Goal: Information Seeking & Learning: Learn about a topic

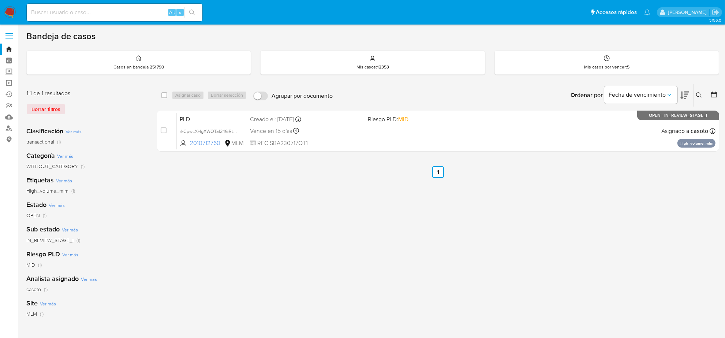
click at [56, 107] on div "Borrar filtros" at bounding box center [84, 109] width 117 height 12
click at [9, 11] on img at bounding box center [10, 12] width 12 height 12
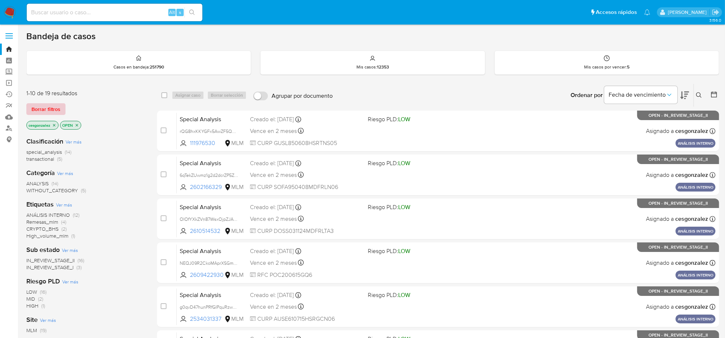
click at [44, 110] on span "Borrar filtros" at bounding box center [45, 109] width 29 height 10
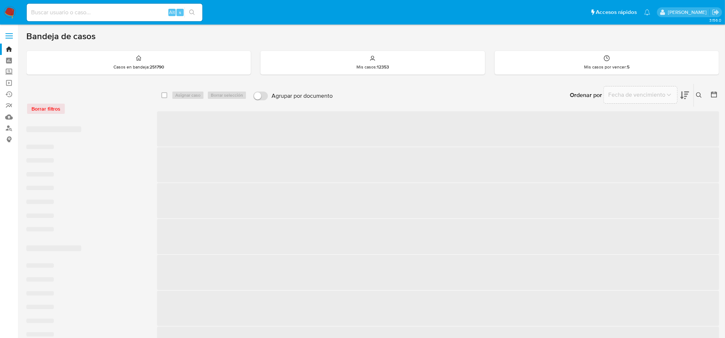
click at [714, 93] on icon at bounding box center [714, 95] width 6 height 6
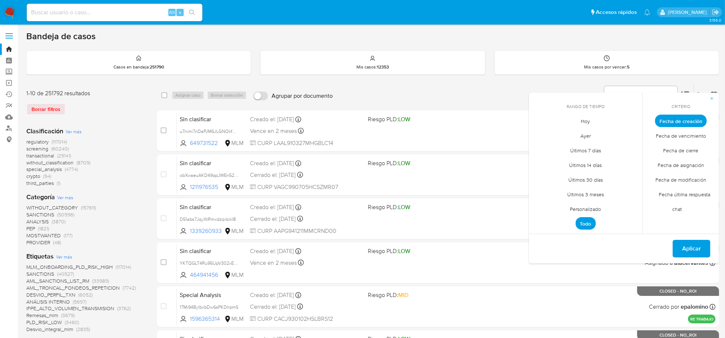
click at [586, 212] on span "Personalizado" at bounding box center [586, 209] width 46 height 15
click at [557, 191] on button "12" at bounding box center [557, 191] width 12 height 12
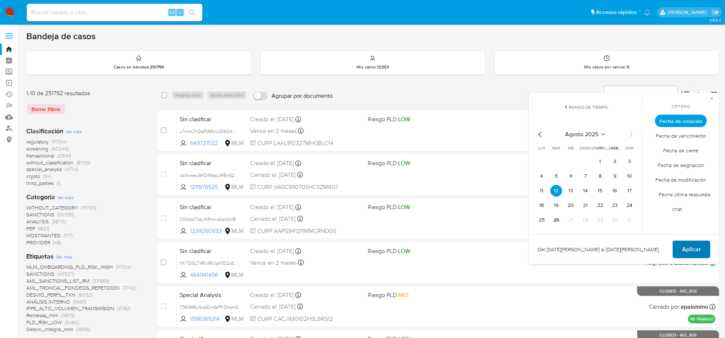
click at [697, 250] on span "Aplicar" at bounding box center [691, 249] width 19 height 16
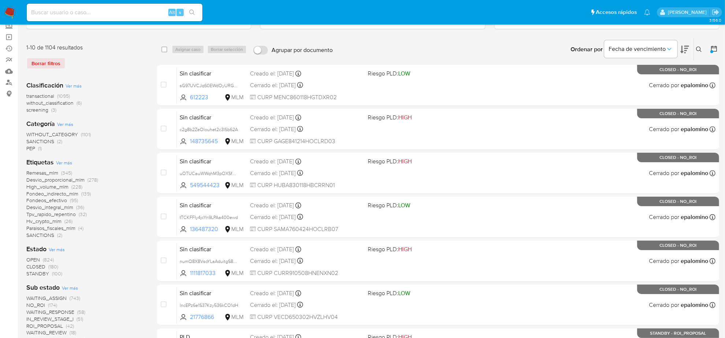
scroll to position [92, 0]
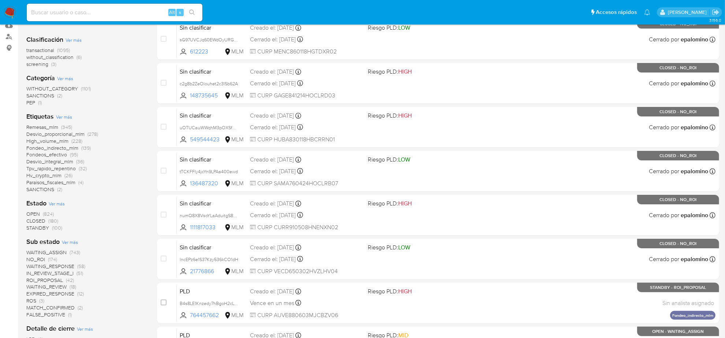
click at [70, 242] on span "Ver más" at bounding box center [70, 242] width 16 height 7
click at [31, 262] on span "WAITING_RESPONSE" at bounding box center [50, 265] width 48 height 7
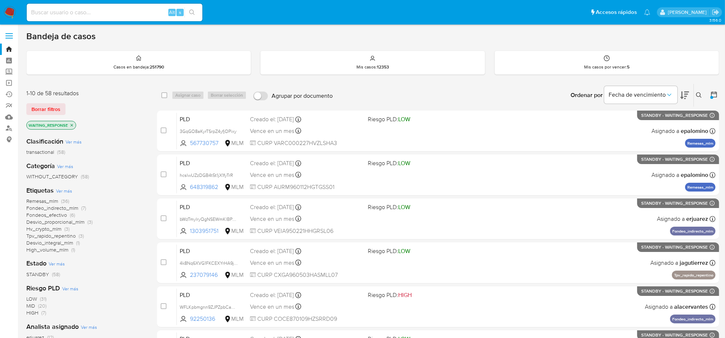
click at [72, 123] on icon "close-filter" at bounding box center [72, 125] width 4 height 4
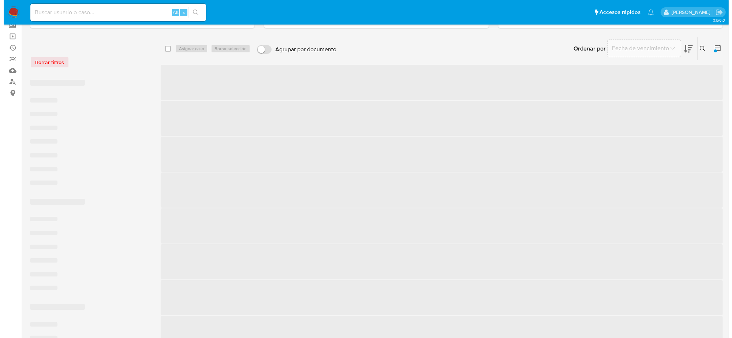
scroll to position [92, 0]
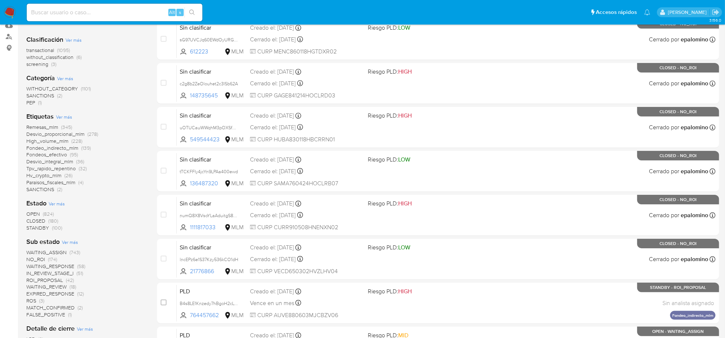
click at [41, 258] on span "NO_ROI" at bounding box center [35, 259] width 19 height 7
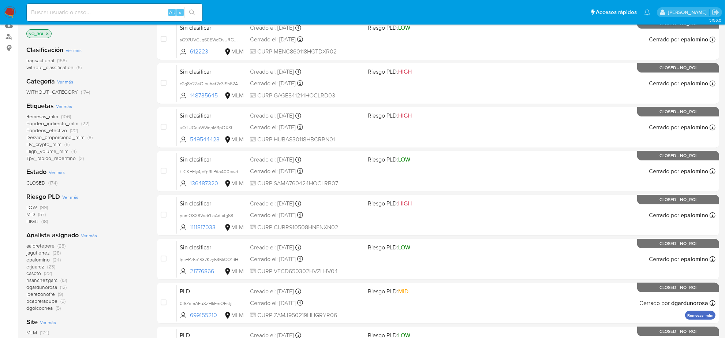
click at [93, 236] on span "Ver más" at bounding box center [89, 235] width 16 height 7
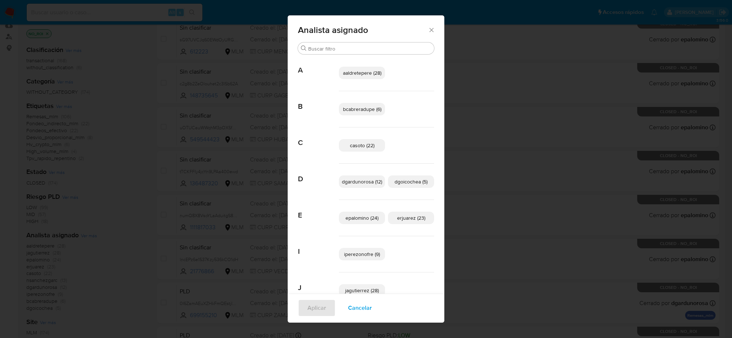
click at [428, 28] on icon "Cerrar" at bounding box center [431, 29] width 7 height 7
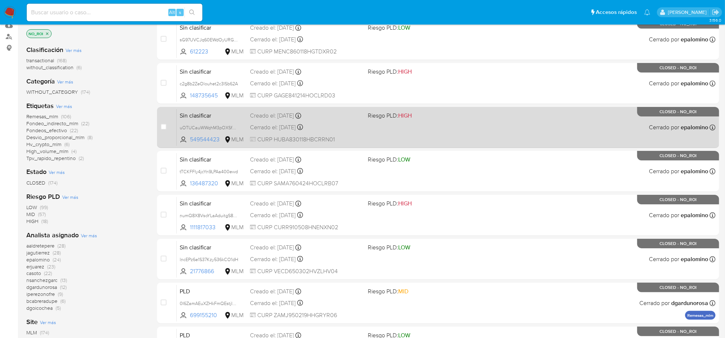
drag, startPoint x: 478, startPoint y: 7, endPoint x: 352, endPoint y: 143, distance: 185.8
click at [352, 143] on div "Sin clasificar uOTUCauWWqhM3pOXSfBKDyRv 549544423 MLM Riesgo PLD: HIGH Creado e…" at bounding box center [446, 127] width 539 height 37
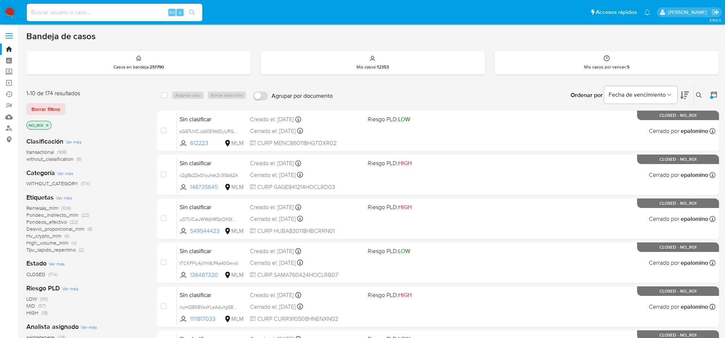
click at [47, 123] on icon "close-filter" at bounding box center [47, 125] width 4 height 4
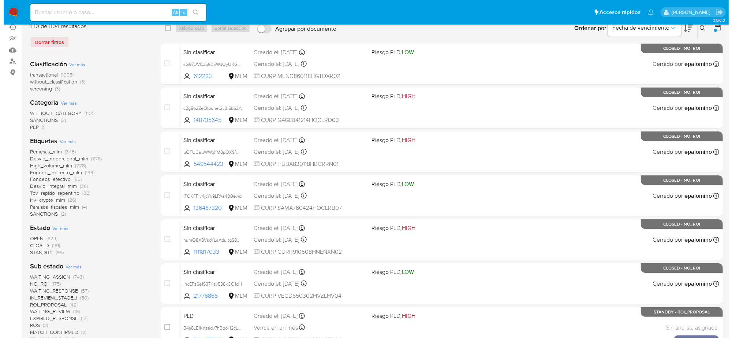
scroll to position [137, 0]
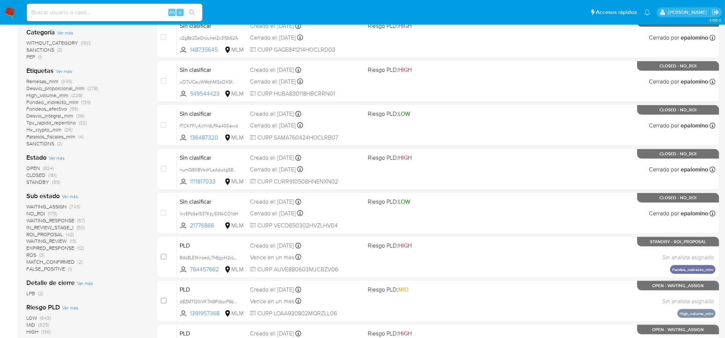
click at [54, 221] on span "WAITING_RESPONSE" at bounding box center [50, 220] width 48 height 7
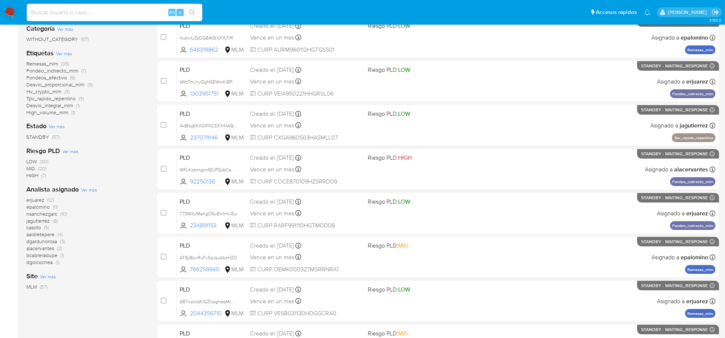
click at [90, 191] on span "Ver más" at bounding box center [89, 189] width 16 height 7
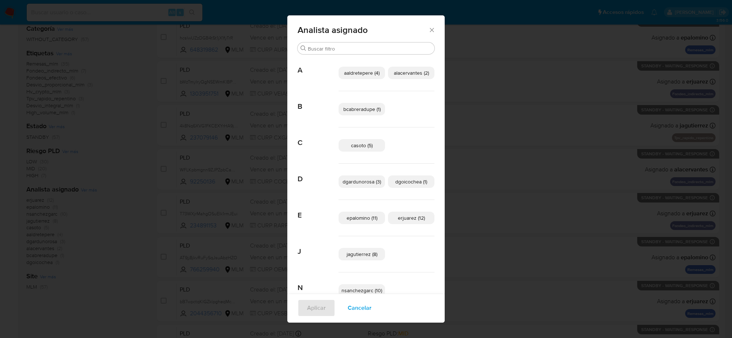
click at [428, 32] on icon "Cerrar" at bounding box center [431, 29] width 7 height 7
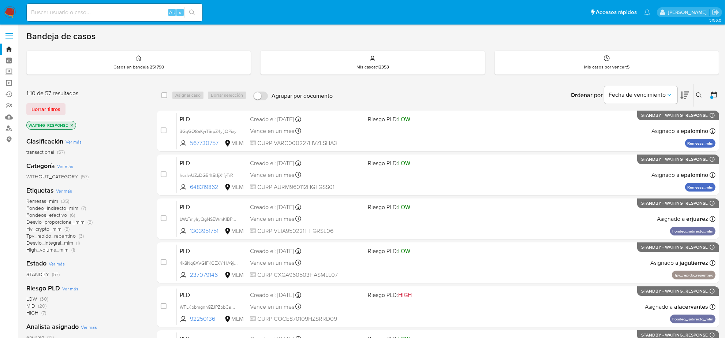
click at [68, 124] on p "WAITING_RESPONSE" at bounding box center [51, 125] width 49 height 8
click at [72, 127] on icon "close-filter" at bounding box center [72, 125] width 4 height 4
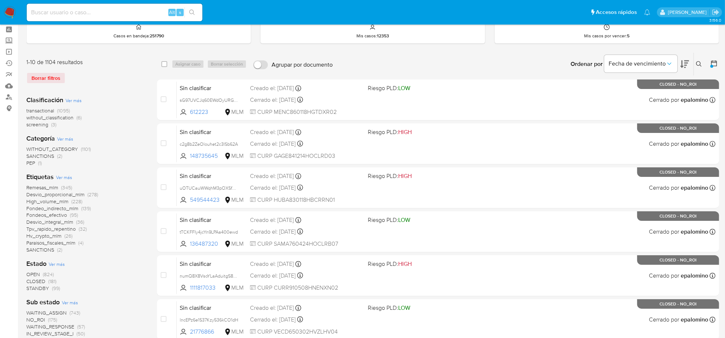
scroll to position [92, 0]
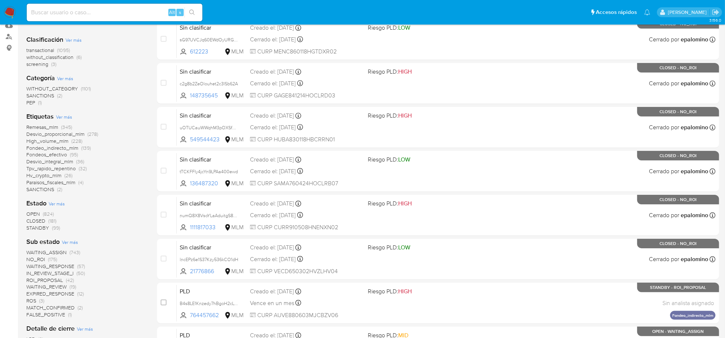
click at [62, 293] on span "EXPIRED_RESPONSE" at bounding box center [50, 293] width 48 height 7
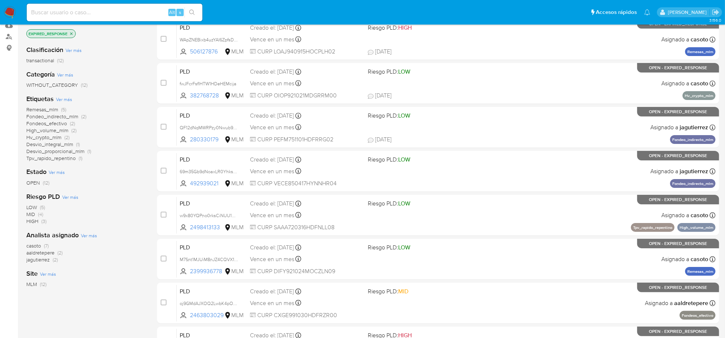
click at [72, 33] on icon "close-filter" at bounding box center [71, 33] width 4 height 4
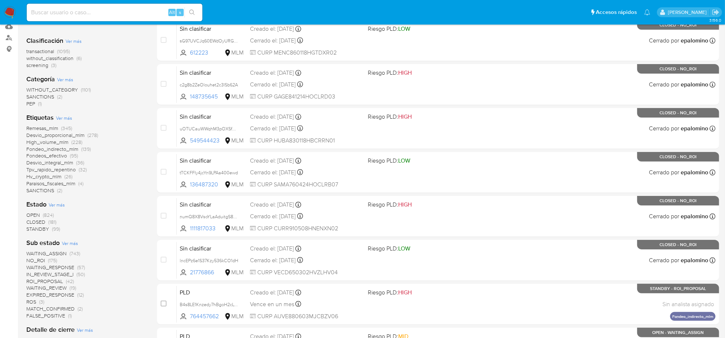
scroll to position [92, 0]
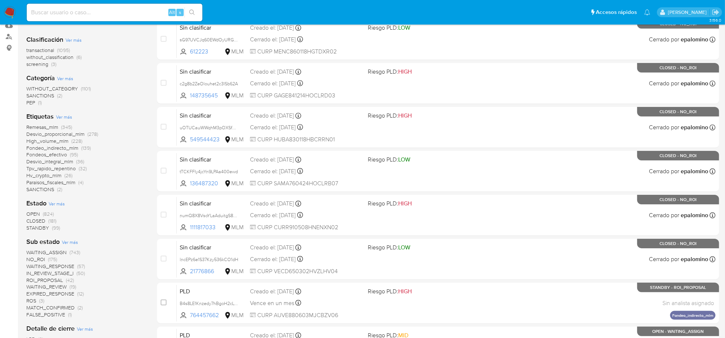
click at [37, 49] on span "transactional" at bounding box center [40, 49] width 28 height 7
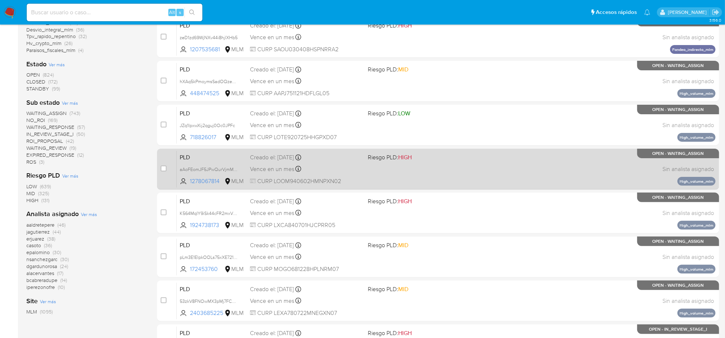
scroll to position [183, 0]
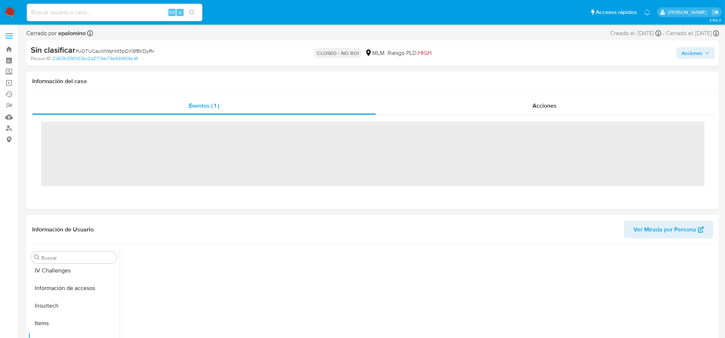
scroll to position [309, 0]
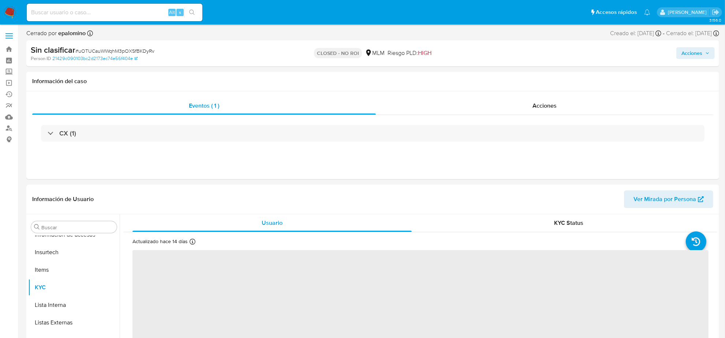
select select "10"
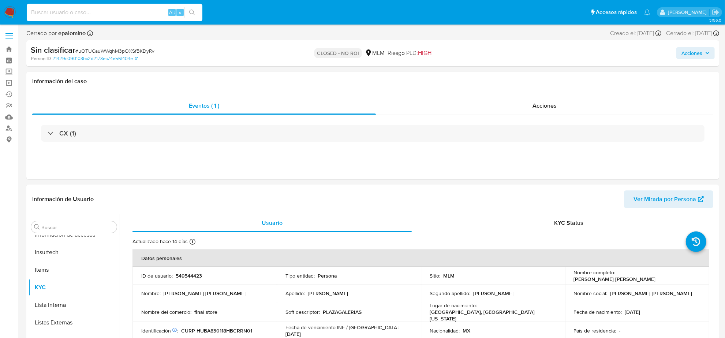
click at [94, 14] on input at bounding box center [115, 13] width 176 height 10
click at [110, 8] on input at bounding box center [115, 13] width 176 height 10
type input "2286630179"
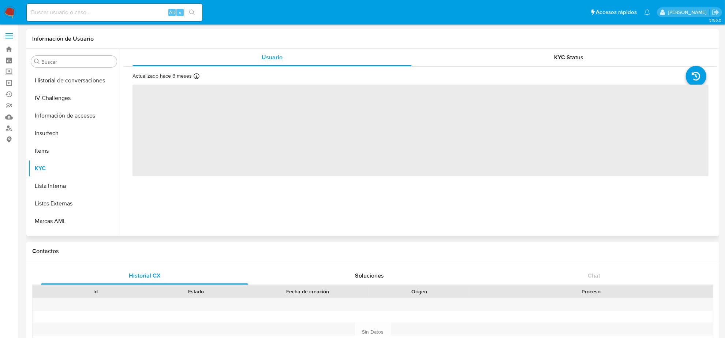
scroll to position [309, 0]
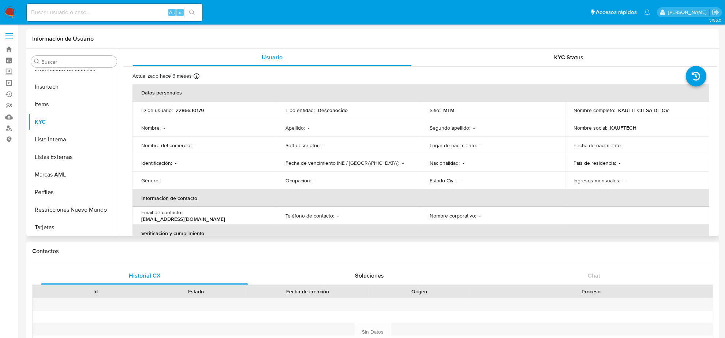
select select "10"
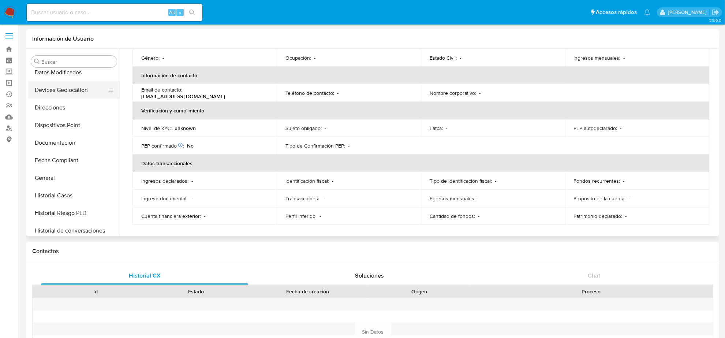
scroll to position [80, 0]
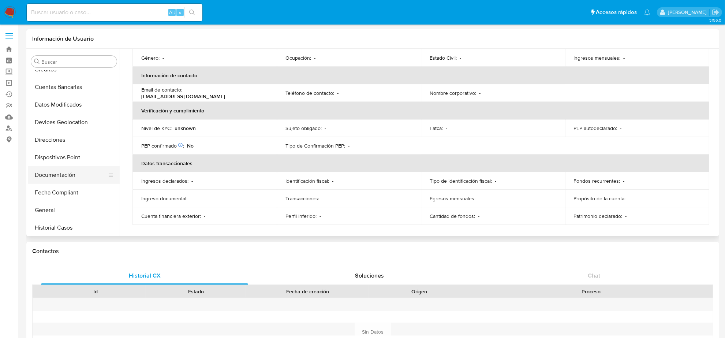
click at [64, 180] on button "Documentación" at bounding box center [71, 175] width 86 height 18
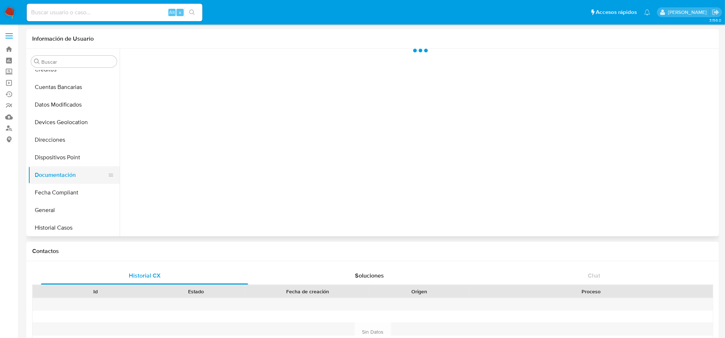
scroll to position [0, 0]
click at [72, 118] on button "Devices Geolocation" at bounding box center [71, 122] width 86 height 18
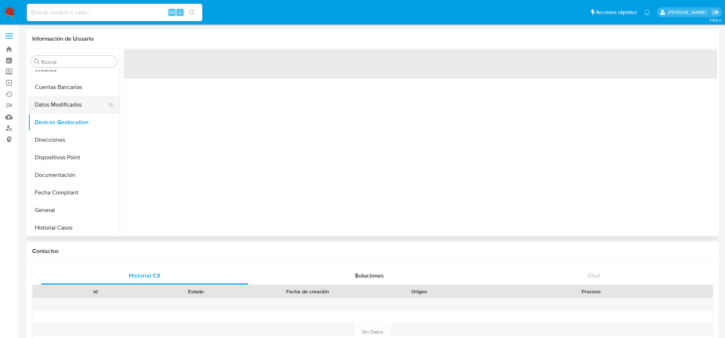
click at [72, 103] on button "Datos Modificados" at bounding box center [71, 105] width 86 height 18
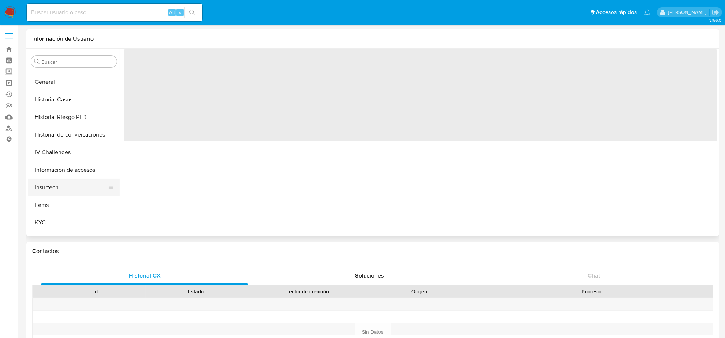
scroll to position [217, 0]
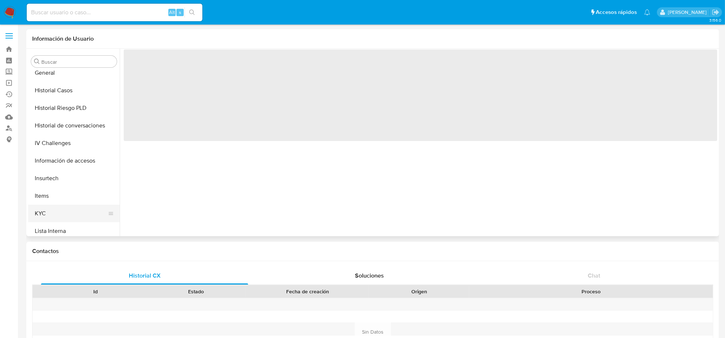
click at [56, 220] on button "KYC" at bounding box center [71, 214] width 86 height 18
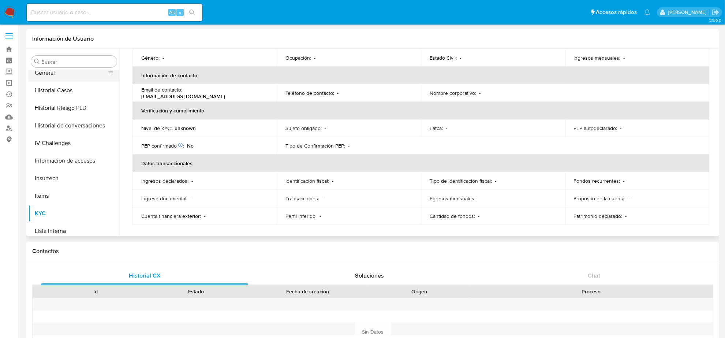
click at [46, 70] on button "General" at bounding box center [71, 73] width 86 height 18
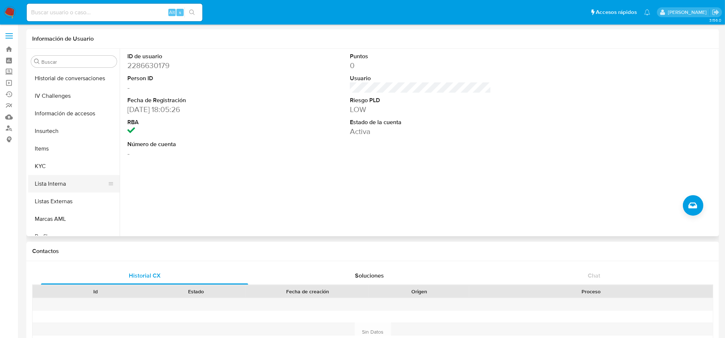
scroll to position [309, 0]
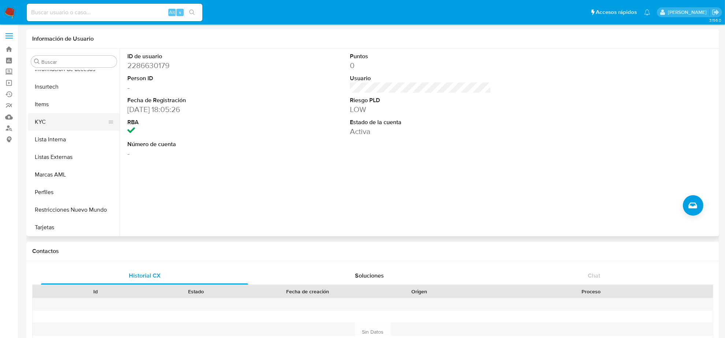
click at [57, 121] on button "KYC" at bounding box center [71, 122] width 86 height 18
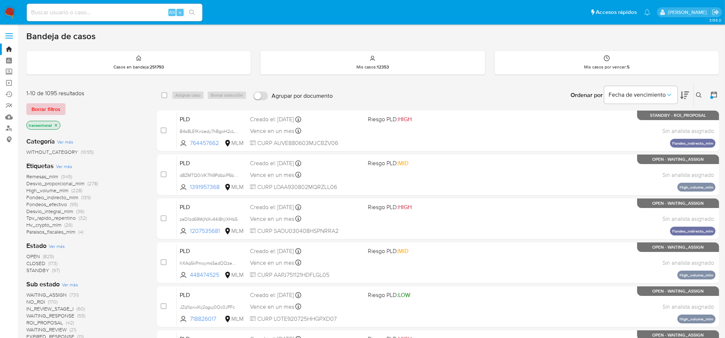
click at [42, 111] on span "Borrar filtros" at bounding box center [45, 109] width 29 height 10
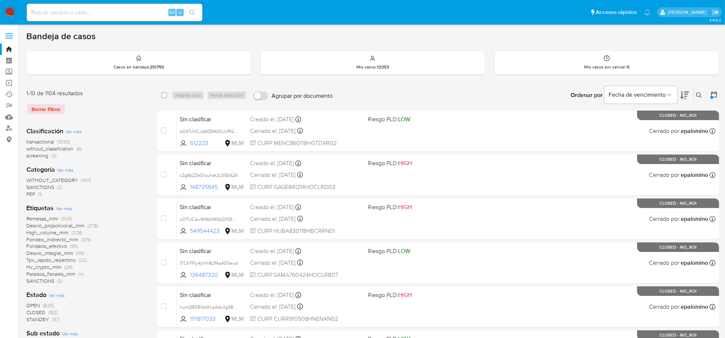
click at [45, 156] on span "screening" at bounding box center [37, 155] width 22 height 7
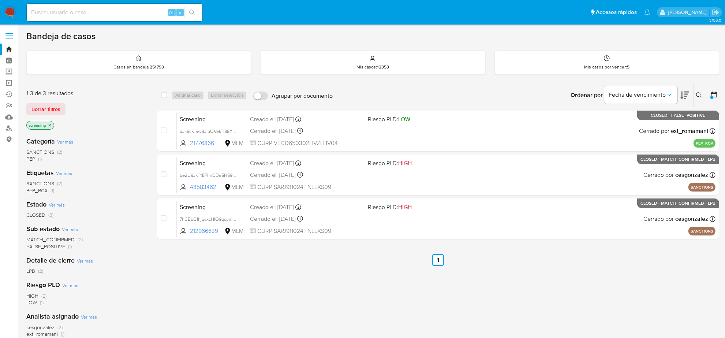
click at [712, 93] on icon at bounding box center [714, 95] width 6 height 6
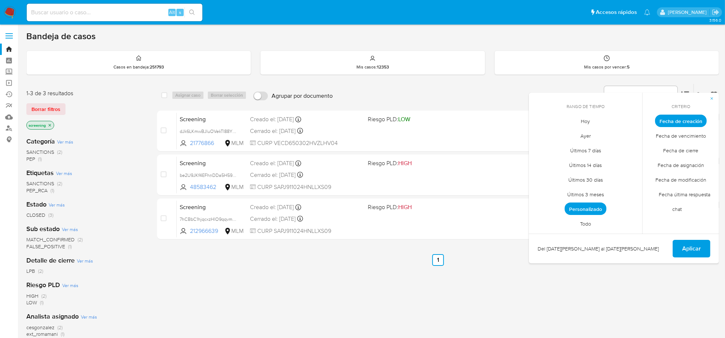
click at [586, 222] on span "Todo" at bounding box center [586, 223] width 26 height 15
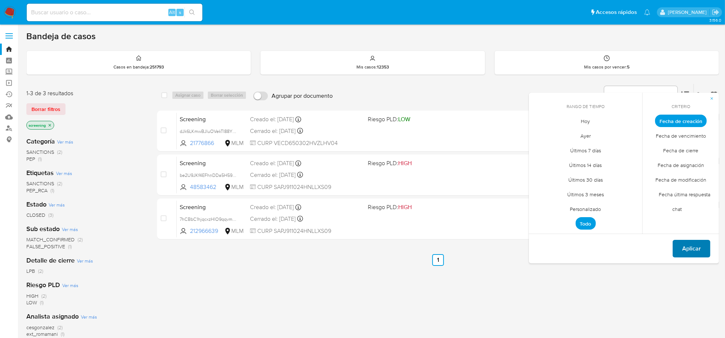
click at [703, 253] on button "Aplicar" at bounding box center [692, 249] width 38 height 18
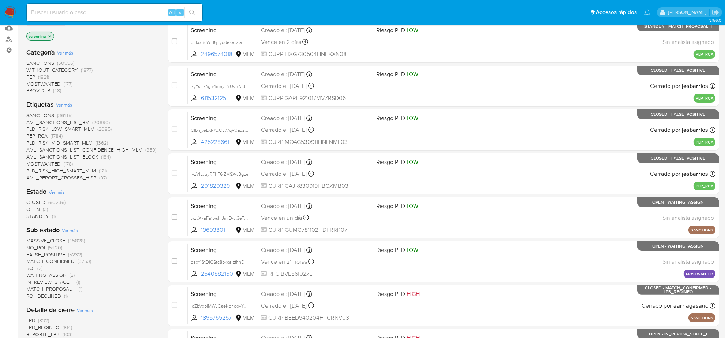
scroll to position [92, 0]
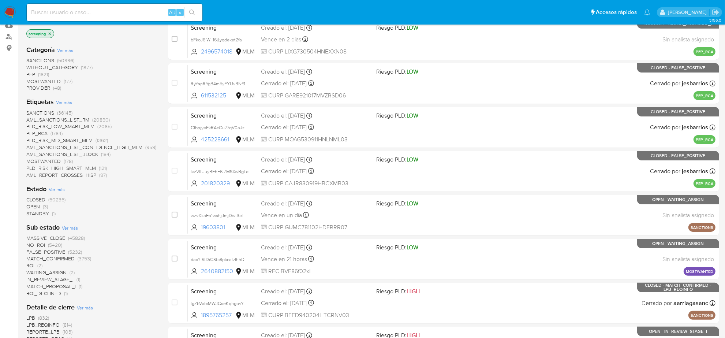
click at [46, 215] on span "STANDBY" at bounding box center [37, 213] width 23 height 7
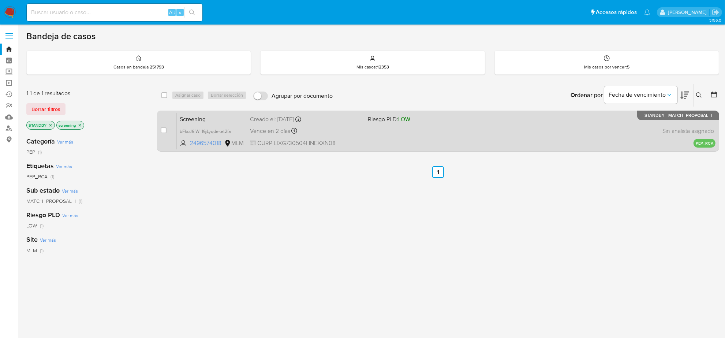
click at [159, 131] on div "case-item-checkbox No es posible asignar el caso Screening bFkoJ6lWlI16jLyqdeke…" at bounding box center [438, 131] width 562 height 41
click at [161, 131] on input "checkbox" at bounding box center [164, 130] width 6 height 6
checkbox input "true"
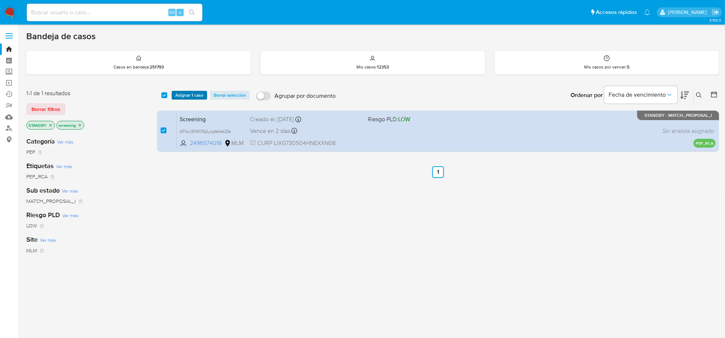
click at [189, 97] on span "Asignar 1 caso" at bounding box center [189, 95] width 28 height 7
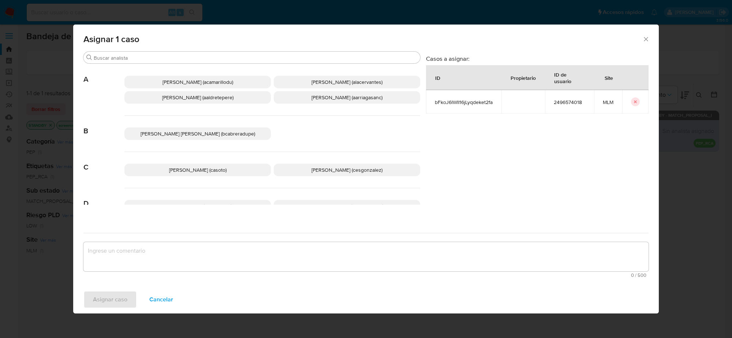
drag, startPoint x: 324, startPoint y: 169, endPoint x: 279, endPoint y: 222, distance: 69.6
click at [323, 169] on span "Cesar Gonzalez (cesgonzalez)" at bounding box center [347, 169] width 71 height 7
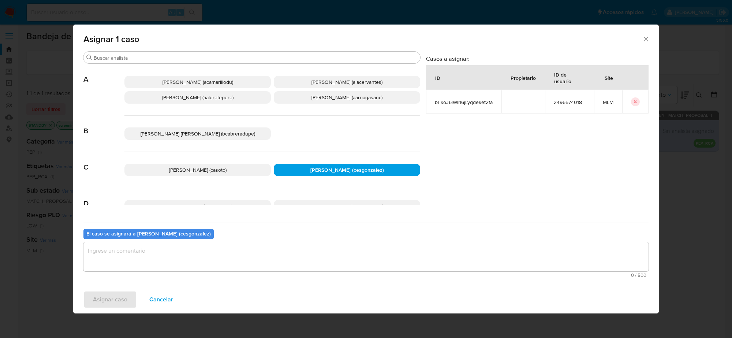
click at [220, 250] on textarea "assign-modal" at bounding box center [365, 256] width 565 height 29
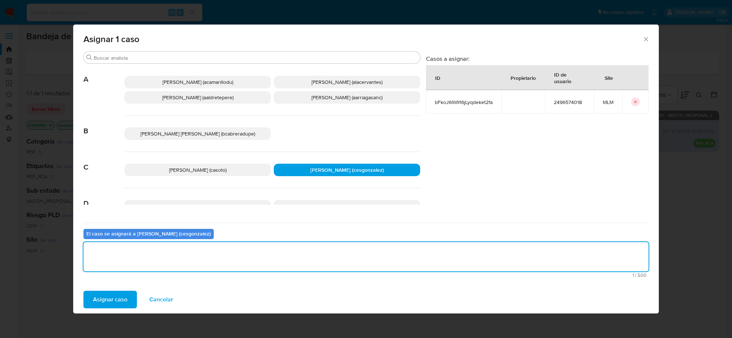
click at [123, 294] on span "Asignar caso" at bounding box center [110, 299] width 34 height 16
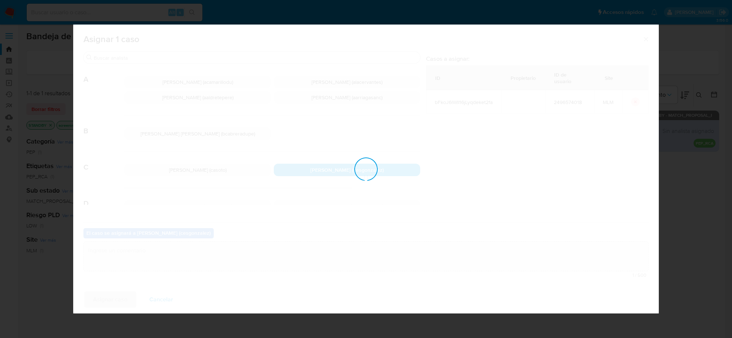
checkbox input "false"
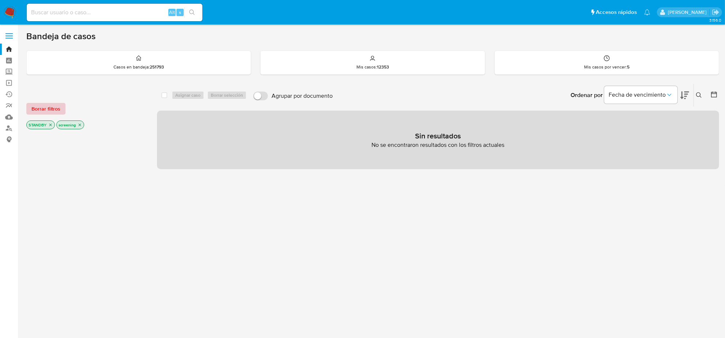
click at [50, 111] on span "Borrar filtros" at bounding box center [45, 109] width 29 height 10
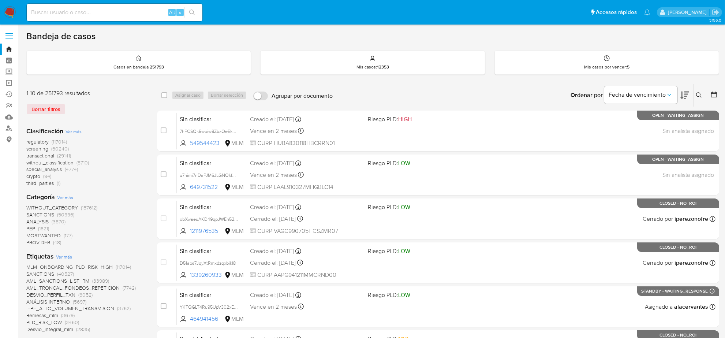
click at [10, 12] on img at bounding box center [10, 12] width 12 height 12
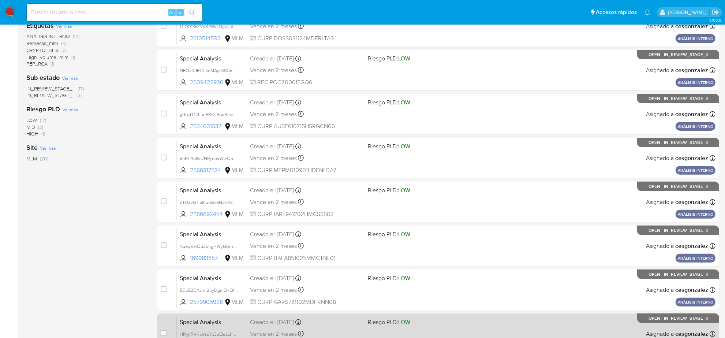
scroll to position [239, 0]
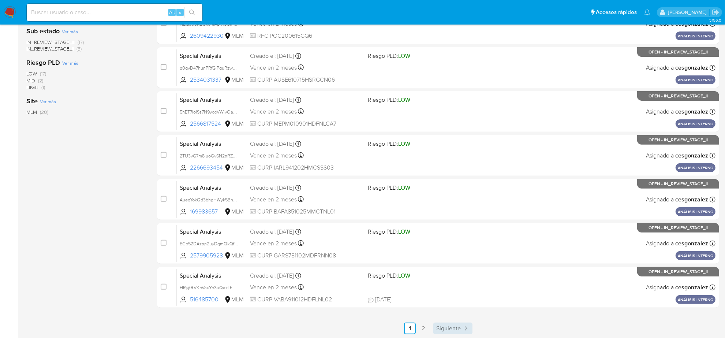
click at [453, 329] on span "Siguiente" at bounding box center [448, 328] width 25 height 6
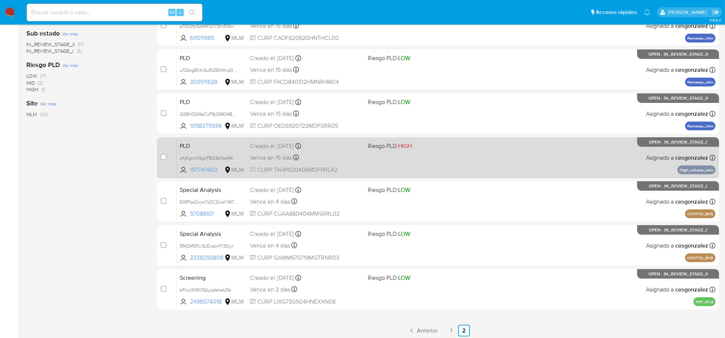
scroll to position [239, 0]
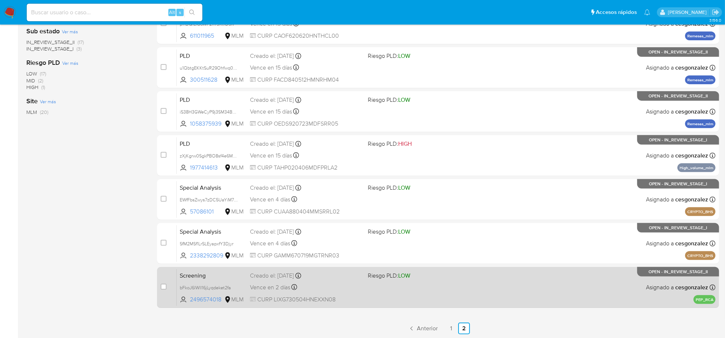
click at [372, 295] on div "Screening bFkoJ6lWlI16jLyqdeket2fa 2496574018 MLM Riesgo PLD: LOW Creado el: 23…" at bounding box center [446, 287] width 539 height 37
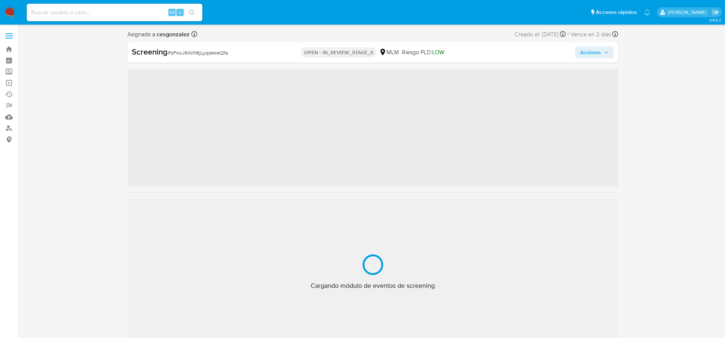
scroll to position [309, 0]
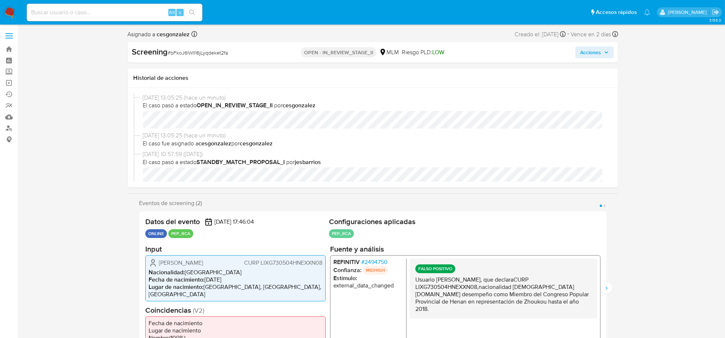
select select "10"
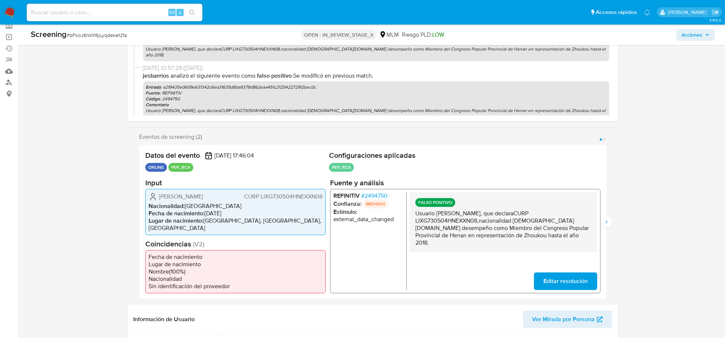
scroll to position [0, 0]
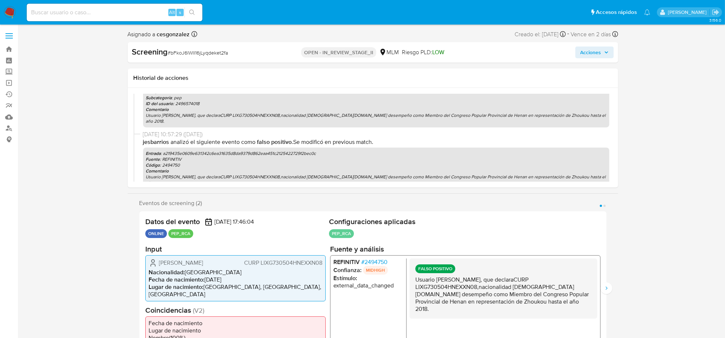
click at [601, 50] on span "Acciones" at bounding box center [591, 52] width 21 height 12
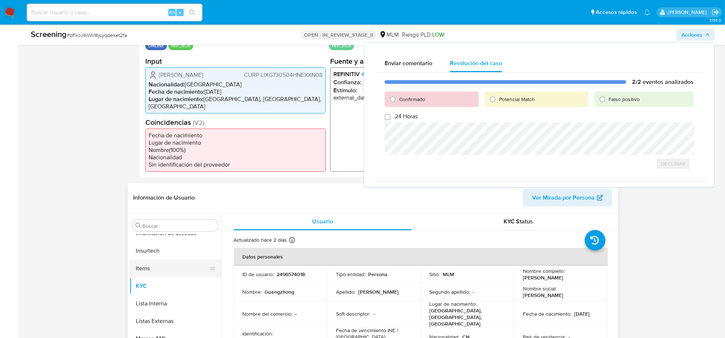
scroll to position [229, 0]
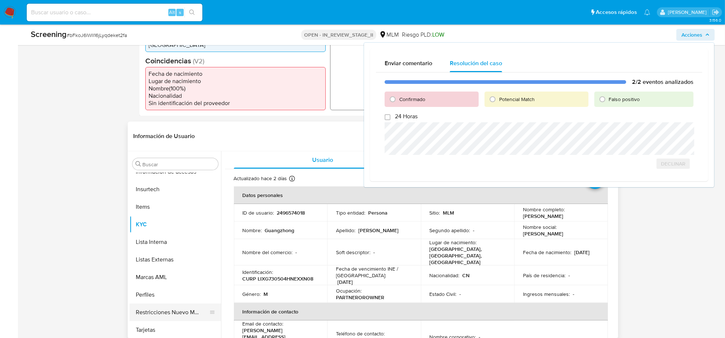
click at [165, 308] on button "Restricciones Nuevo Mundo" at bounding box center [173, 312] width 86 height 18
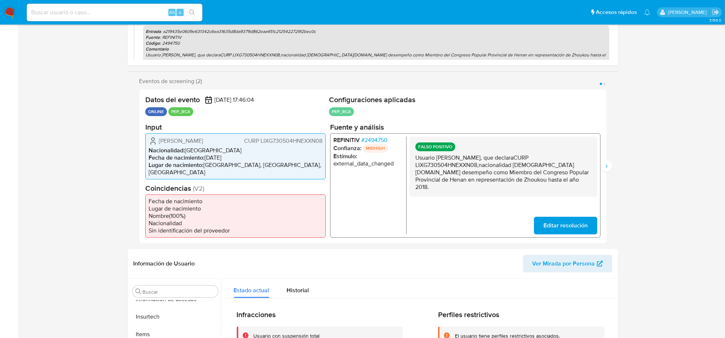
scroll to position [0, 0]
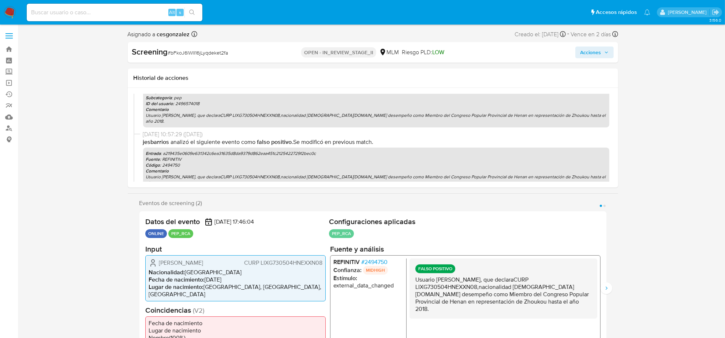
click at [600, 57] on span "Acciones" at bounding box center [591, 52] width 21 height 12
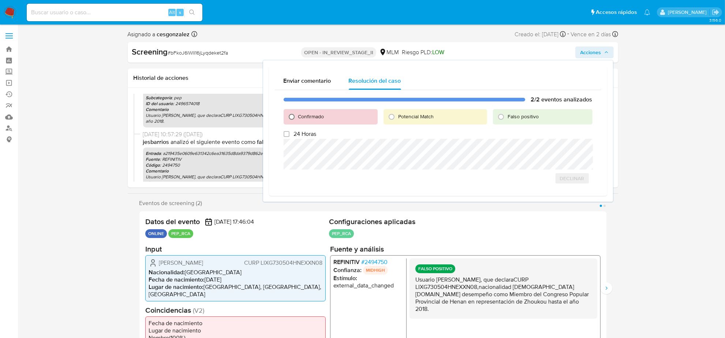
click at [291, 113] on input "Confirmado" at bounding box center [292, 117] width 12 height 12
radio input "true"
click at [502, 116] on input "Falso positivo" at bounding box center [501, 117] width 12 height 12
radio input "true"
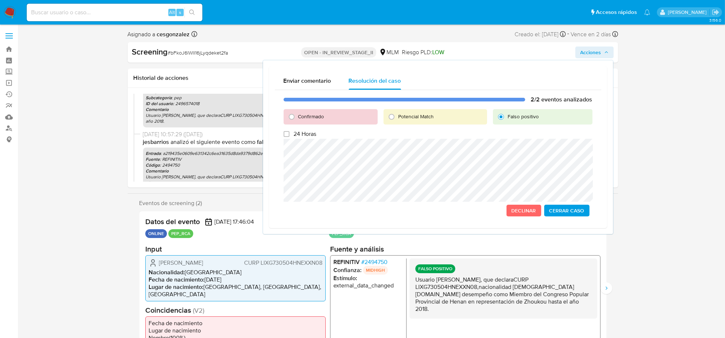
click at [561, 207] on span "Cerrar Caso" at bounding box center [566, 210] width 35 height 10
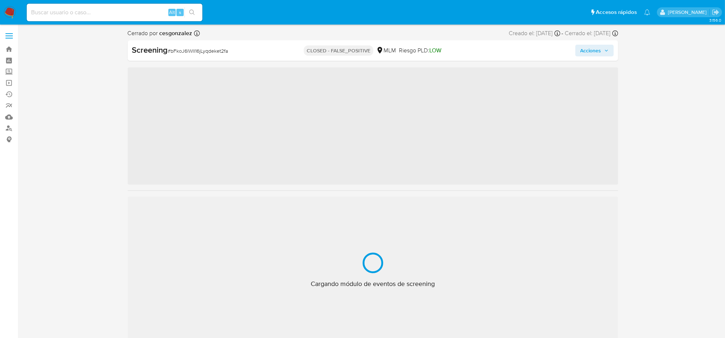
scroll to position [309, 0]
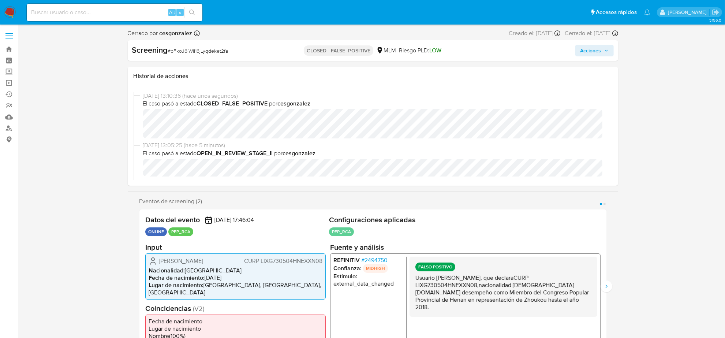
select select "10"
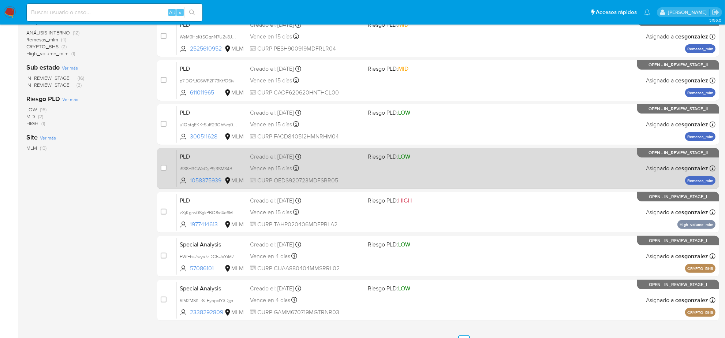
scroll to position [183, 0]
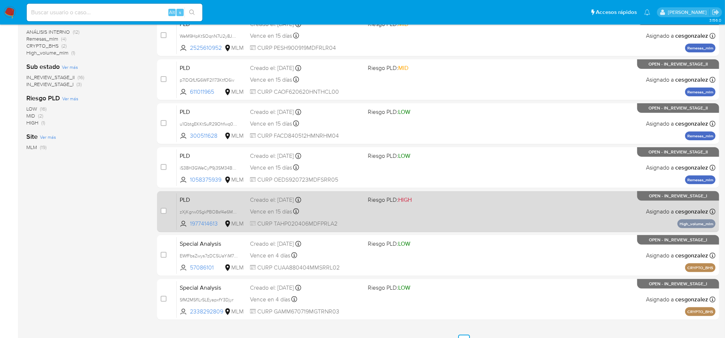
click at [468, 218] on div "PLD zXjKgrw0SgkPBO8sf4e6M06m 1977414613 MLM Riesgo PLD: HIGH Creado el: [DATE] …" at bounding box center [446, 211] width 539 height 37
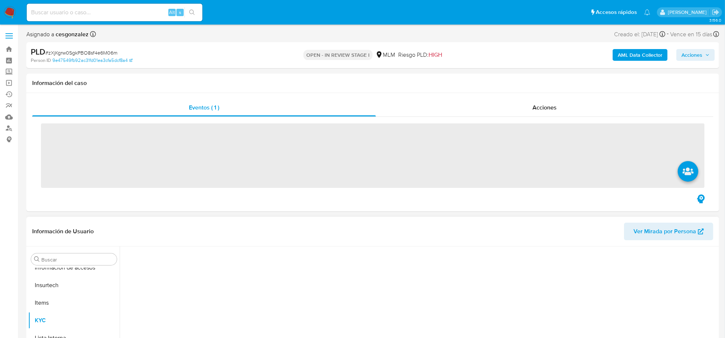
scroll to position [309, 0]
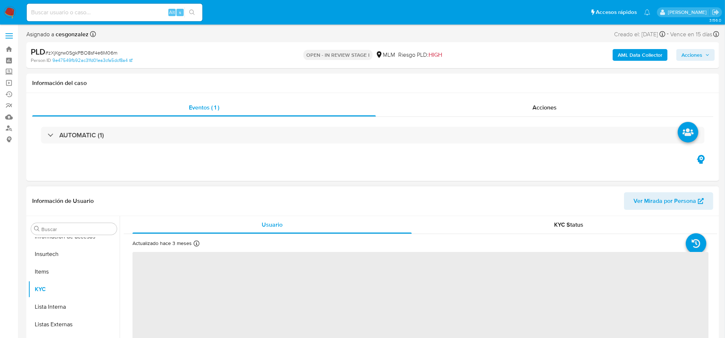
select select "10"
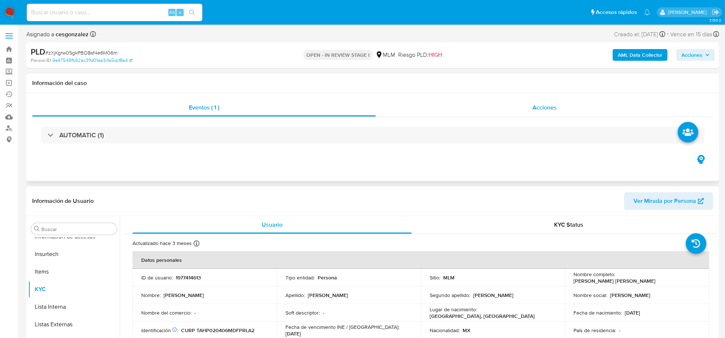
click at [552, 105] on span "Acciones" at bounding box center [545, 107] width 24 height 8
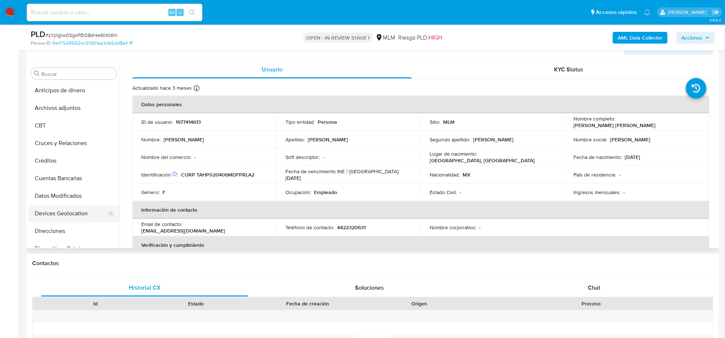
scroll to position [0, 0]
click at [59, 146] on button "Cruces y Relaciones" at bounding box center [71, 144] width 86 height 18
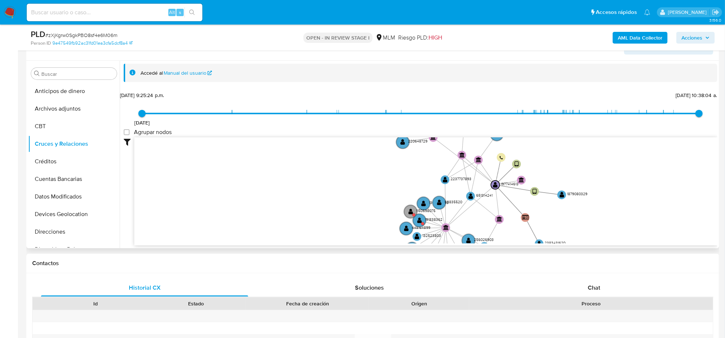
drag, startPoint x: 374, startPoint y: 169, endPoint x: 369, endPoint y: 190, distance: 21.0
click at [369, 190] on icon "user-1977414613  1977414613 device-6681ea7280be5dc20b18fea9  device-66da70da8…" at bounding box center [425, 190] width 583 height 106
click at [453, 202] on text "63835520" at bounding box center [454, 201] width 18 height 5
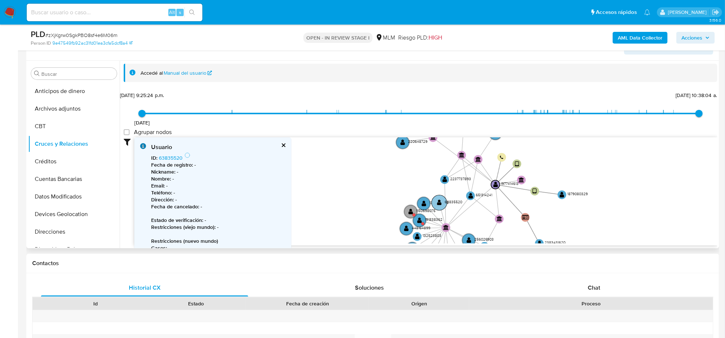
click at [453, 202] on text "63835520" at bounding box center [454, 201] width 18 height 5
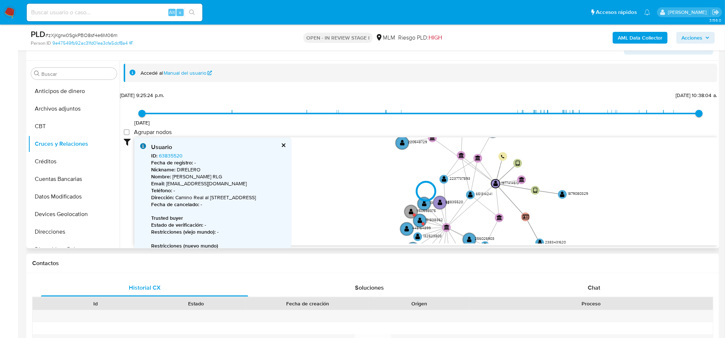
type input "1603812209000"
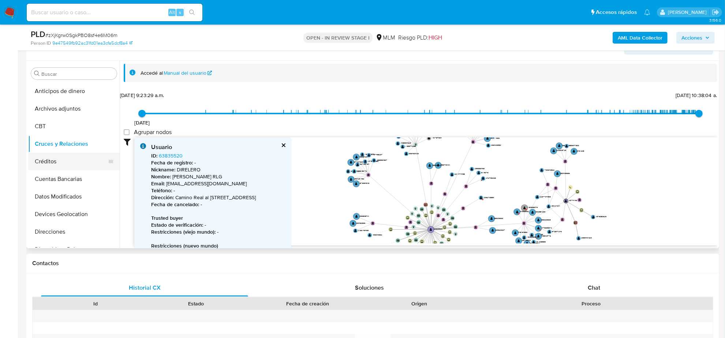
click at [55, 156] on button "Créditos" at bounding box center [71, 162] width 86 height 18
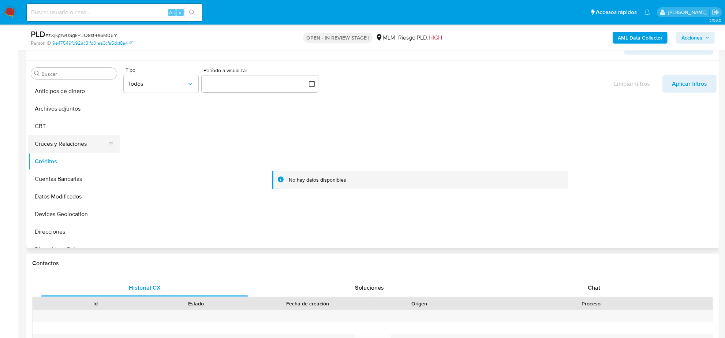
click at [76, 141] on button "Cruces y Relaciones" at bounding box center [71, 144] width 86 height 18
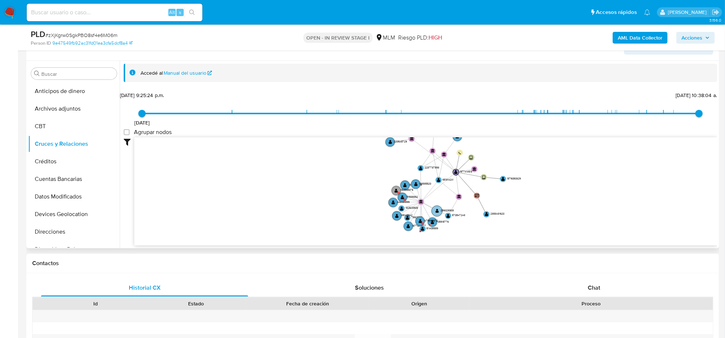
click at [447, 211] on text "256026903" at bounding box center [447, 210] width 13 height 4
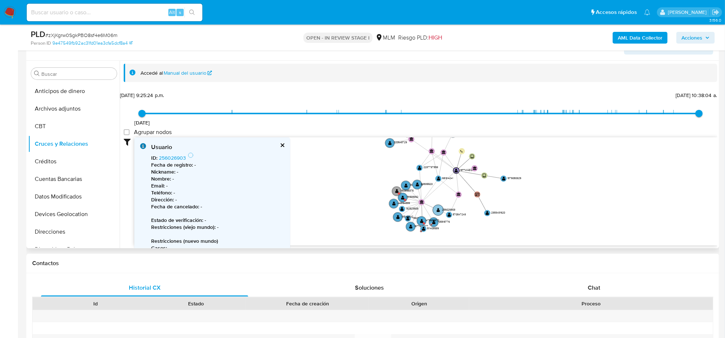
click at [447, 211] on text "256026903" at bounding box center [448, 209] width 13 height 4
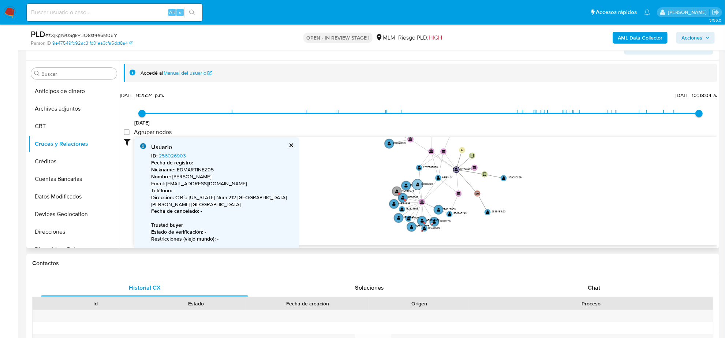
click at [430, 183] on text "63835520" at bounding box center [427, 184] width 12 height 4
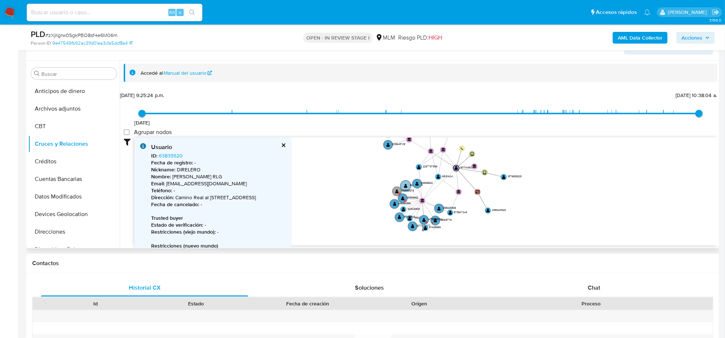
click at [410, 183] on text "1302581233" at bounding box center [416, 185] width 13 height 4
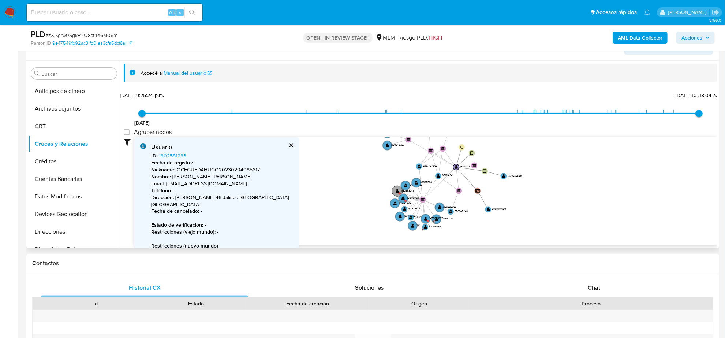
click at [410, 189] on text "1150598075" at bounding box center [407, 190] width 13 height 4
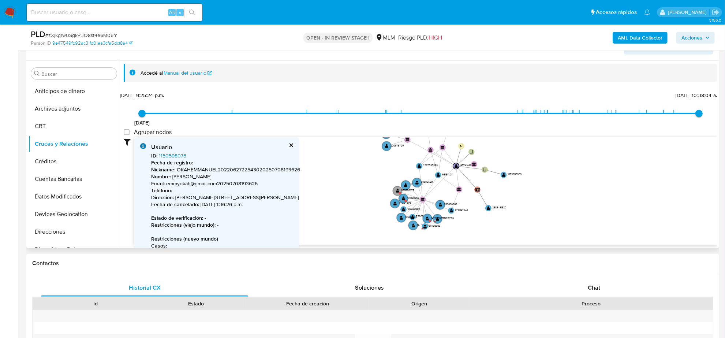
click at [178, 155] on link "1150598075" at bounding box center [172, 155] width 27 height 7
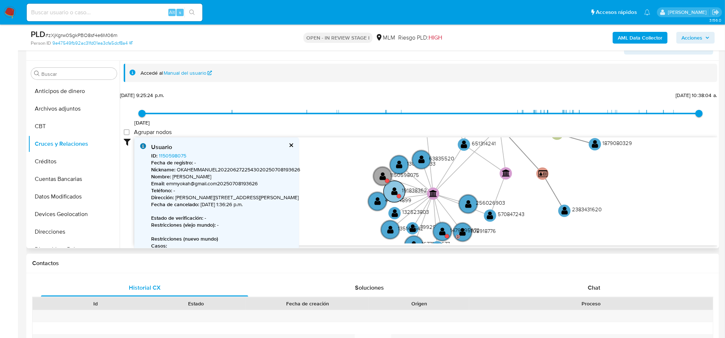
click at [416, 189] on text "191838362" at bounding box center [414, 190] width 25 height 8
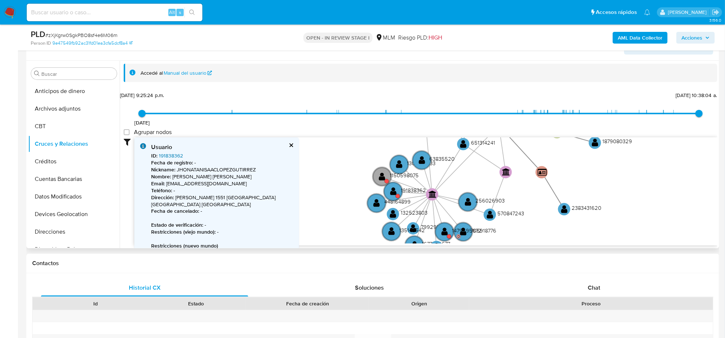
click at [176, 153] on link "191838362" at bounding box center [171, 155] width 24 height 7
click at [407, 202] on text "448164899" at bounding box center [397, 202] width 26 height 8
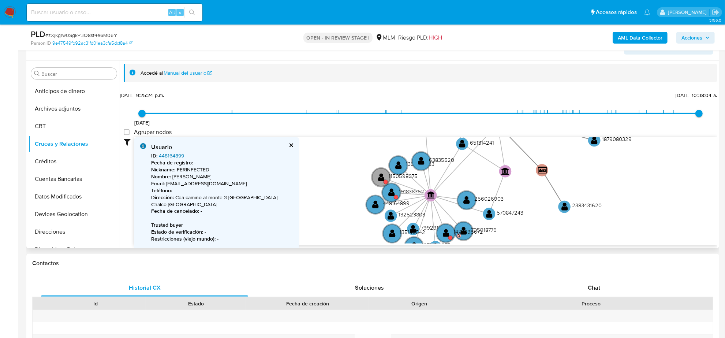
click at [177, 154] on link "448164899" at bounding box center [171, 155] width 25 height 7
click at [421, 213] on text "132523803" at bounding box center [412, 214] width 27 height 8
click at [421, 213] on text "132523803" at bounding box center [411, 215] width 27 height 8
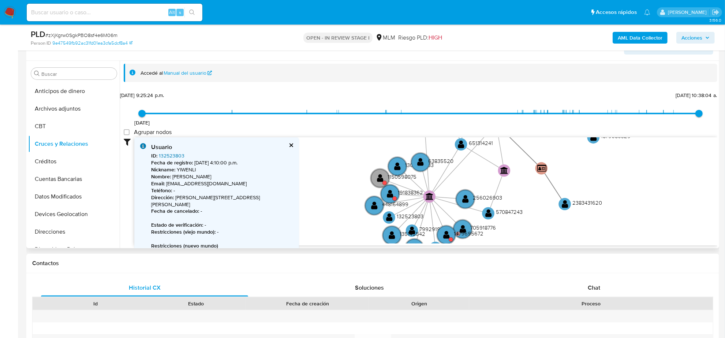
click at [163, 157] on link "132523803" at bounding box center [172, 155] width 26 height 7
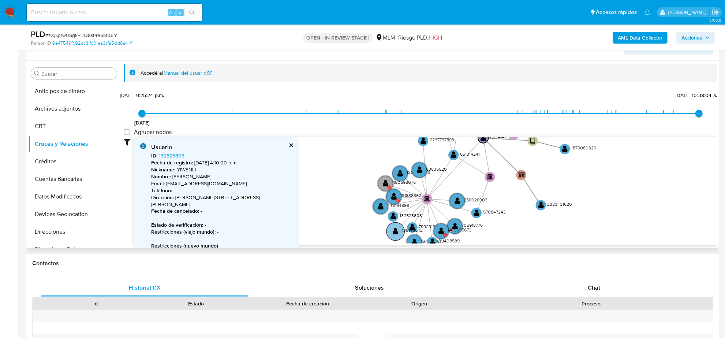
click at [409, 230] on text "135145542" at bounding box center [412, 230] width 21 height 6
click at [409, 230] on text "135145542" at bounding box center [412, 231] width 21 height 6
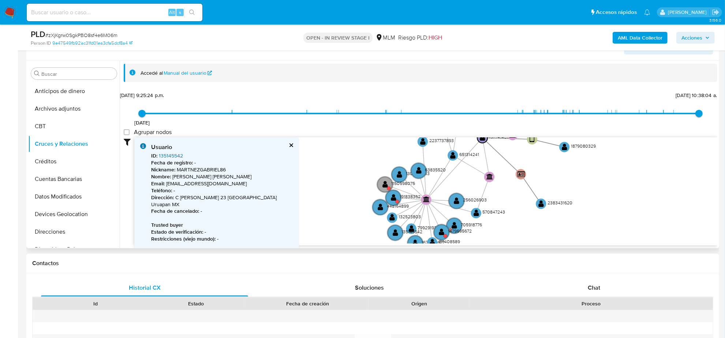
click at [175, 157] on link "135145542" at bounding box center [171, 155] width 24 height 7
click at [426, 227] on text "79929193" at bounding box center [427, 227] width 19 height 6
click at [426, 227] on text "79929193" at bounding box center [427, 228] width 19 height 6
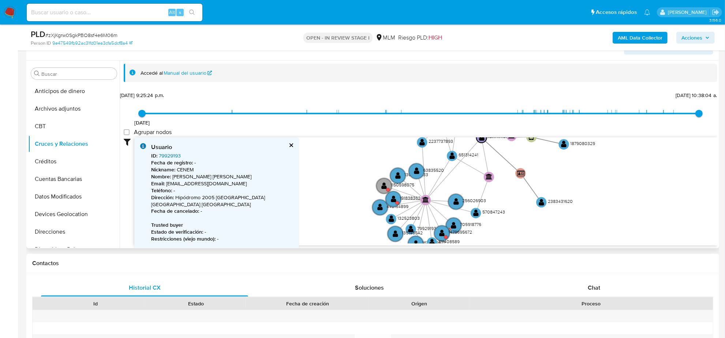
click at [168, 157] on link "79929193" at bounding box center [170, 155] width 22 height 7
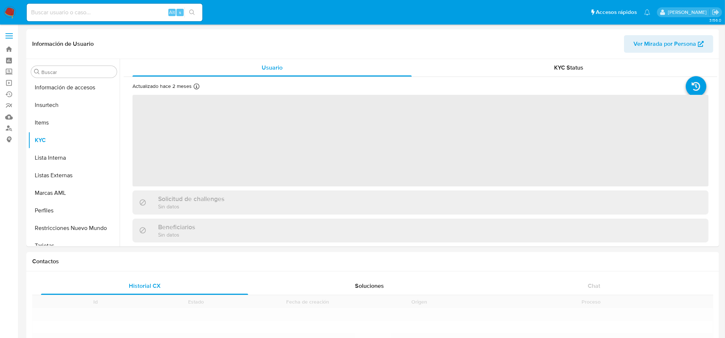
scroll to position [309, 0]
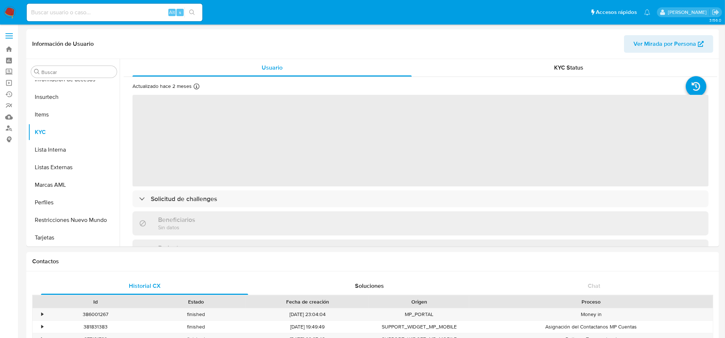
select select "10"
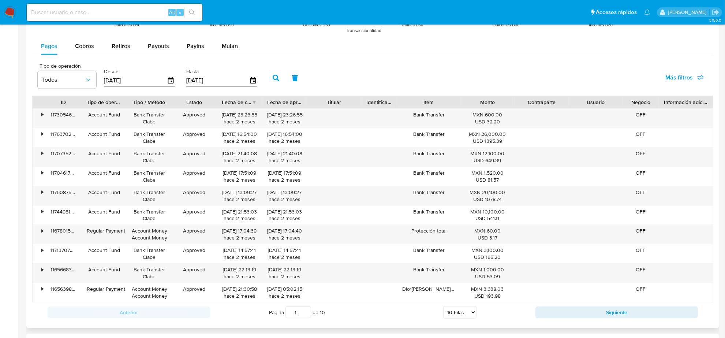
scroll to position [595, 0]
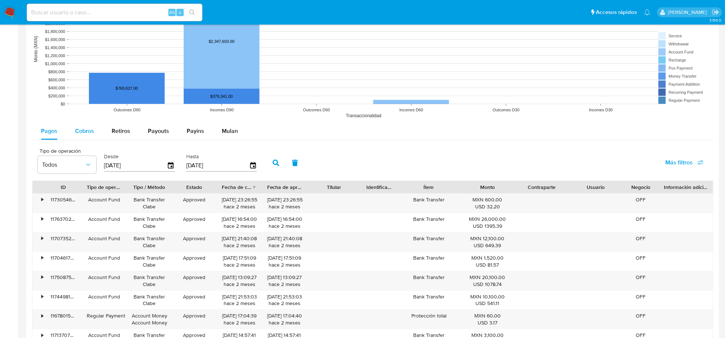
click at [86, 134] on span "Cobros" at bounding box center [84, 131] width 19 height 8
select select "10"
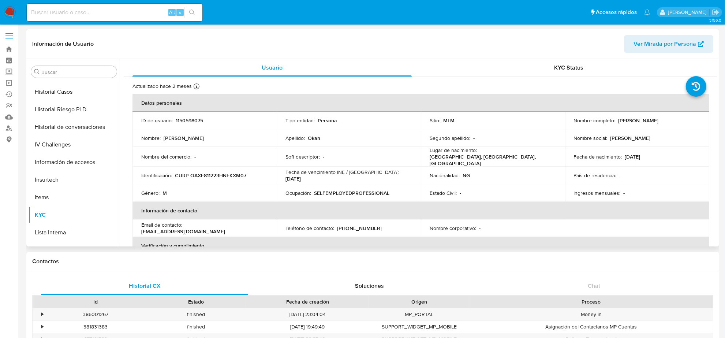
scroll to position [126, 0]
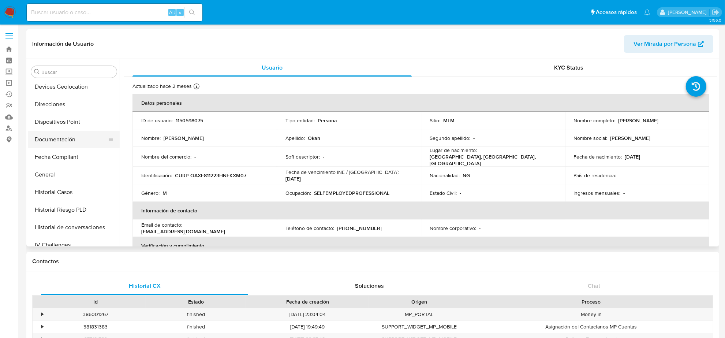
click at [59, 137] on button "Documentación" at bounding box center [71, 140] width 86 height 18
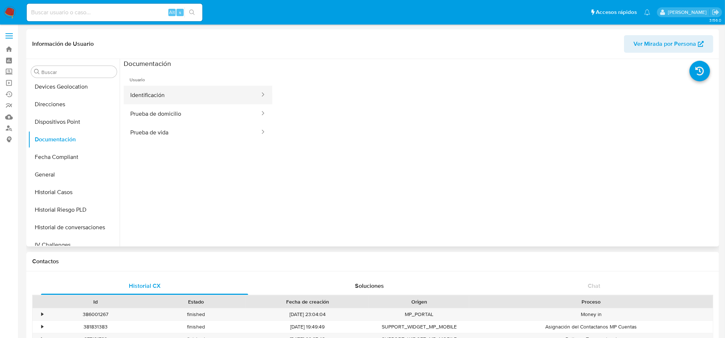
click at [167, 97] on button "Identificación" at bounding box center [192, 95] width 137 height 19
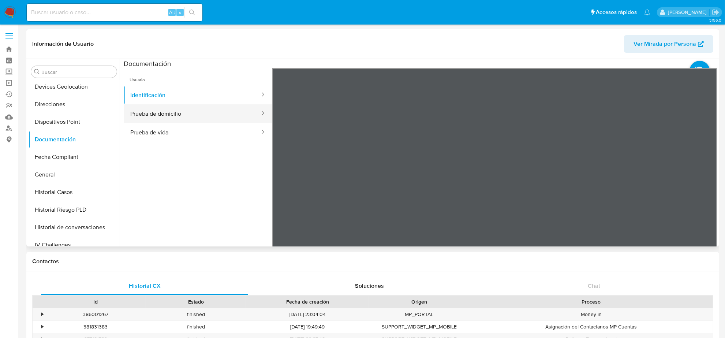
click at [167, 114] on button "Prueba de domicilio" at bounding box center [192, 113] width 137 height 19
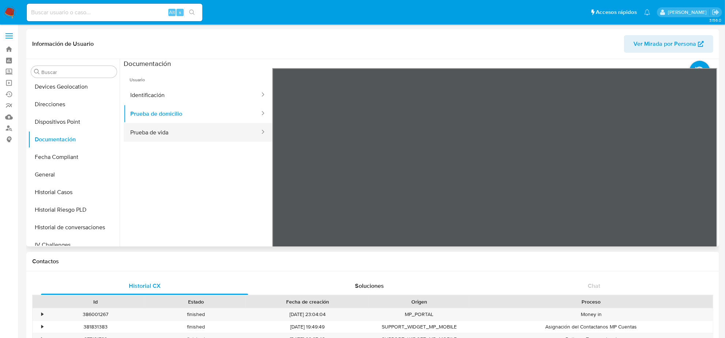
click at [160, 131] on button "Prueba de vida" at bounding box center [192, 132] width 137 height 19
click at [60, 172] on button "General" at bounding box center [71, 175] width 86 height 18
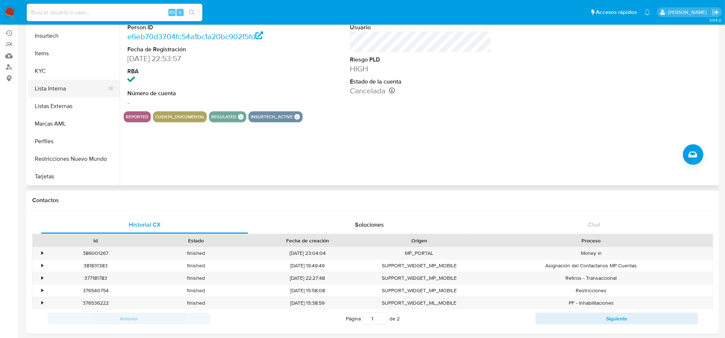
scroll to position [0, 0]
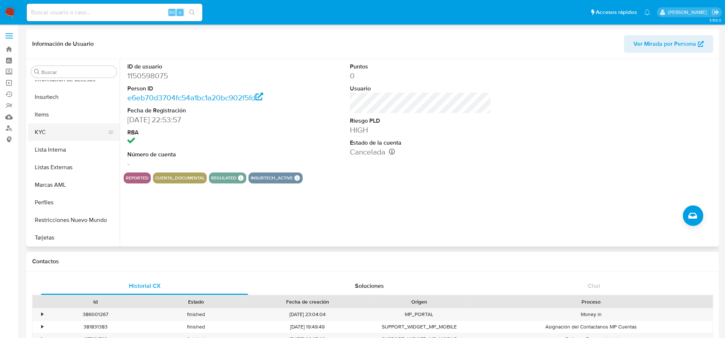
click at [55, 128] on button "KYC" at bounding box center [71, 132] width 86 height 18
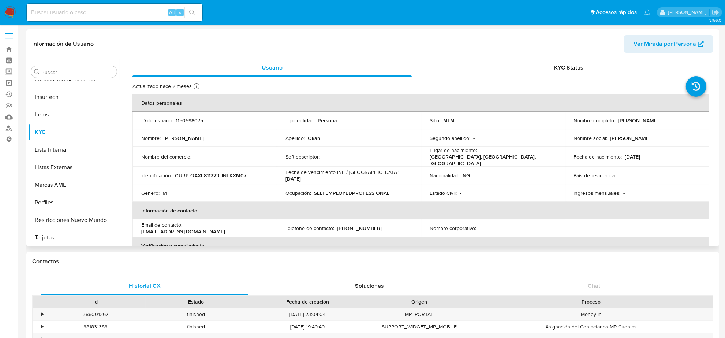
click at [193, 124] on td "ID de usuario : 1150598075" at bounding box center [205, 121] width 144 height 18
click at [193, 121] on p "1150598075" at bounding box center [189, 120] width 27 height 7
copy p "1150598075"
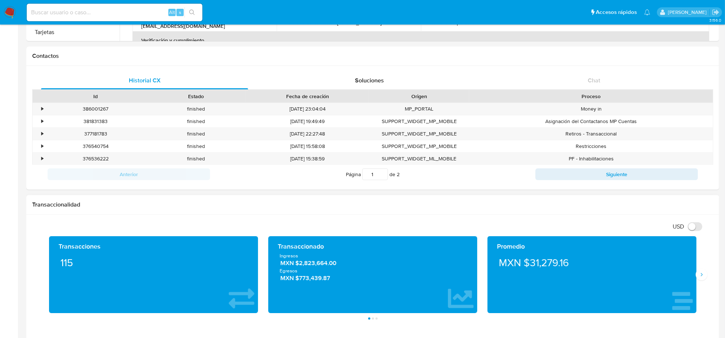
scroll to position [183, 0]
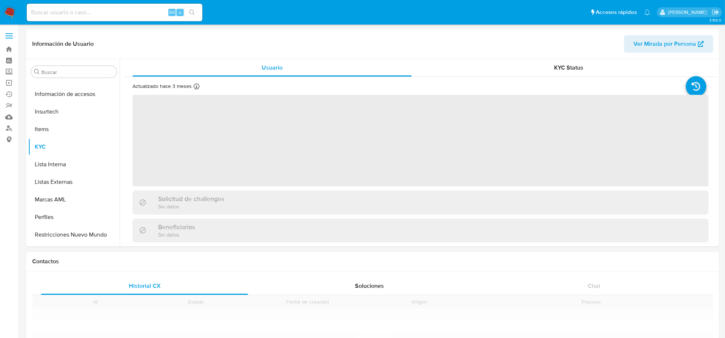
scroll to position [309, 0]
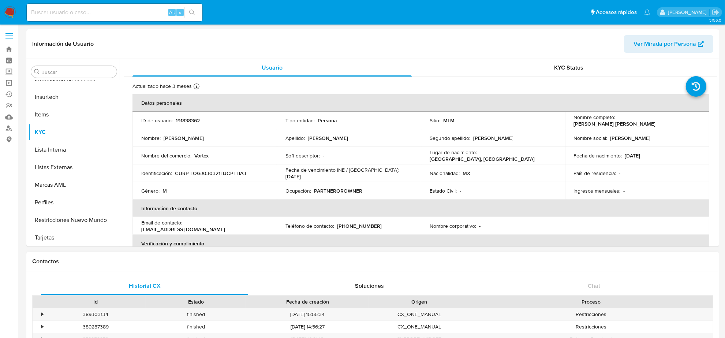
select select "10"
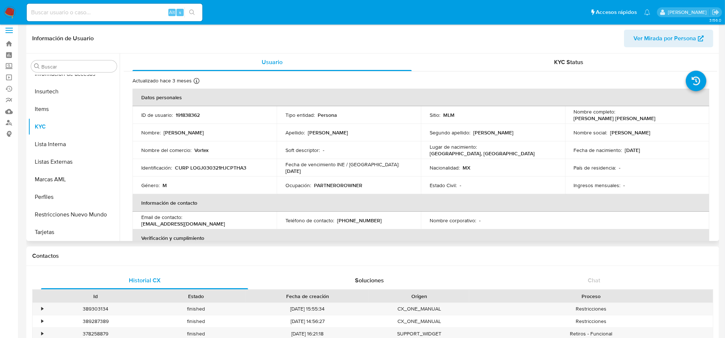
scroll to position [0, 0]
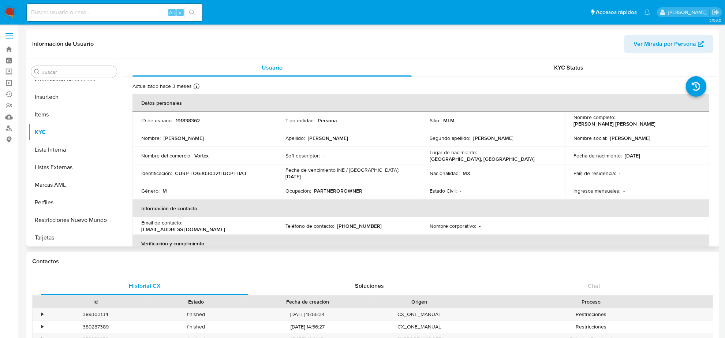
drag, startPoint x: 608, startPoint y: 138, endPoint x: 648, endPoint y: 140, distance: 40.3
click at [648, 140] on div "Nombre social : [PERSON_NAME]" at bounding box center [637, 138] width 127 height 7
drag, startPoint x: 617, startPoint y: 120, endPoint x: 688, endPoint y: 122, distance: 71.1
click at [656, 122] on p "Jhonatan Isaac Lopez Gutierrez" at bounding box center [615, 123] width 82 height 7
copy p "Jhonatan Isaac Lopez Gutierrez"
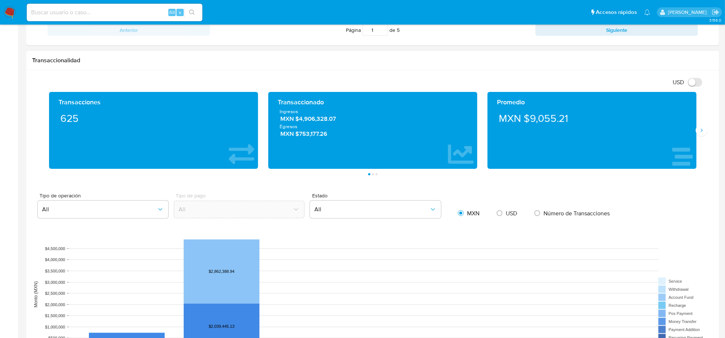
scroll to position [229, 0]
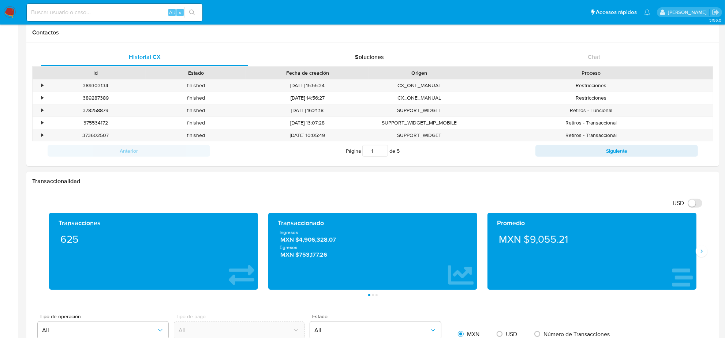
click at [308, 245] on span "Egresos" at bounding box center [373, 247] width 186 height 7
click at [308, 244] on span "MXN $4,906,328.07" at bounding box center [373, 239] width 186 height 8
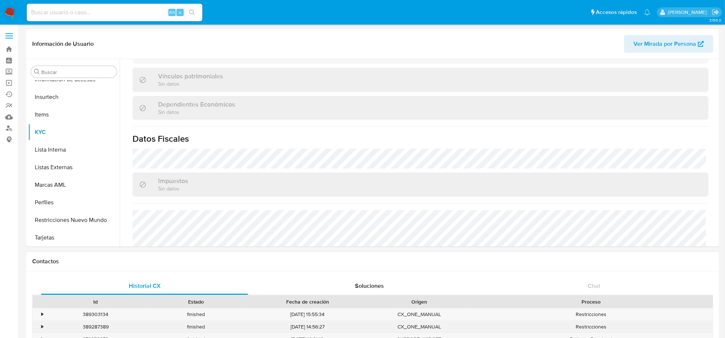
scroll to position [447, 0]
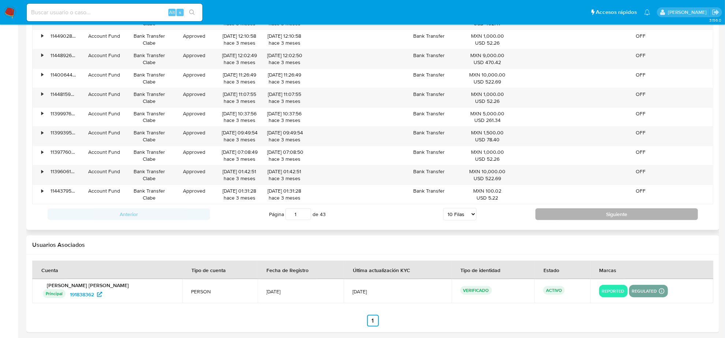
click at [540, 218] on button "Siguiente" at bounding box center [617, 214] width 163 height 12
type input "2"
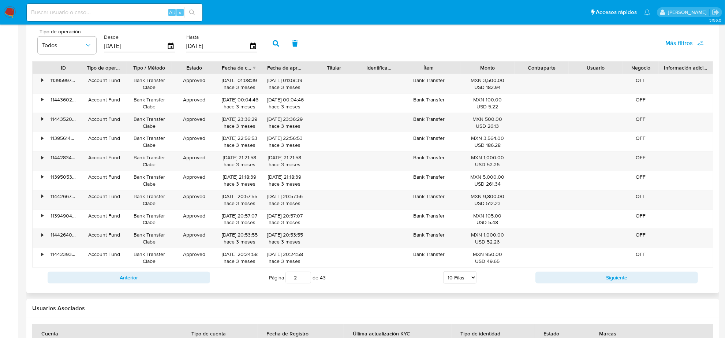
scroll to position [778, 0]
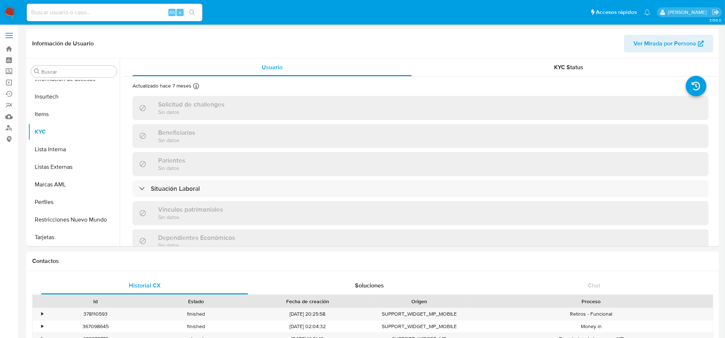
scroll to position [275, 0]
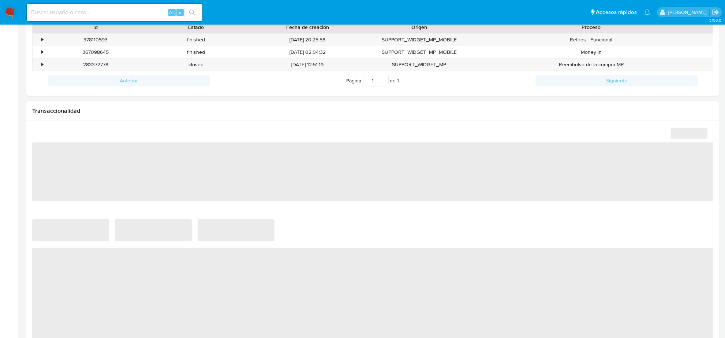
select select "10"
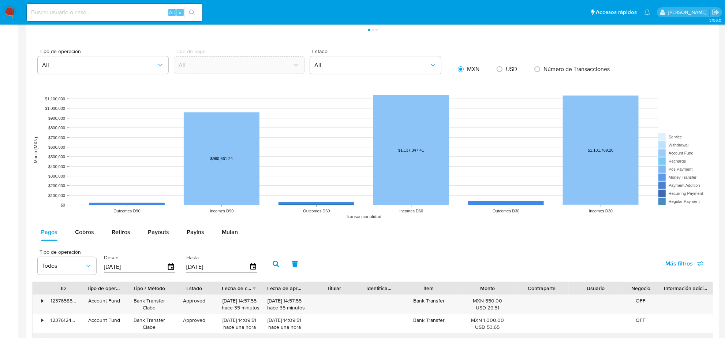
scroll to position [549, 0]
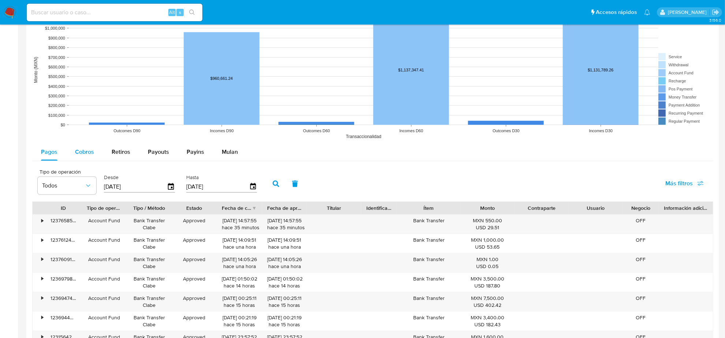
click at [81, 151] on span "Cobros" at bounding box center [84, 152] width 19 height 8
select select "10"
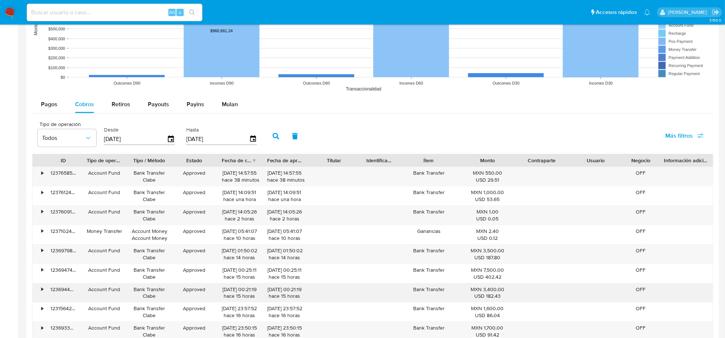
scroll to position [686, 0]
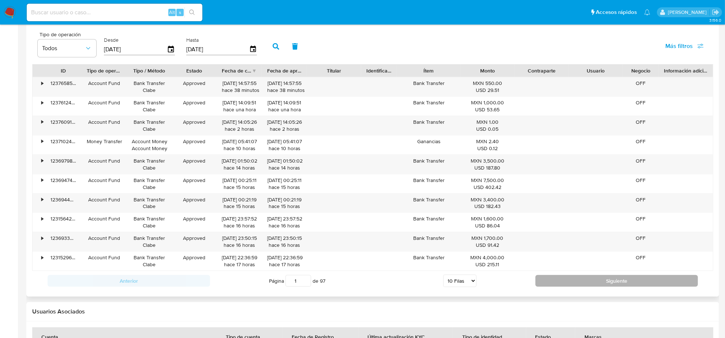
click at [551, 284] on button "Siguiente" at bounding box center [617, 281] width 163 height 12
click at [570, 281] on button "Siguiente" at bounding box center [617, 281] width 163 height 12
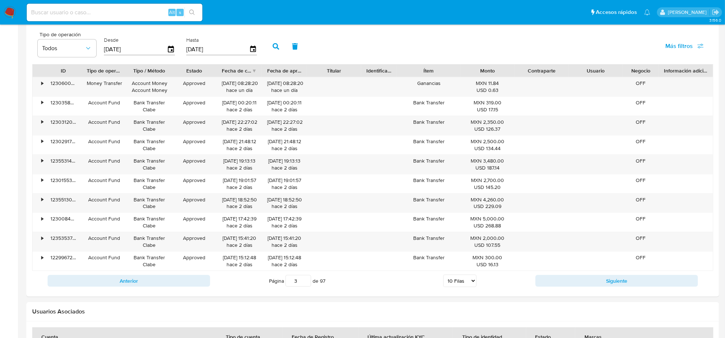
click at [588, 286] on button "Siguiente" at bounding box center [617, 281] width 163 height 12
type input "4"
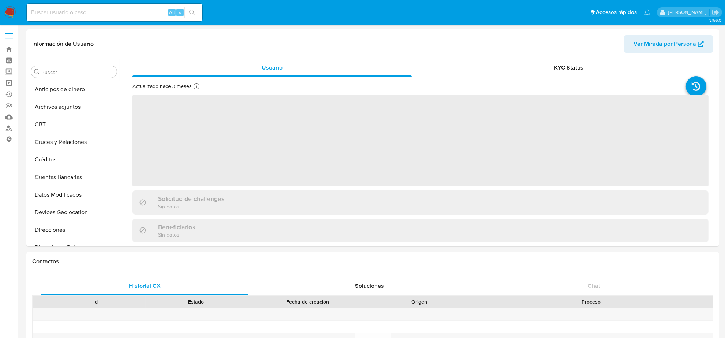
scroll to position [309, 0]
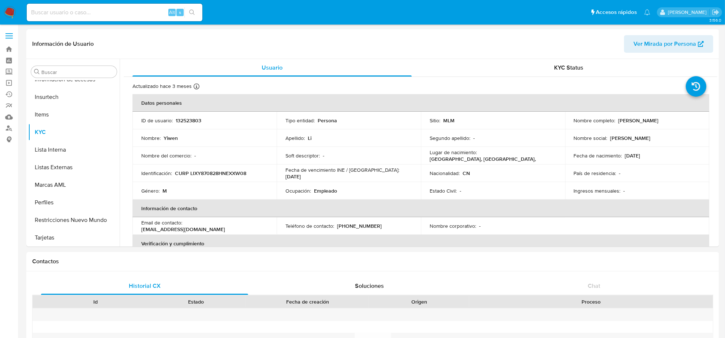
select select "10"
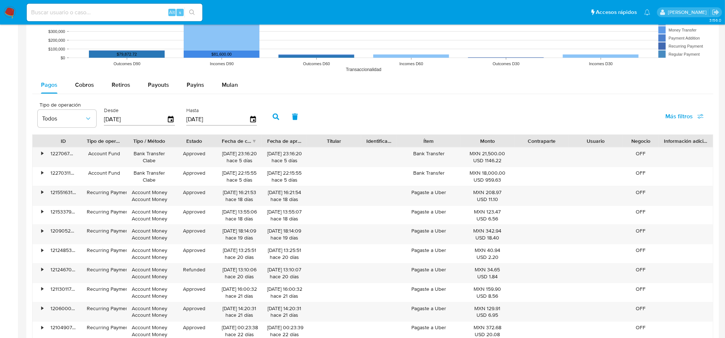
scroll to position [641, 0]
click at [85, 85] on span "Cobros" at bounding box center [84, 85] width 19 height 8
select select "10"
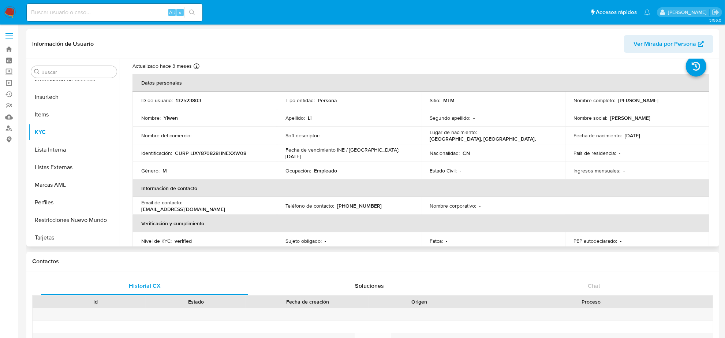
scroll to position [0, 0]
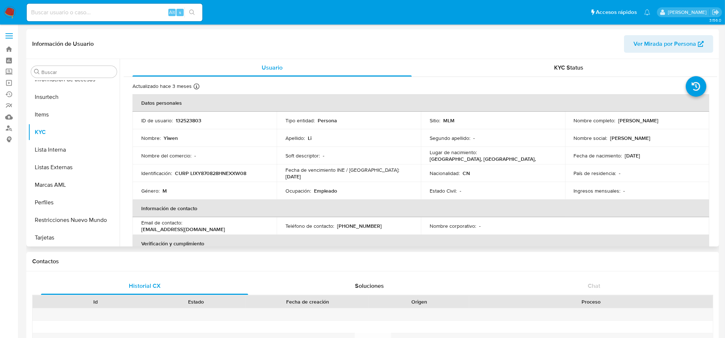
click at [196, 122] on p "132523803" at bounding box center [189, 120] width 26 height 7
copy p "132523803"
drag, startPoint x: 615, startPoint y: 118, endPoint x: 640, endPoint y: 116, distance: 24.9
click at [640, 116] on td "Nombre completo : Yiwen Li" at bounding box center [637, 121] width 144 height 18
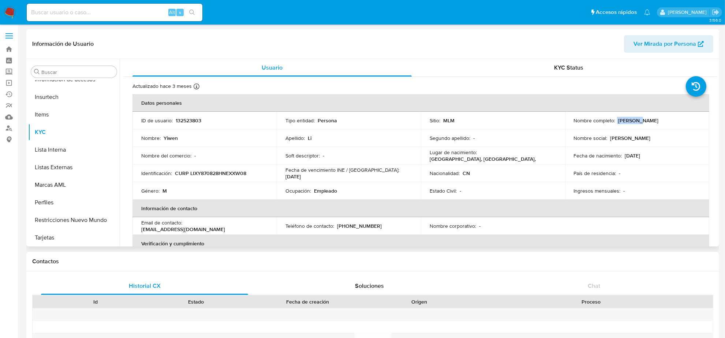
copy div "Yiwen Li"
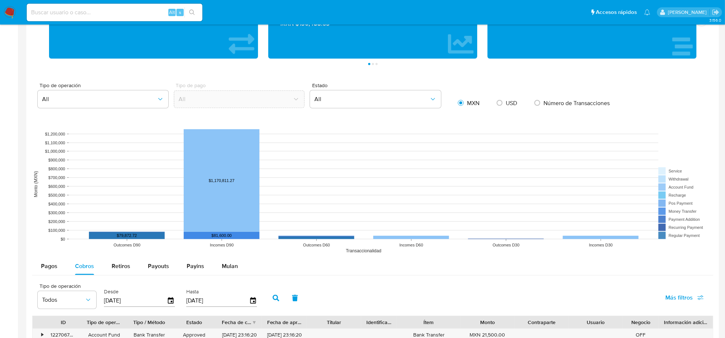
scroll to position [366, 0]
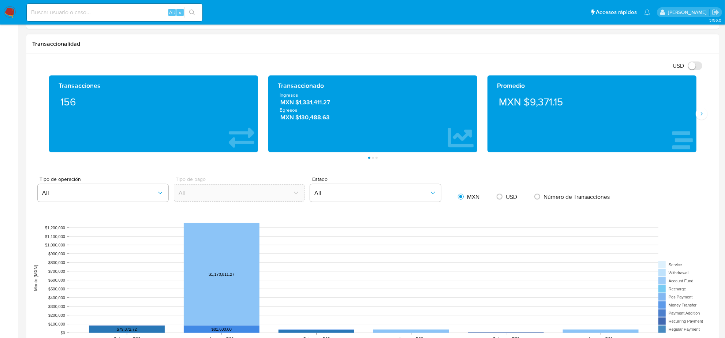
click at [323, 107] on span "MXN $1,331,411.27" at bounding box center [373, 102] width 186 height 8
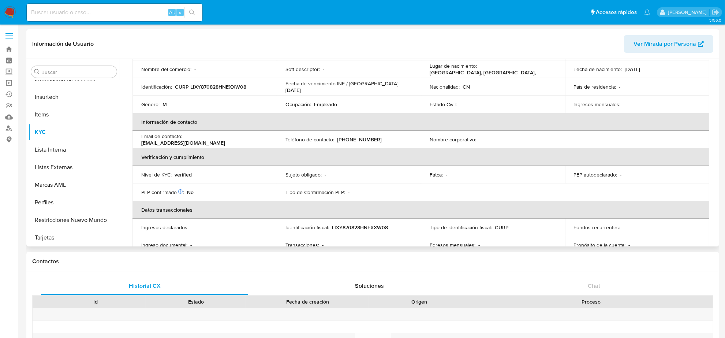
scroll to position [0, 0]
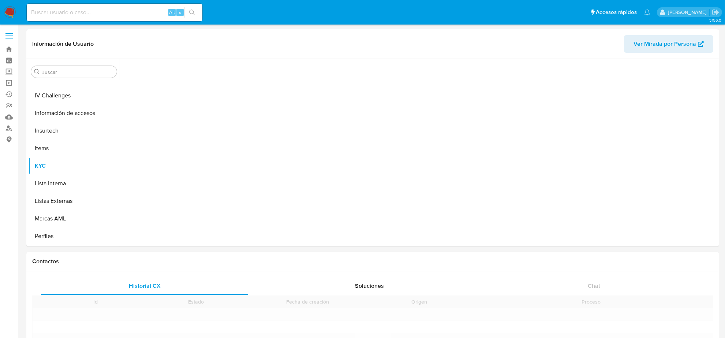
scroll to position [309, 0]
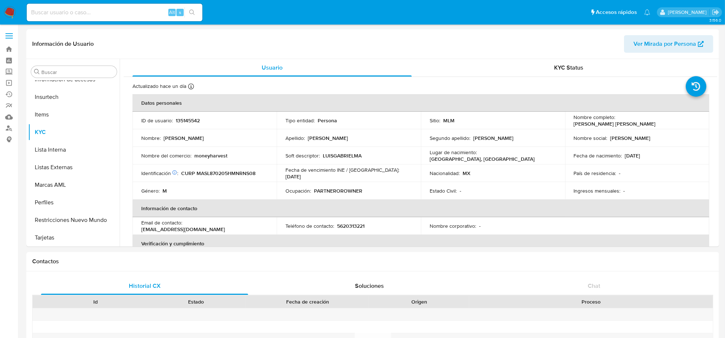
select select "10"
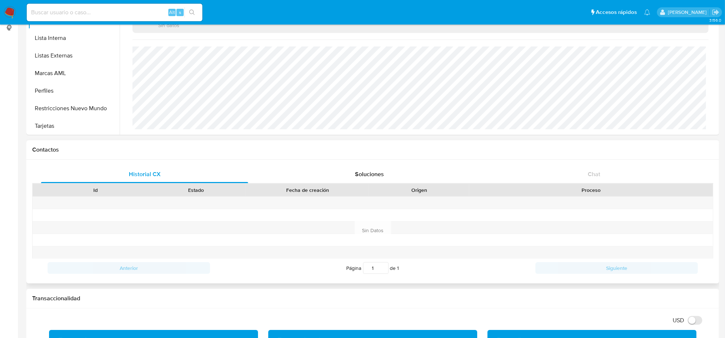
scroll to position [183, 0]
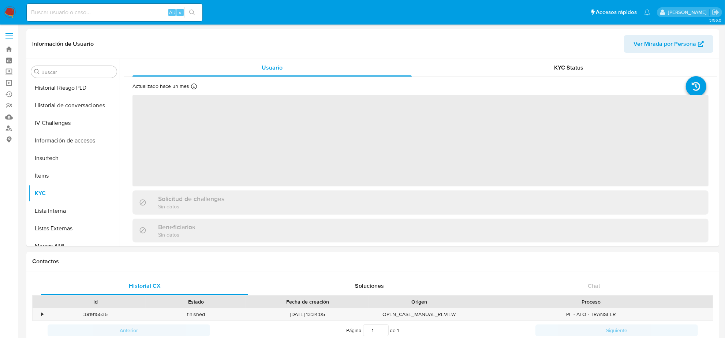
scroll to position [309, 0]
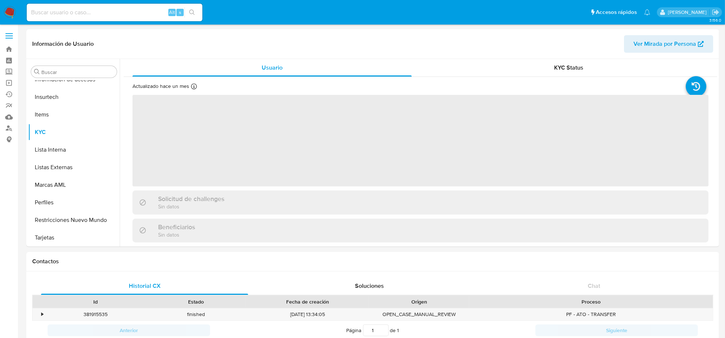
select select "10"
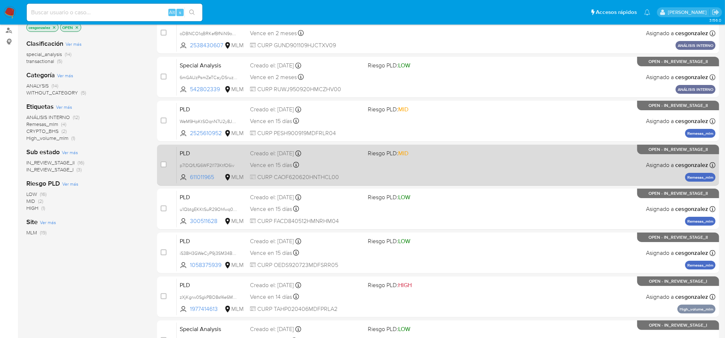
scroll to position [195, 0]
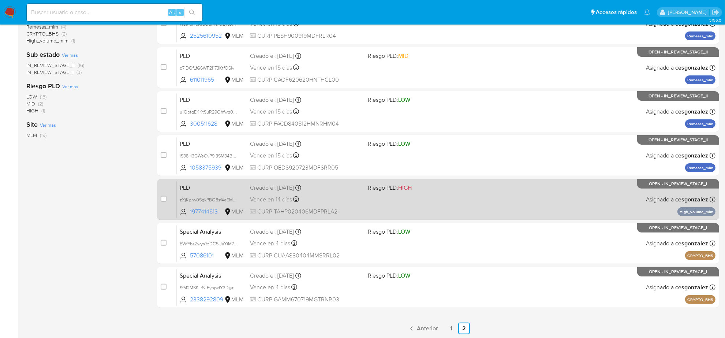
click at [322, 202] on div "Vence en 14 días Vence el 10/09/2025 02:08:42" at bounding box center [306, 199] width 112 height 10
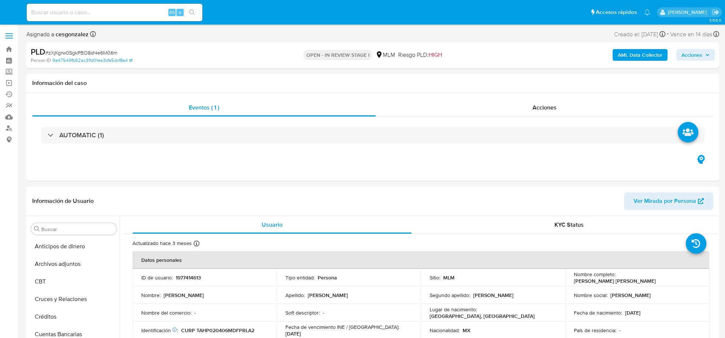
select select "10"
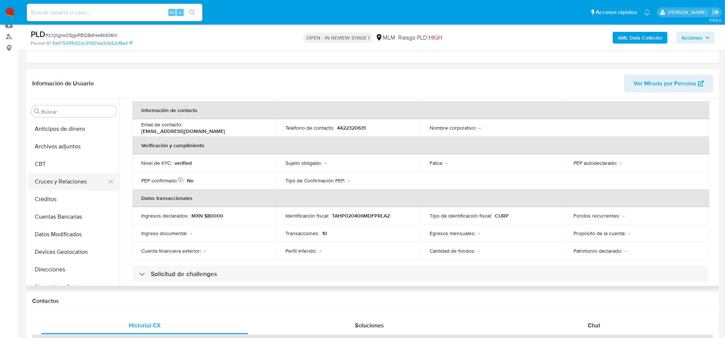
click at [66, 182] on button "Cruces y Relaciones" at bounding box center [71, 182] width 86 height 18
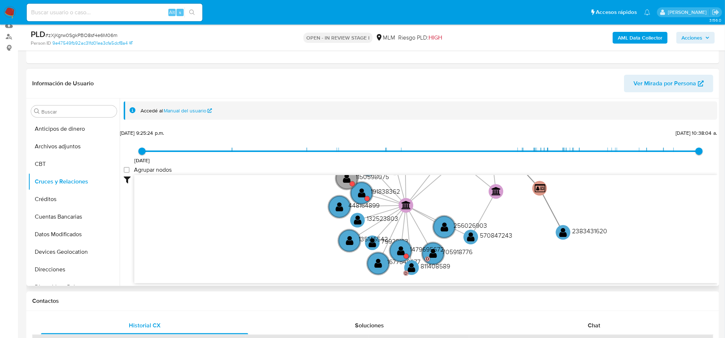
drag, startPoint x: 288, startPoint y: 227, endPoint x: 267, endPoint y: 180, distance: 51.1
click at [267, 180] on icon "user-1977414613  1977414613 device-6681ea7280be5dc20b18fea9  device-66da70da8…" at bounding box center [425, 228] width 583 height 106
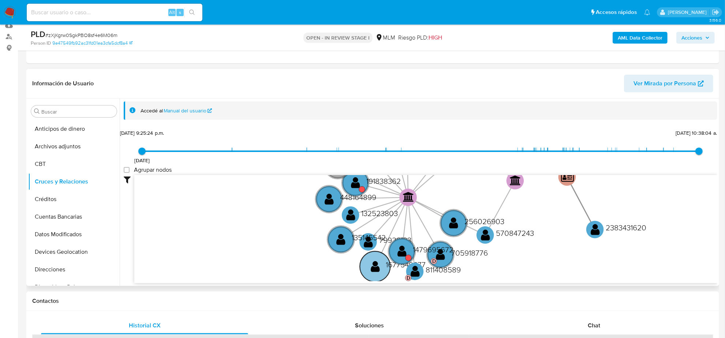
click at [392, 265] on text "1677549677" at bounding box center [406, 264] width 40 height 11
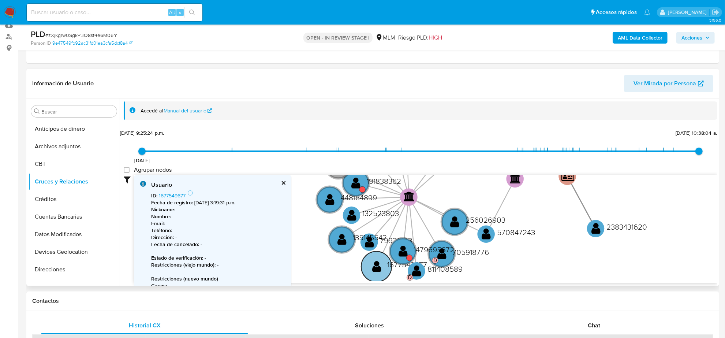
click at [392, 265] on text "1677549677" at bounding box center [407, 264] width 40 height 11
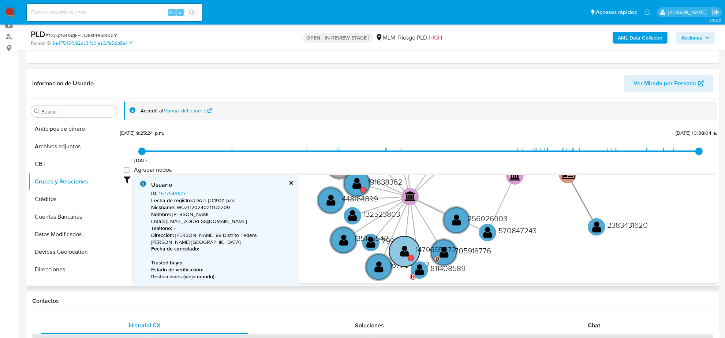
click at [425, 250] on text "1479695672" at bounding box center [436, 249] width 41 height 11
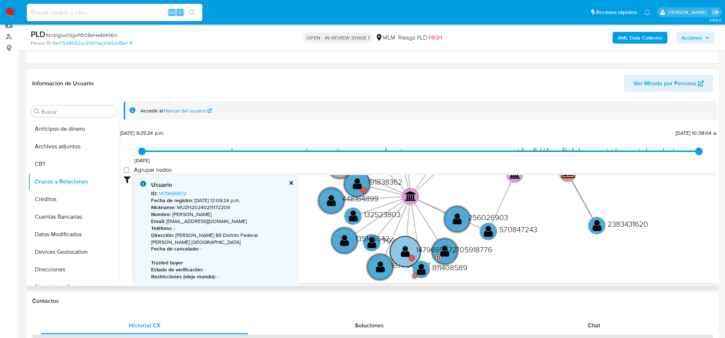
click at [425, 250] on text "1479695672" at bounding box center [436, 249] width 41 height 11
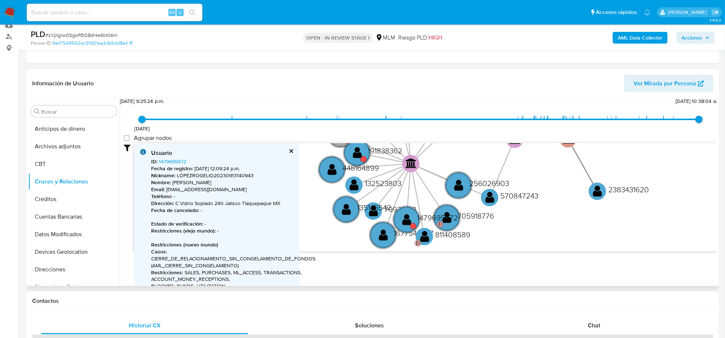
scroll to position [46, 0]
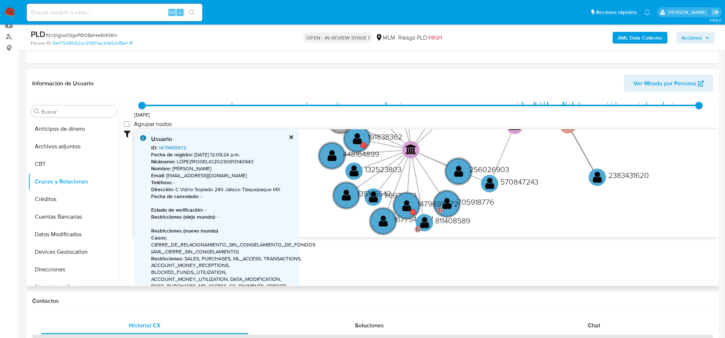
click at [169, 145] on link "1479695672" at bounding box center [172, 147] width 27 height 7
click at [451, 223] on text "811408589" at bounding box center [453, 220] width 35 height 11
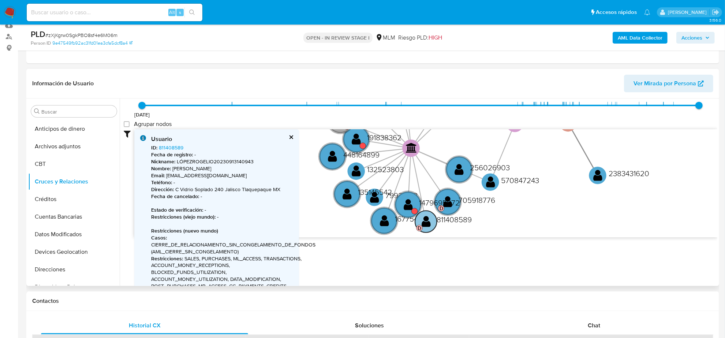
click at [451, 223] on text "811408589" at bounding box center [454, 219] width 35 height 11
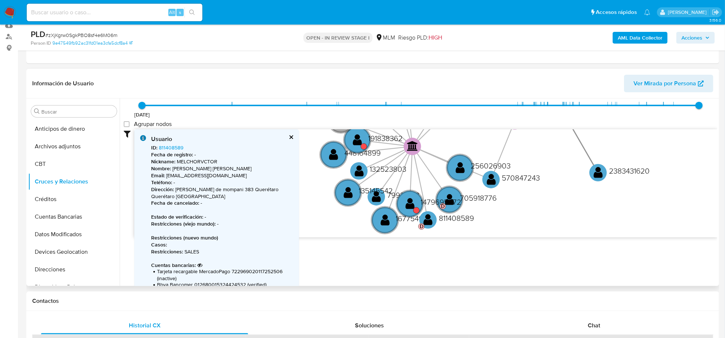
scroll to position [92, 0]
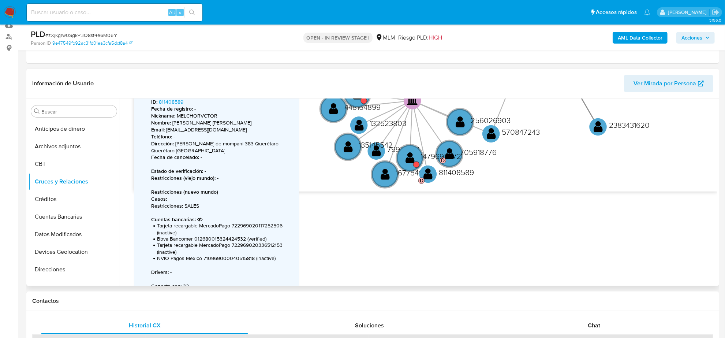
click at [233, 255] on span "NVIO Pagos Mexico 710969000040515818 (inactive)" at bounding box center [216, 258] width 119 height 7
copy span "710969000040515818"
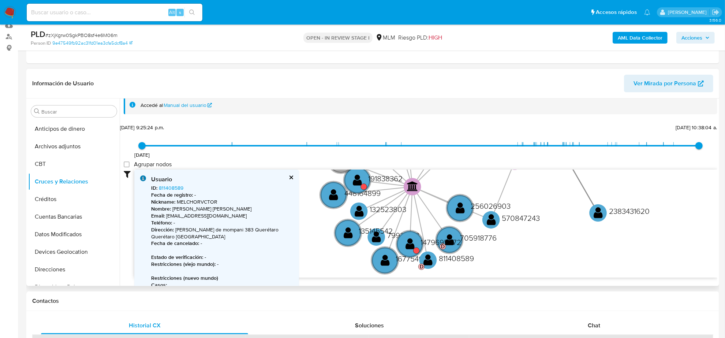
scroll to position [2, 0]
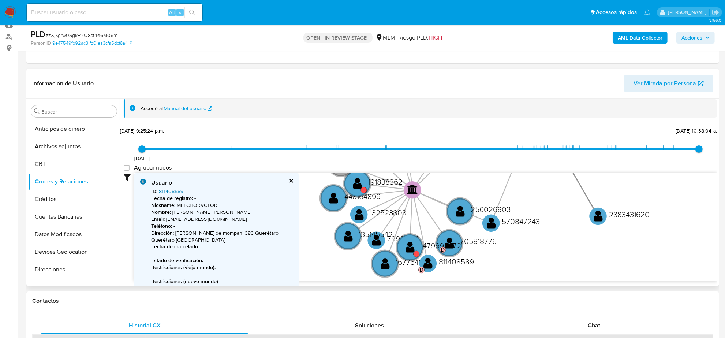
click at [164, 191] on link "811408589" at bounding box center [171, 190] width 25 height 7
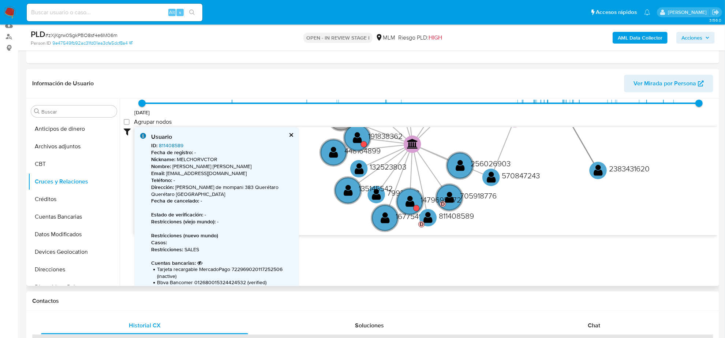
scroll to position [94, 0]
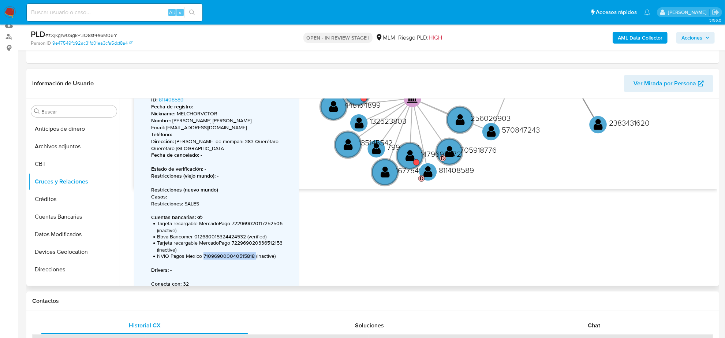
copy span "710969000040515818"
click at [484, 149] on text "705918776" at bounding box center [479, 149] width 37 height 11
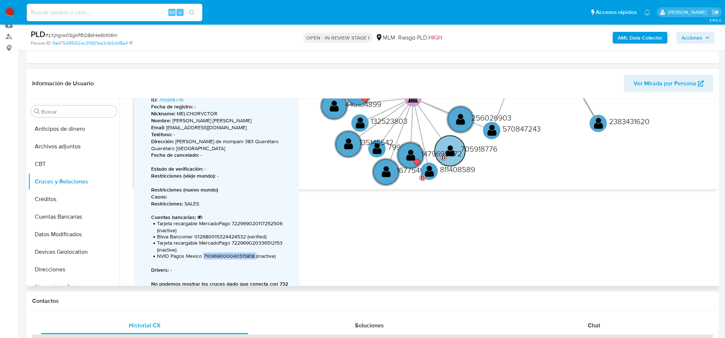
click at [484, 149] on text "705918776" at bounding box center [479, 148] width 37 height 11
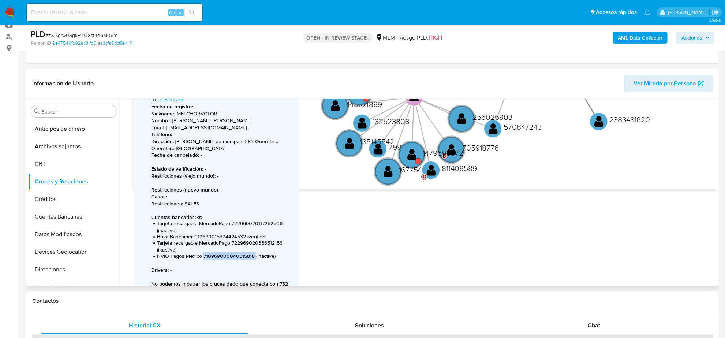
scroll to position [48, 0]
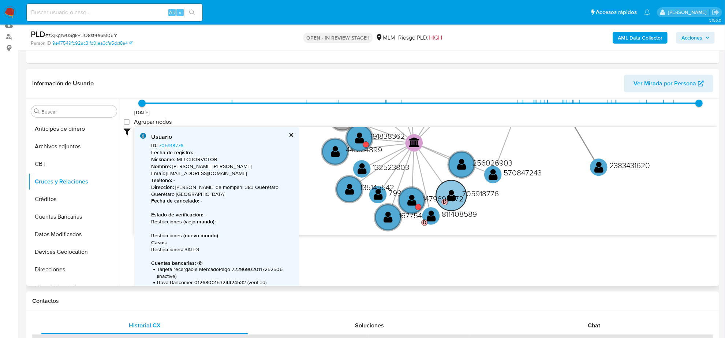
click at [476, 193] on text "705918776" at bounding box center [480, 193] width 37 height 11
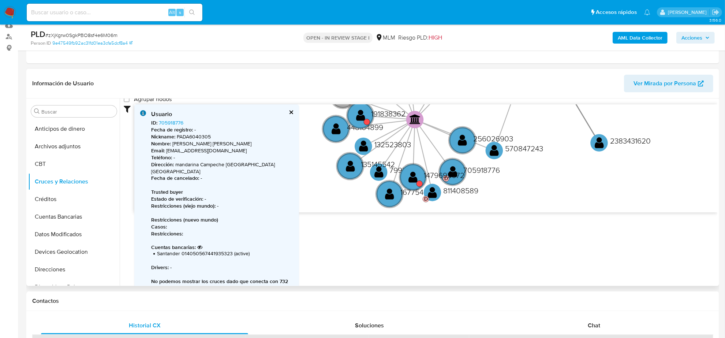
scroll to position [82, 0]
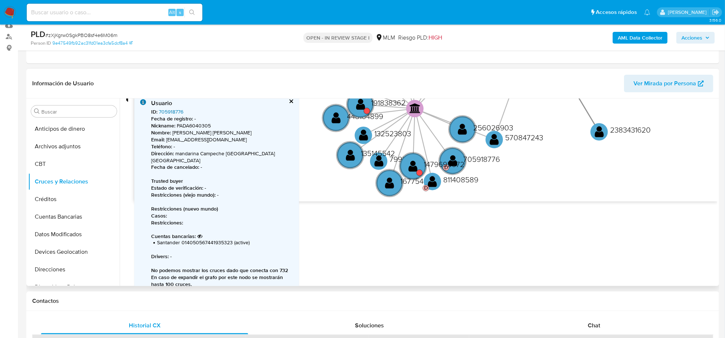
click at [168, 110] on link "705918776" at bounding box center [171, 111] width 25 height 7
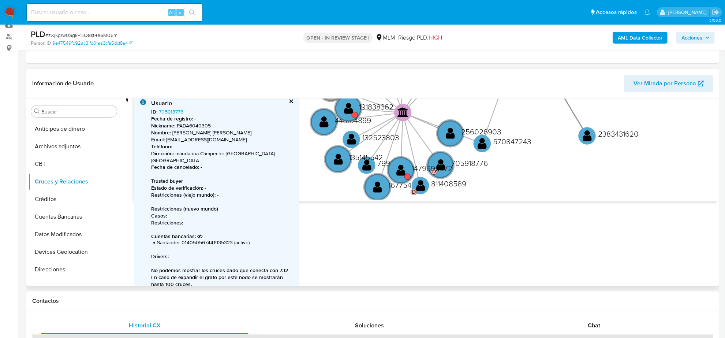
drag, startPoint x: 556, startPoint y: 170, endPoint x: 527, endPoint y: 176, distance: 29.8
click at [528, 176] on icon "user-1977414613  1977414613 device-6681ea7280be5dc20b18fea9  device-66da70da8…" at bounding box center [425, 146] width 583 height 106
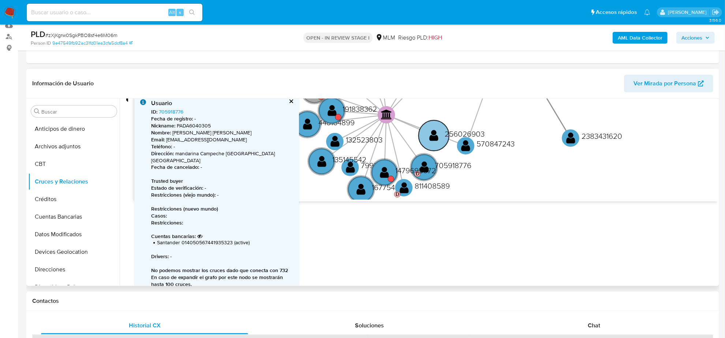
click at [462, 130] on text "256026903" at bounding box center [465, 133] width 40 height 11
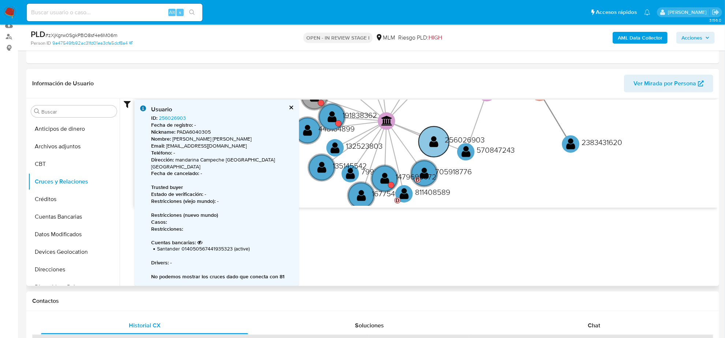
scroll to position [68, 0]
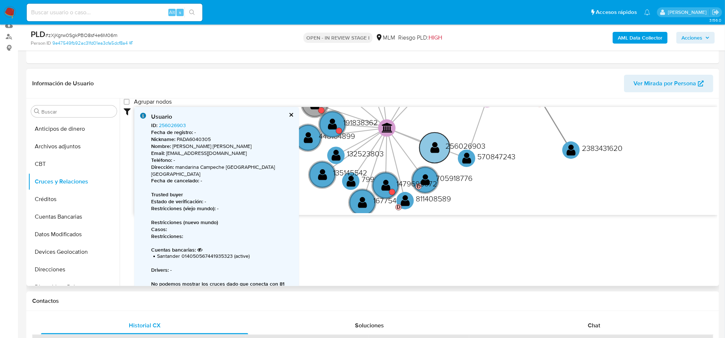
click at [480, 145] on text "256026903" at bounding box center [466, 145] width 40 height 11
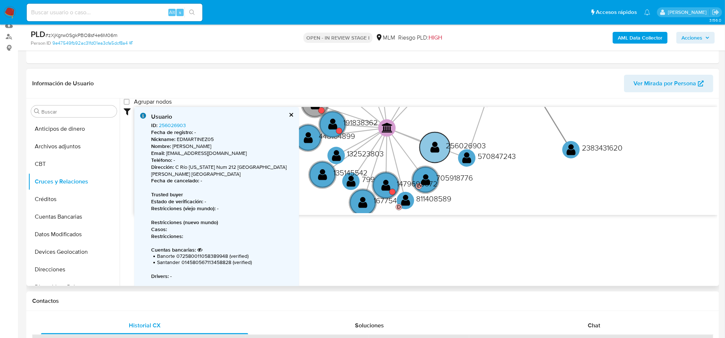
scroll to position [74, 0]
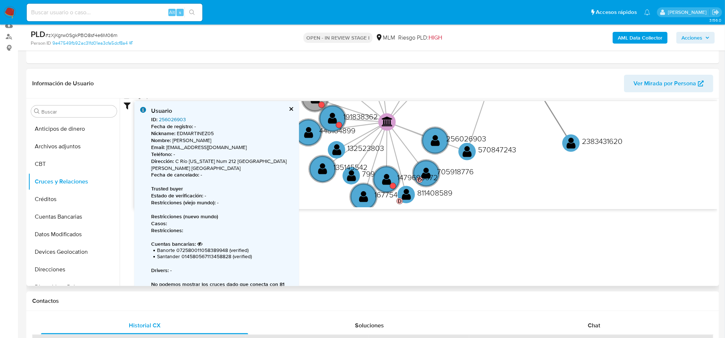
click at [165, 116] on link "256026903" at bounding box center [172, 119] width 27 height 7
click at [511, 151] on text "570847243" at bounding box center [497, 149] width 38 height 11
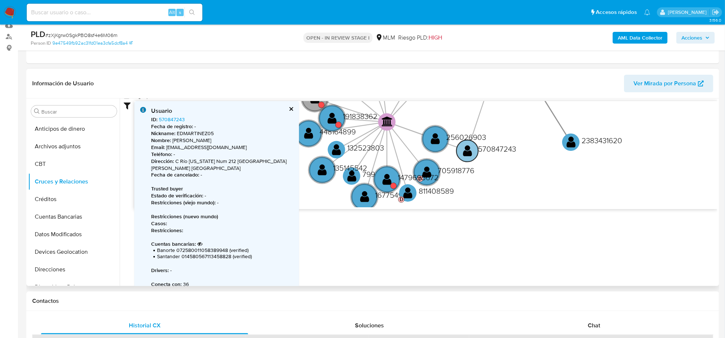
click at [511, 151] on text "570847243" at bounding box center [497, 148] width 38 height 11
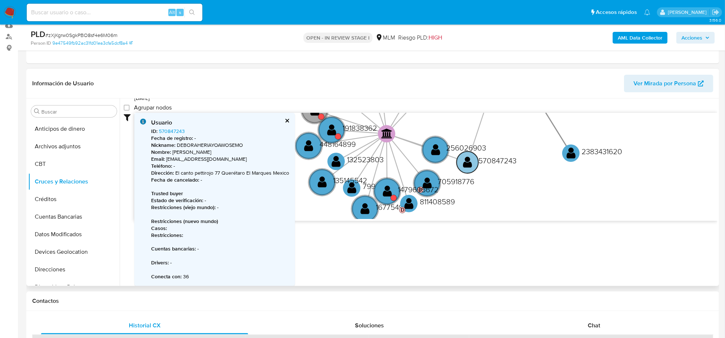
scroll to position [62, 0]
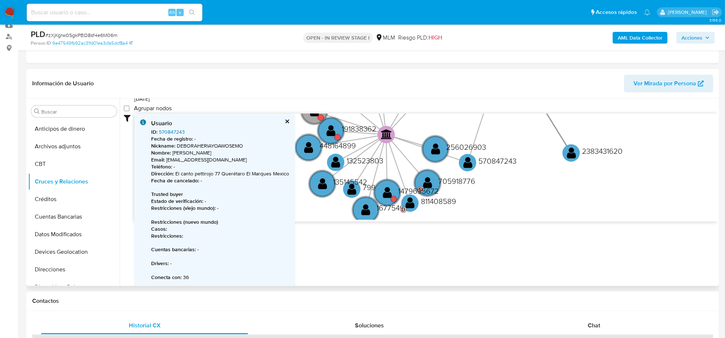
click at [166, 129] on link "570847243" at bounding box center [172, 131] width 26 height 7
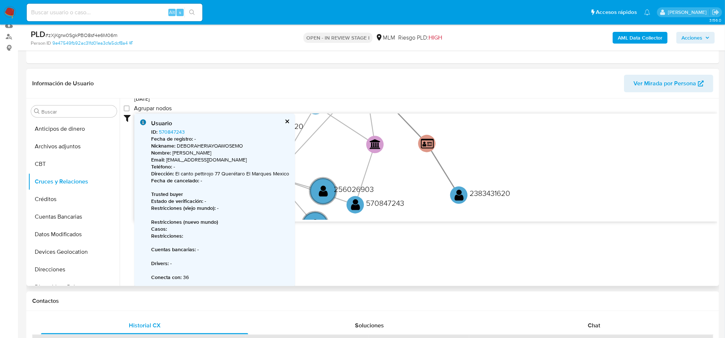
drag, startPoint x: 539, startPoint y: 186, endPoint x: 426, endPoint y: 203, distance: 113.7
click at [426, 226] on div "Accedé al Manual del usuario 10/4/2024 10/4/2024, 9:25:24 p.m. 23/8/2025, 10:38…" at bounding box center [419, 191] width 598 height 187
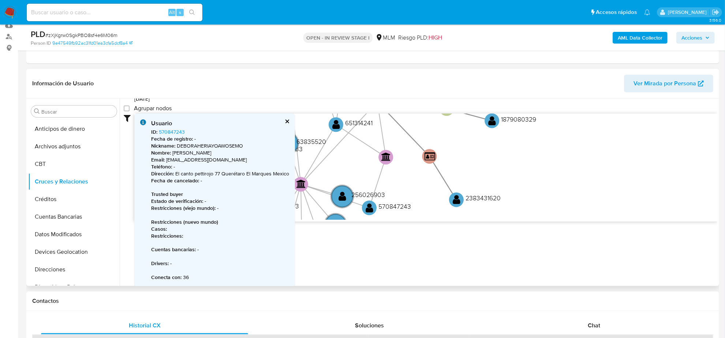
drag, startPoint x: 530, startPoint y: 198, endPoint x: 514, endPoint y: 155, distance: 46.6
click at [514, 155] on icon "user-1977414613  1977414613 device-6681ea7280be5dc20b18fea9  device-66da70da8…" at bounding box center [425, 166] width 583 height 106
click at [489, 196] on text "2383431620" at bounding box center [482, 196] width 35 height 9
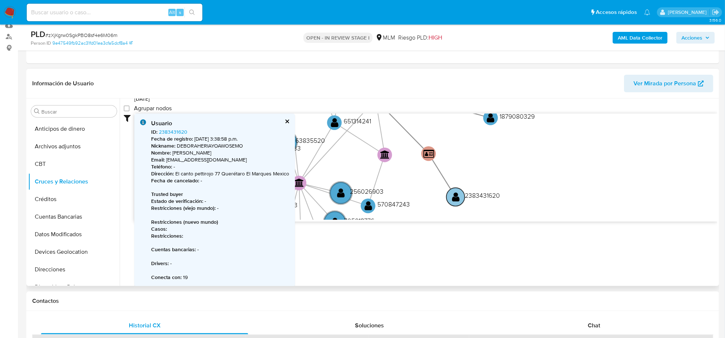
click at [489, 196] on text "2383431620" at bounding box center [482, 195] width 35 height 9
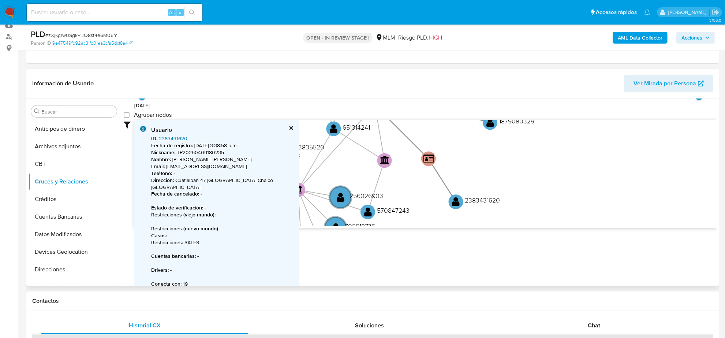
click at [174, 136] on link "2383431620" at bounding box center [173, 138] width 29 height 7
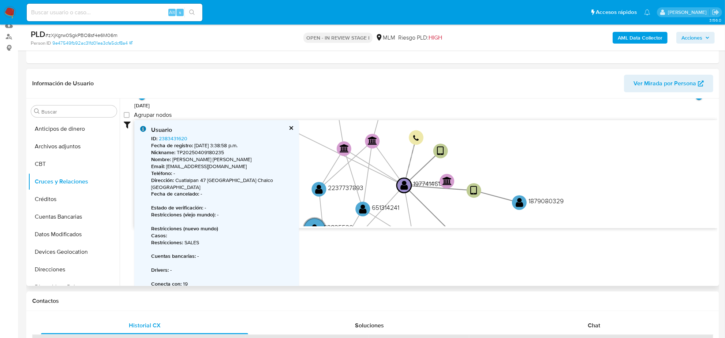
drag, startPoint x: 577, startPoint y: 160, endPoint x: 606, endPoint y: 240, distance: 85.4
click at [606, 240] on div "Accedé al Manual del usuario 10/4/2024 10/4/2024, 9:25:24 p.m. 23/8/2025, 10:38…" at bounding box center [419, 191] width 598 height 187
click at [549, 202] on text "1879080329" at bounding box center [546, 200] width 35 height 9
click at [549, 202] on text "1879080329" at bounding box center [546, 199] width 35 height 9
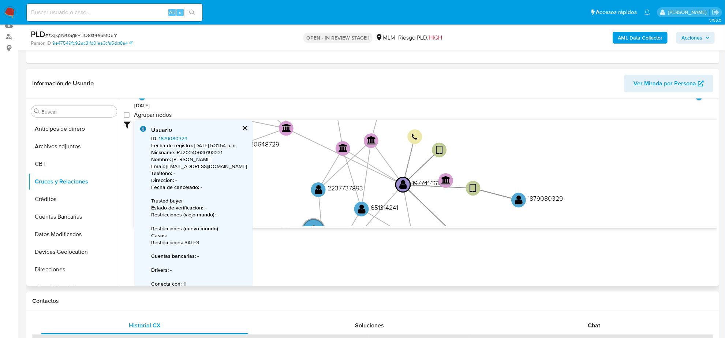
click at [180, 140] on link "1879080329" at bounding box center [173, 138] width 29 height 7
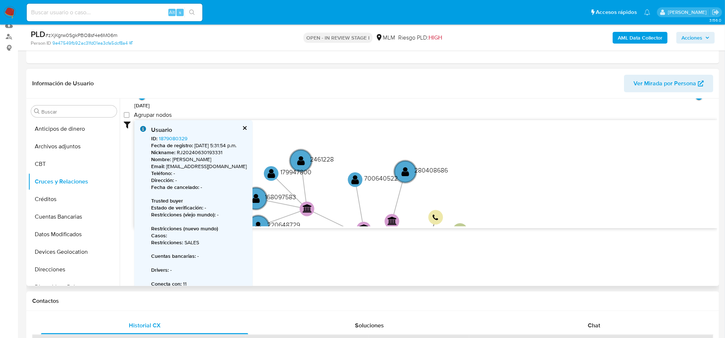
drag, startPoint x: 583, startPoint y: 190, endPoint x: 576, endPoint y: 231, distance: 41.2
click at [590, 237] on div "Accedé al Manual del usuario 10/4/2024 10/4/2024, 9:25:24 p.m. 23/8/2025, 10:38…" at bounding box center [419, 191] width 598 height 187
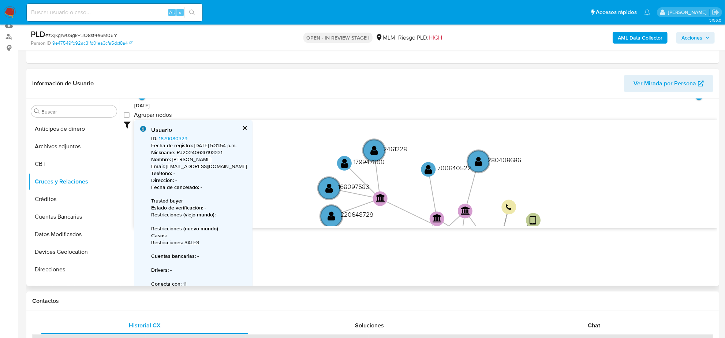
drag, startPoint x: 507, startPoint y: 185, endPoint x: 575, endPoint y: 173, distance: 69.5
click at [575, 173] on icon "user-1977414613  1977414613 device-6681ea7280be5dc20b18fea9  device-66da70da8…" at bounding box center [425, 173] width 583 height 106
click at [509, 156] on text "280408686" at bounding box center [505, 159] width 34 height 9
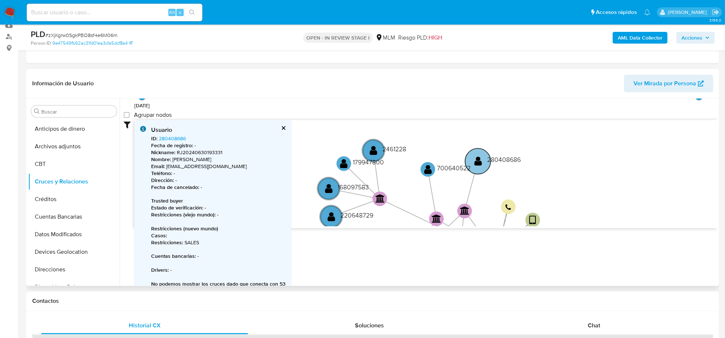
click at [509, 156] on text "280408686" at bounding box center [504, 159] width 34 height 9
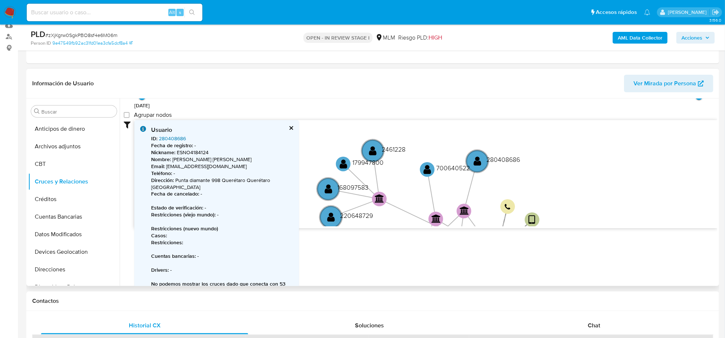
click at [174, 138] on link "280408686" at bounding box center [172, 138] width 27 height 7
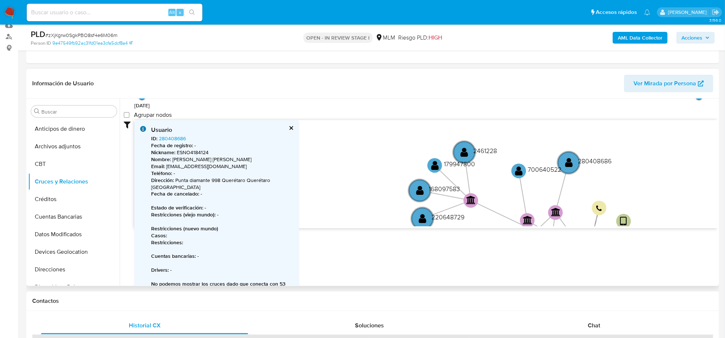
drag, startPoint x: 626, startPoint y: 169, endPoint x: 718, endPoint y: 171, distance: 91.5
click at [718, 171] on div "Buscar Anticipos de dinero Archivos adjuntos CBT Cruces y Relaciones Créditos C…" at bounding box center [372, 191] width 693 height 187
click at [546, 171] on text "700640522" at bounding box center [545, 169] width 34 height 9
click at [544, 171] on text "700640522" at bounding box center [545, 169] width 34 height 9
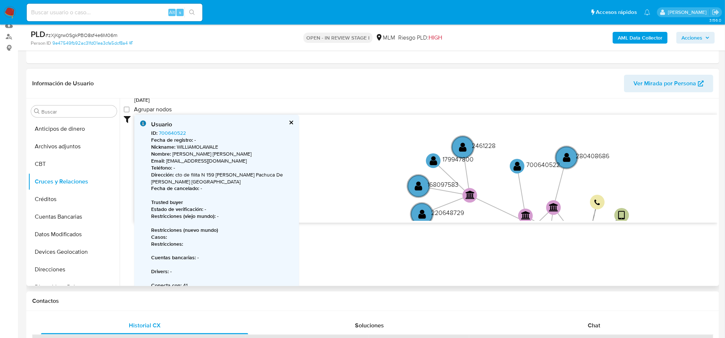
scroll to position [62, 0]
click at [169, 131] on link "700640522" at bounding box center [172, 131] width 27 height 7
click at [494, 145] on text "2461228" at bounding box center [484, 144] width 24 height 9
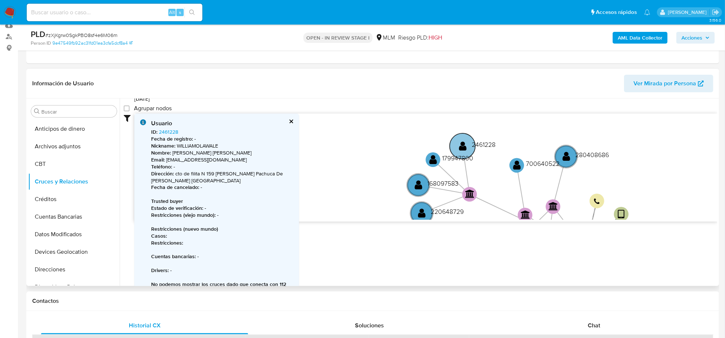
click at [492, 145] on text "2461228" at bounding box center [484, 144] width 24 height 9
click at [176, 128] on link "2461228" at bounding box center [168, 131] width 19 height 7
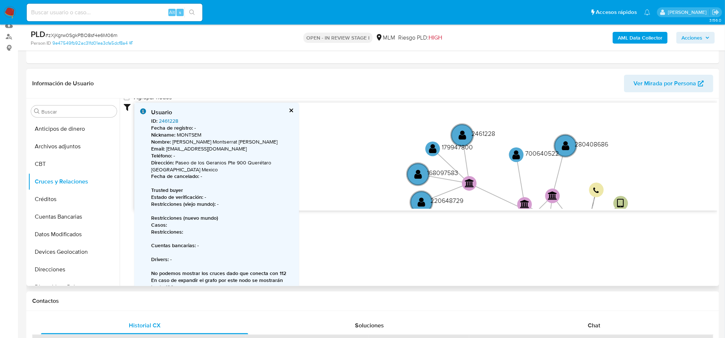
scroll to position [83, 0]
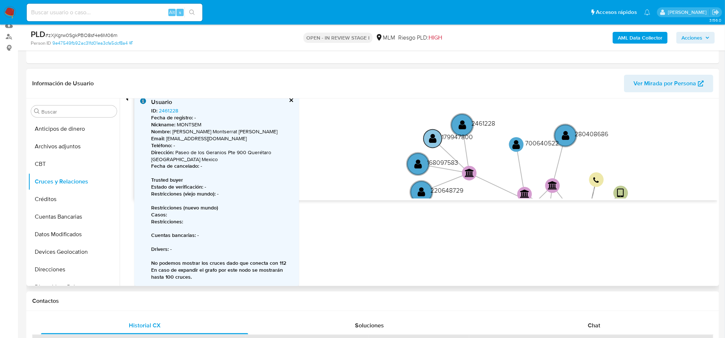
click at [447, 138] on text "179947800" at bounding box center [457, 136] width 31 height 9
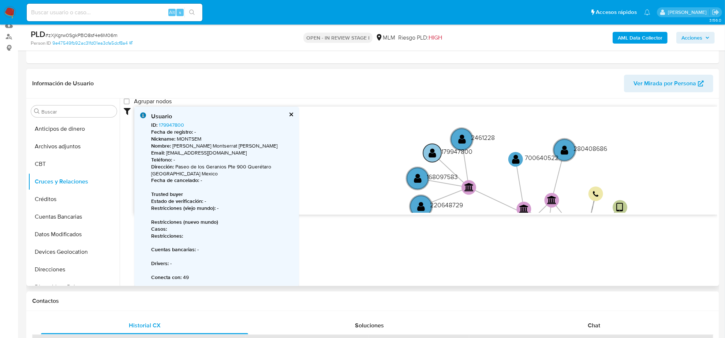
click at [445, 149] on text "179947800" at bounding box center [456, 150] width 31 height 9
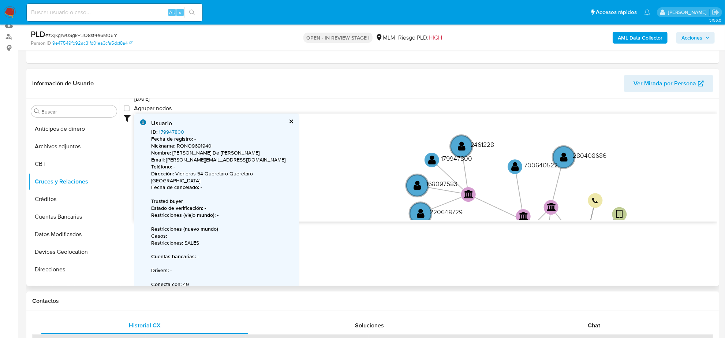
click at [173, 133] on link "179947800" at bounding box center [171, 131] width 25 height 7
click at [443, 184] on text "168097583" at bounding box center [441, 183] width 31 height 9
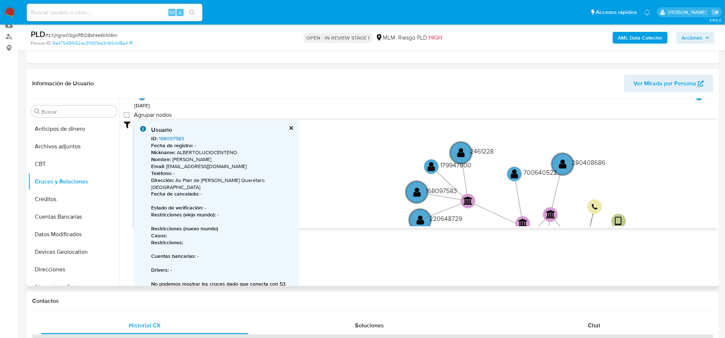
click at [175, 139] on link "168097583" at bounding box center [171, 138] width 25 height 7
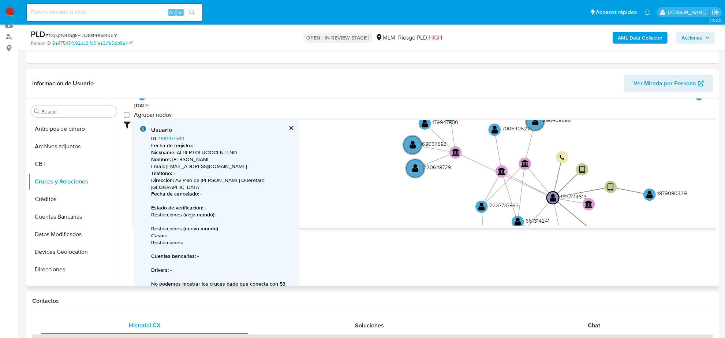
drag, startPoint x: 372, startPoint y: 180, endPoint x: 373, endPoint y: 134, distance: 46.5
click at [373, 134] on icon "user-1977414613  1977414613 device-6681ea7280be5dc20b18fea9  device-66da70da8…" at bounding box center [425, 173] width 583 height 106
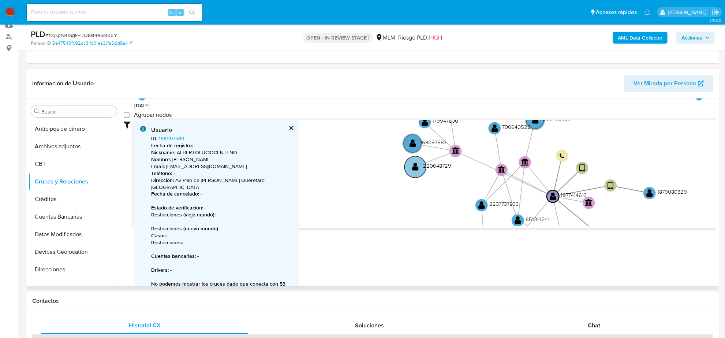
click at [437, 165] on text "220648729" at bounding box center [437, 165] width 28 height 8
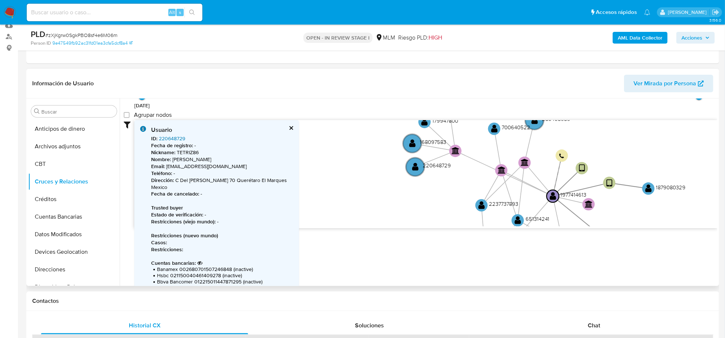
click at [178, 138] on link "220648729" at bounding box center [172, 138] width 26 height 7
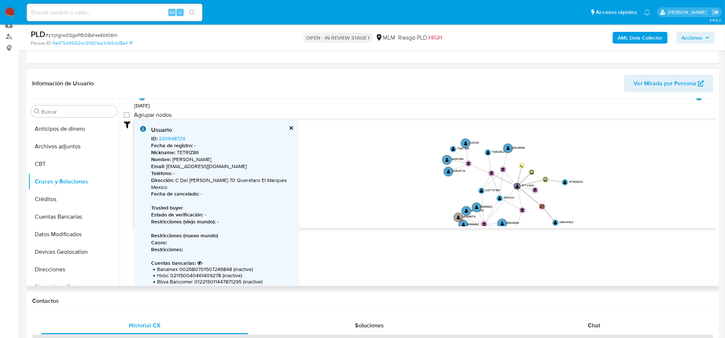
drag, startPoint x: 603, startPoint y: 149, endPoint x: 630, endPoint y: 161, distance: 29.3
click at [630, 161] on icon "user-1977414613  1977414613 device-6681ea7280be5dc20b18fea9  device-66da70da8…" at bounding box center [425, 173] width 583 height 106
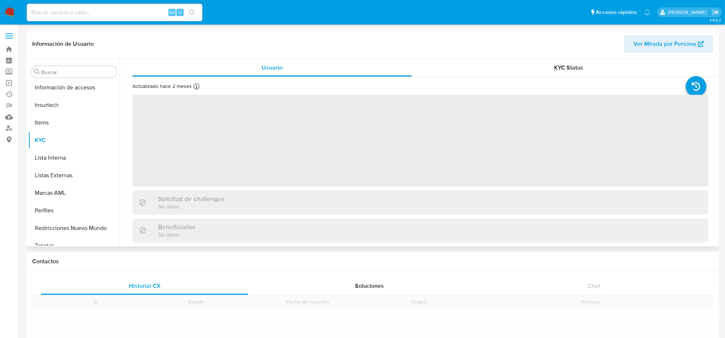
scroll to position [309, 0]
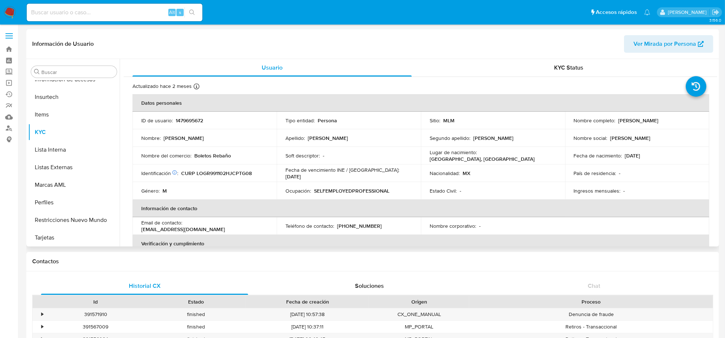
select select "10"
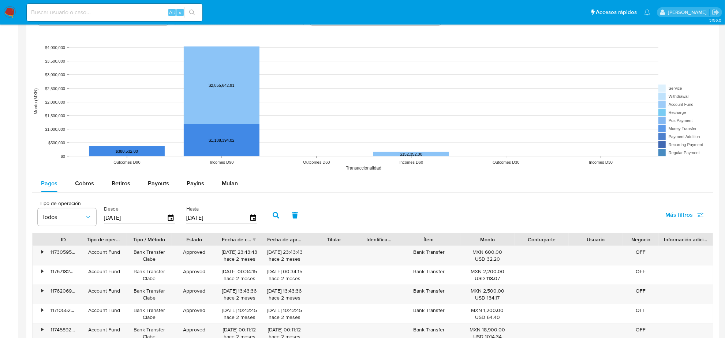
scroll to position [686, 0]
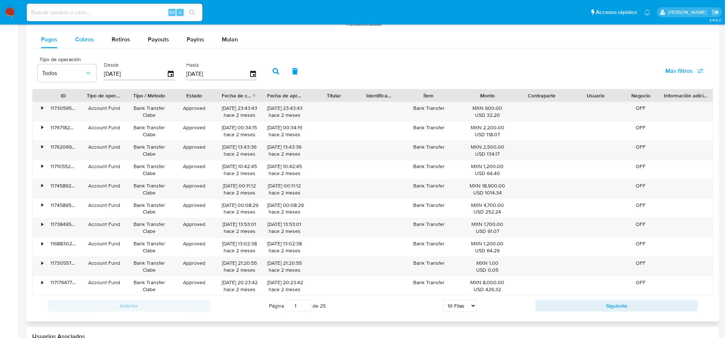
click at [83, 48] on div "Cobros" at bounding box center [84, 40] width 19 height 18
select select "10"
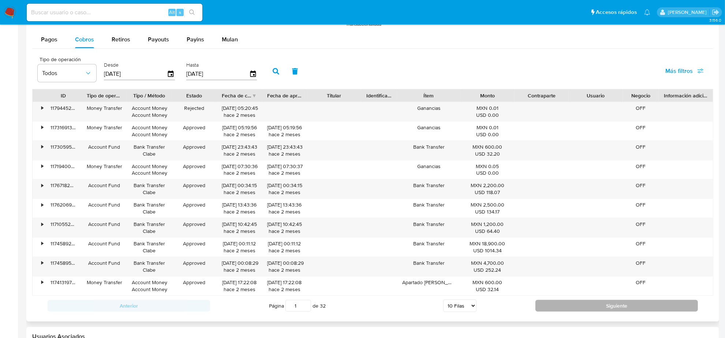
click at [569, 306] on button "Siguiente" at bounding box center [617, 306] width 163 height 12
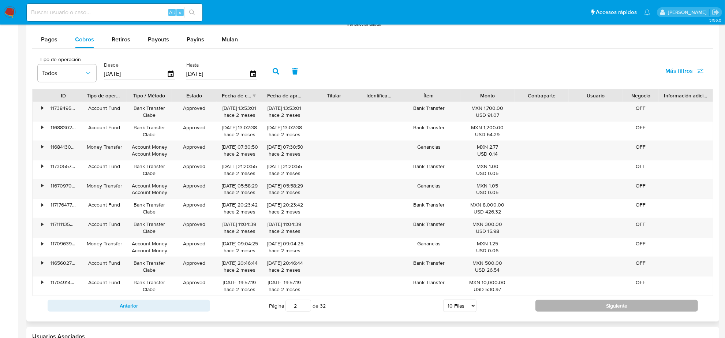
click at [569, 304] on button "Siguiente" at bounding box center [617, 306] width 163 height 12
type input "3"
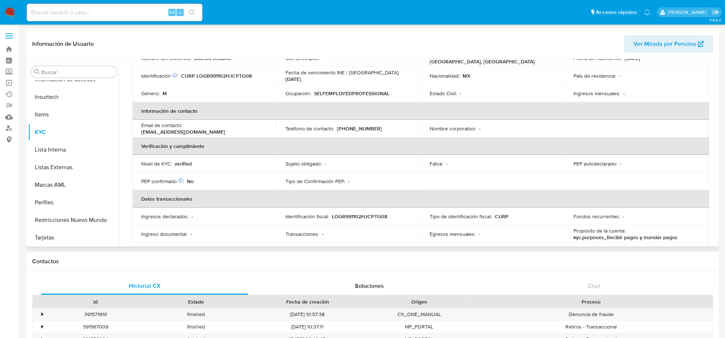
scroll to position [0, 0]
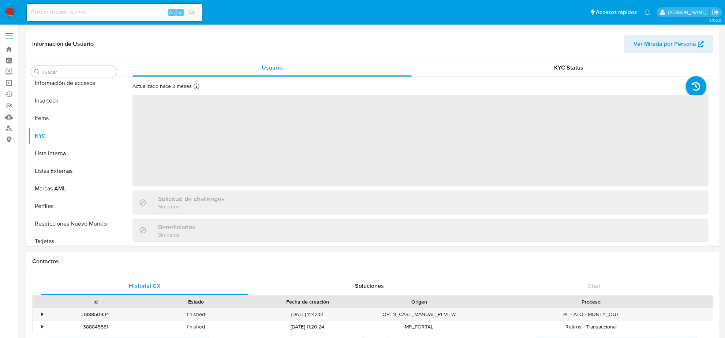
scroll to position [309, 0]
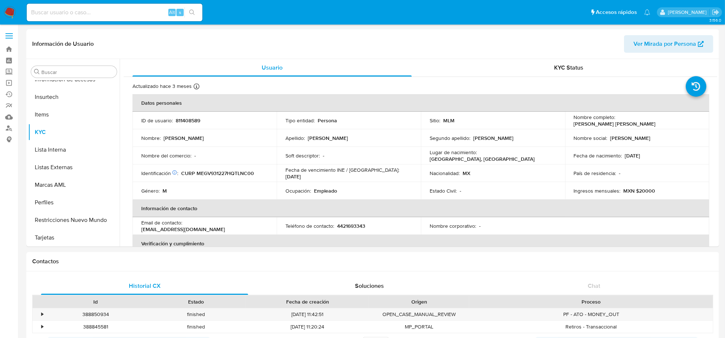
select select "10"
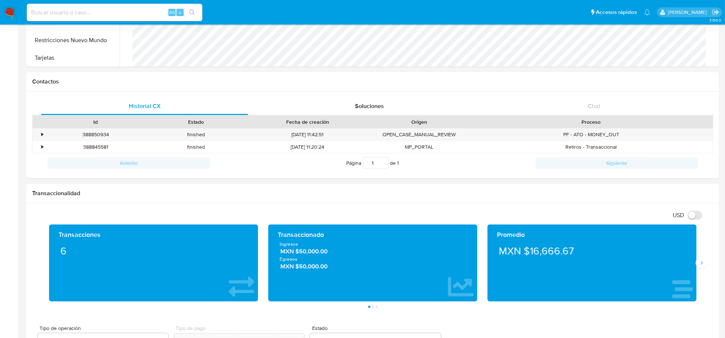
scroll to position [275, 0]
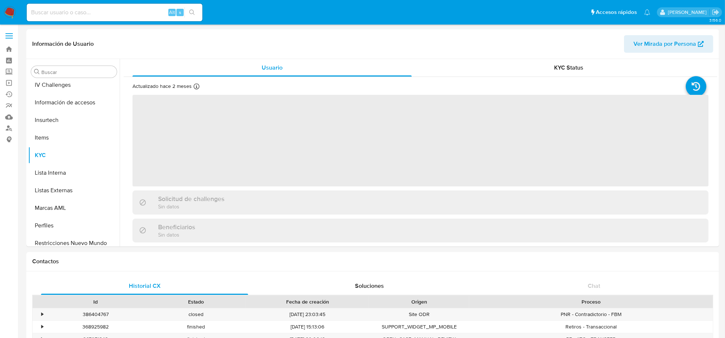
scroll to position [309, 0]
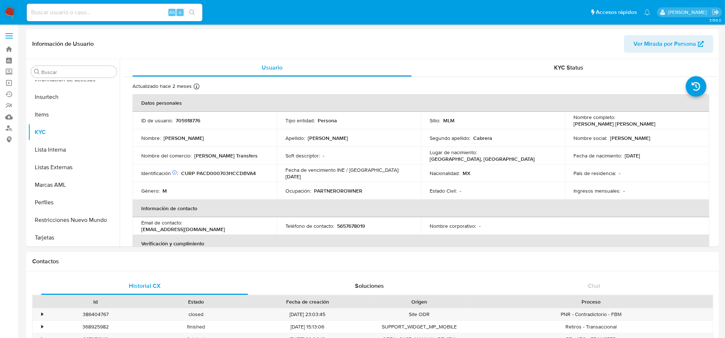
select select "10"
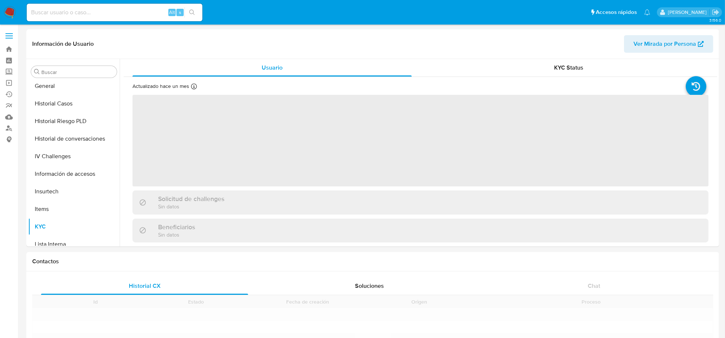
scroll to position [309, 0]
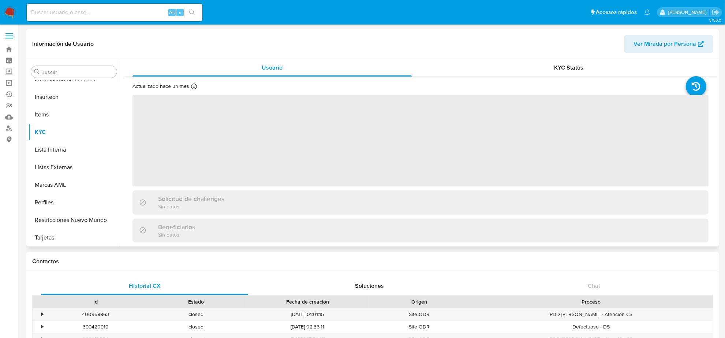
select select "10"
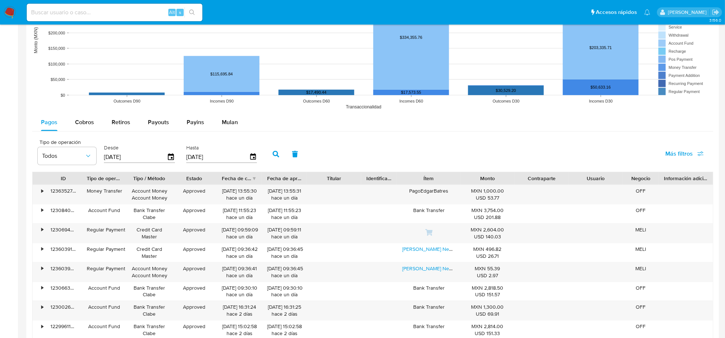
scroll to position [641, 0]
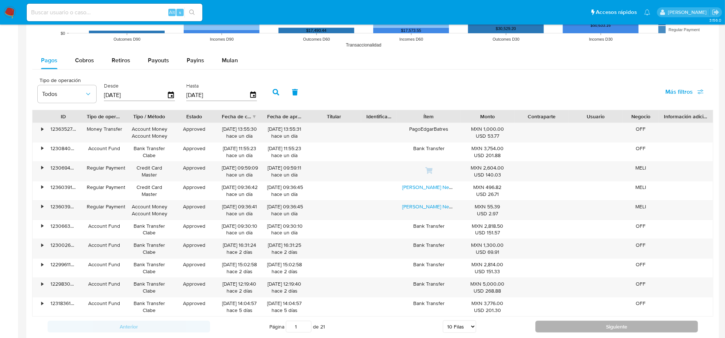
click at [554, 326] on button "Siguiente" at bounding box center [617, 327] width 163 height 12
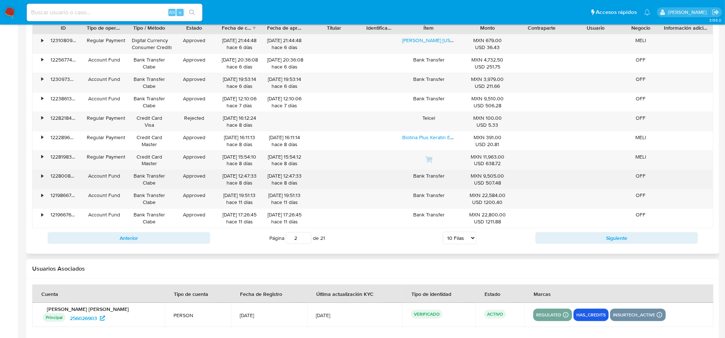
scroll to position [713, 0]
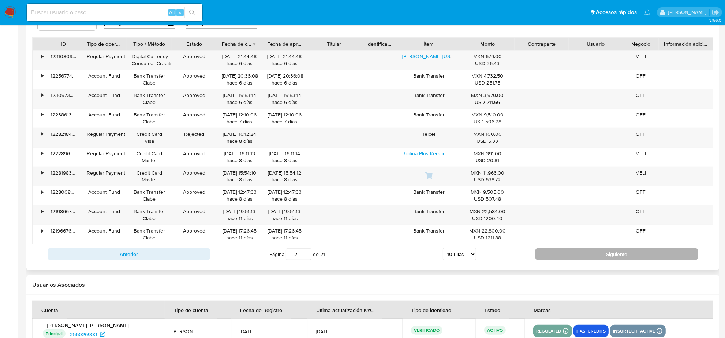
click at [593, 260] on button "Siguiente" at bounding box center [617, 254] width 163 height 12
type input "3"
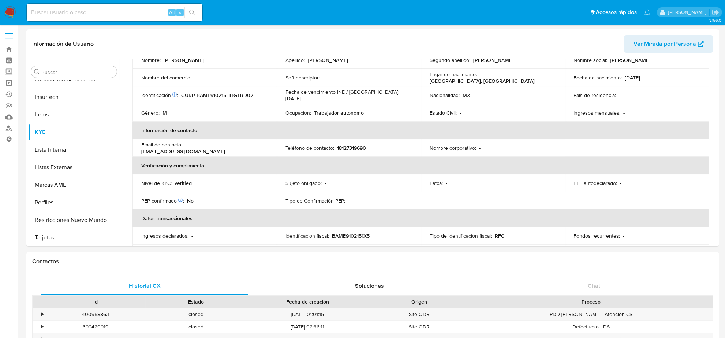
scroll to position [0, 0]
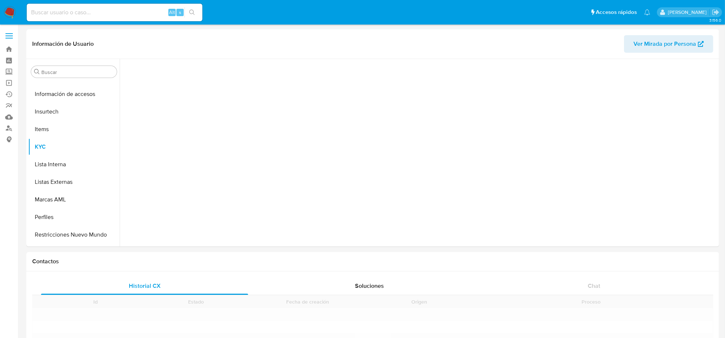
scroll to position [309, 0]
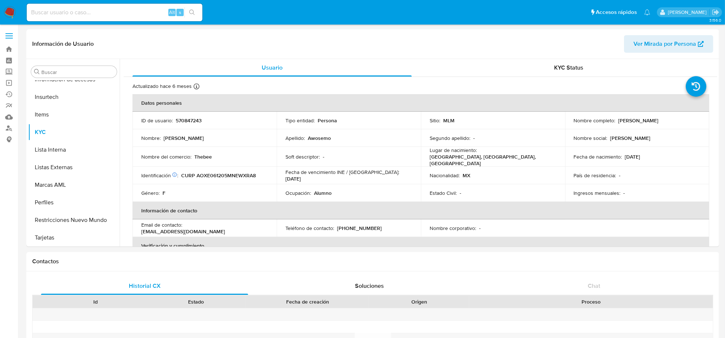
select select "10"
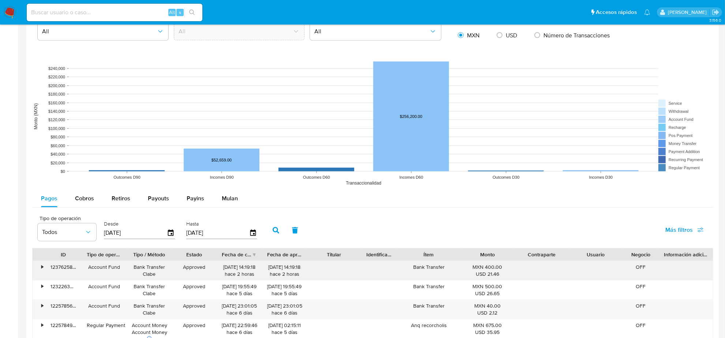
scroll to position [549, 0]
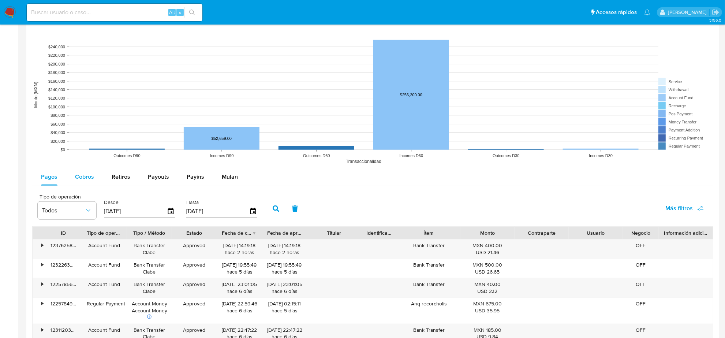
click at [90, 179] on span "Cobros" at bounding box center [84, 176] width 19 height 8
select select "10"
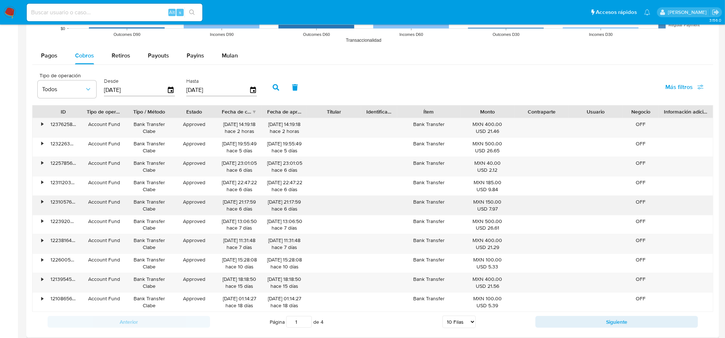
scroll to position [686, 0]
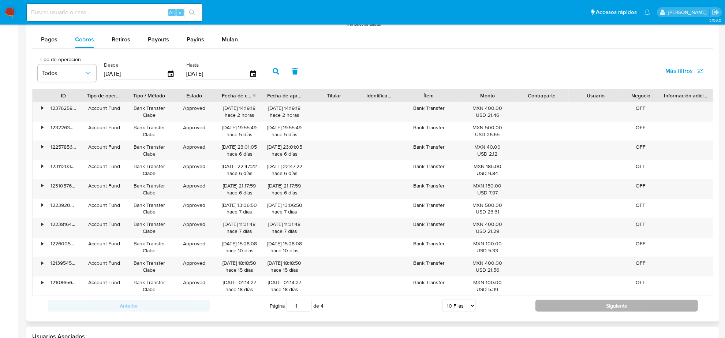
click at [557, 310] on button "Siguiente" at bounding box center [617, 306] width 163 height 12
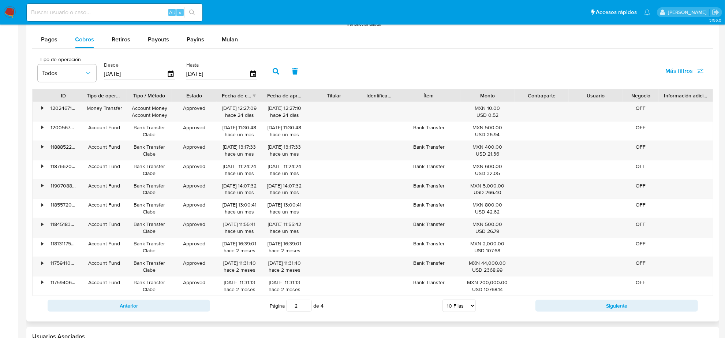
scroll to position [732, 0]
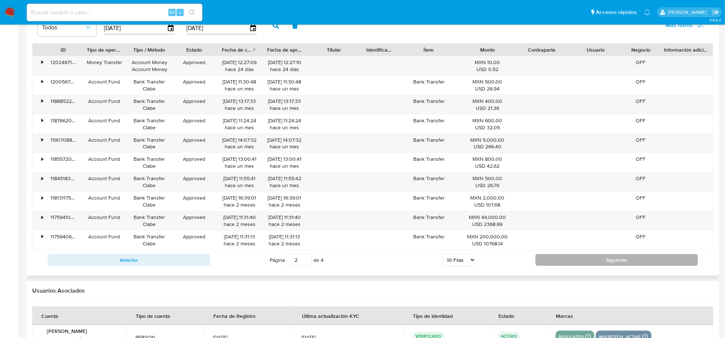
click at [552, 266] on button "Siguiente" at bounding box center [617, 260] width 163 height 12
click at [550, 266] on button "Siguiente" at bounding box center [617, 260] width 163 height 12
type input "4"
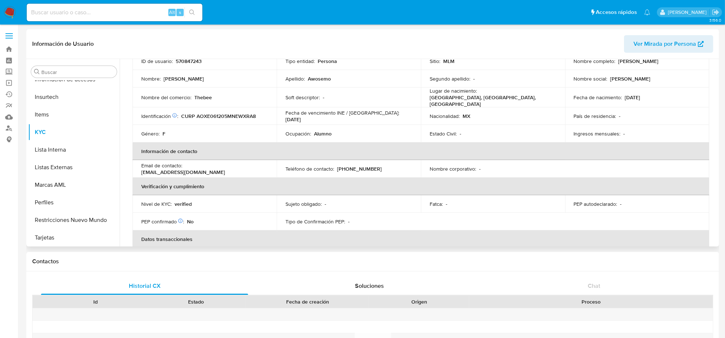
scroll to position [46, 0]
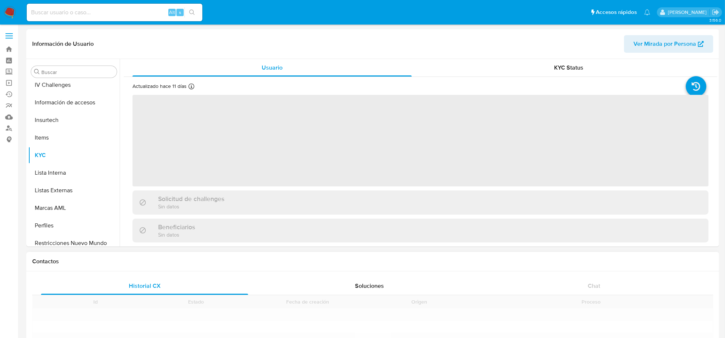
scroll to position [309, 0]
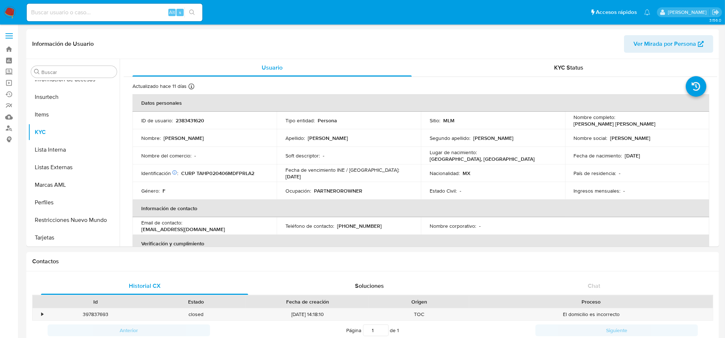
select select "10"
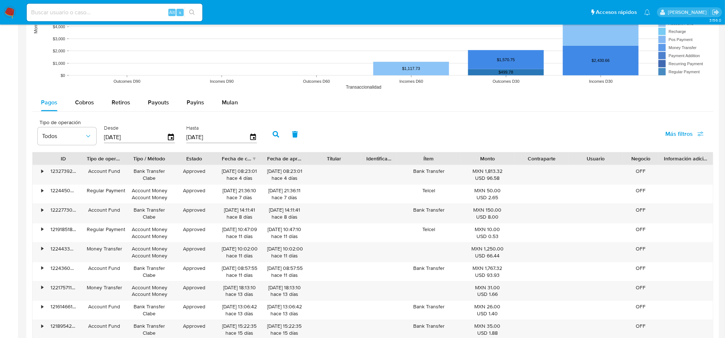
scroll to position [641, 0]
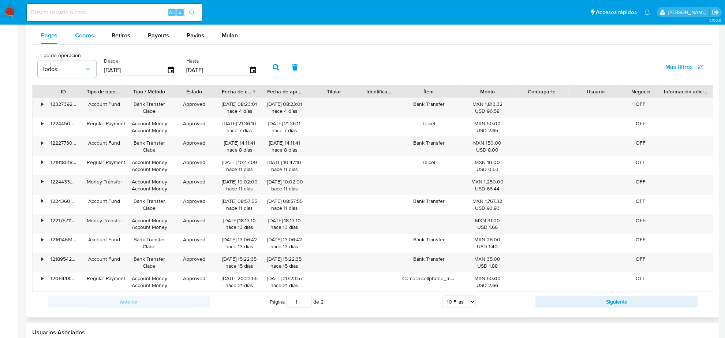
click at [92, 41] on div "Cobros" at bounding box center [84, 36] width 19 height 18
select select "10"
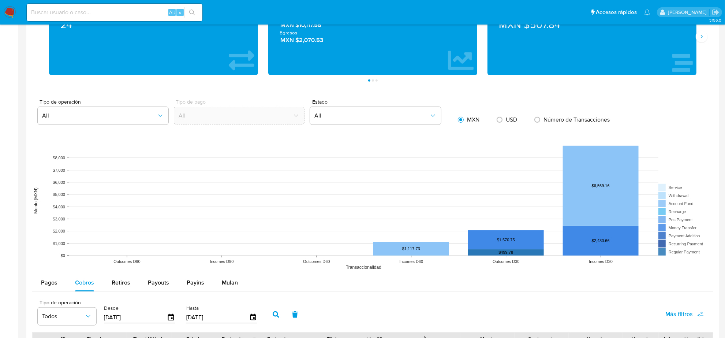
scroll to position [137, 0]
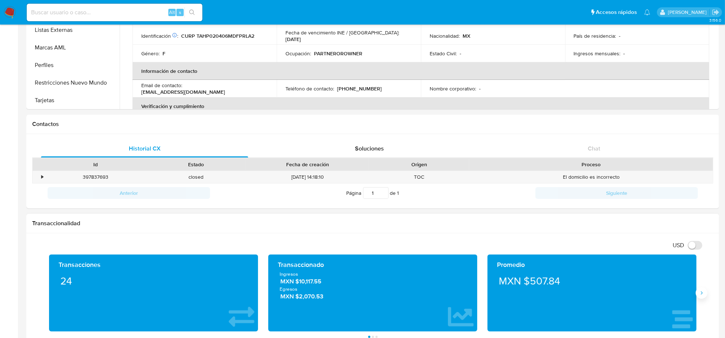
click at [706, 297] on button "Siguiente" at bounding box center [702, 293] width 12 height 12
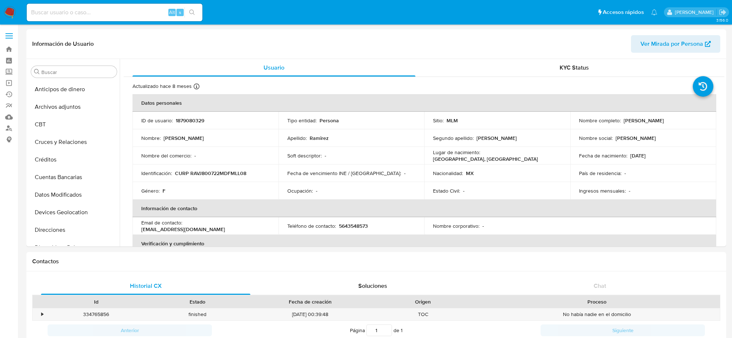
select select "10"
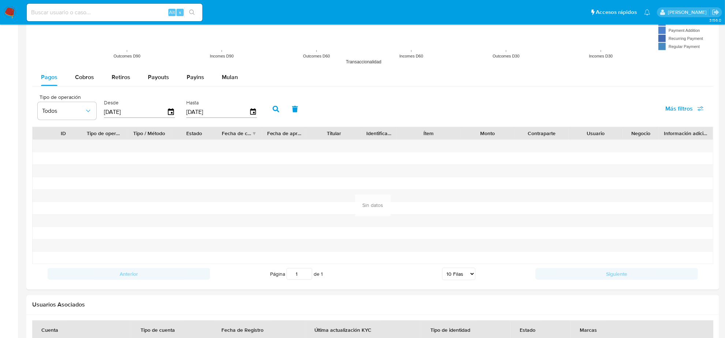
scroll to position [641, 0]
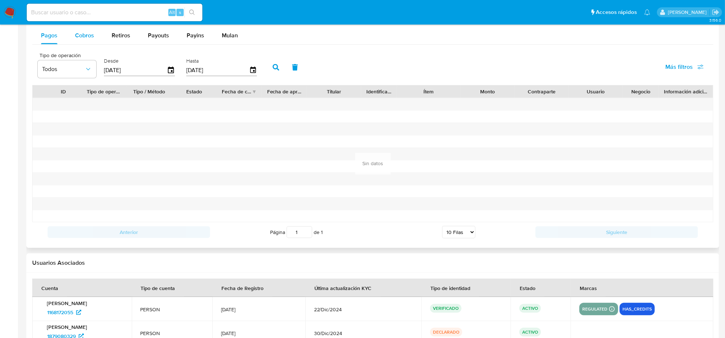
click at [95, 34] on button "Cobros" at bounding box center [84, 36] width 37 height 18
select select "10"
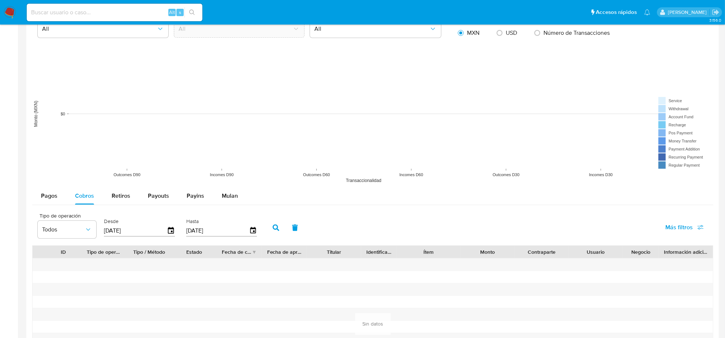
scroll to position [412, 0]
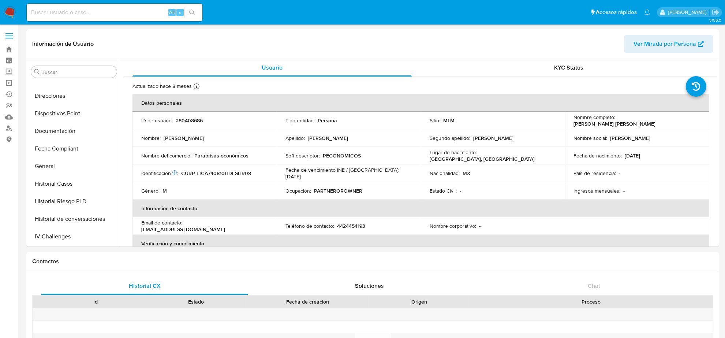
scroll to position [309, 0]
select select "10"
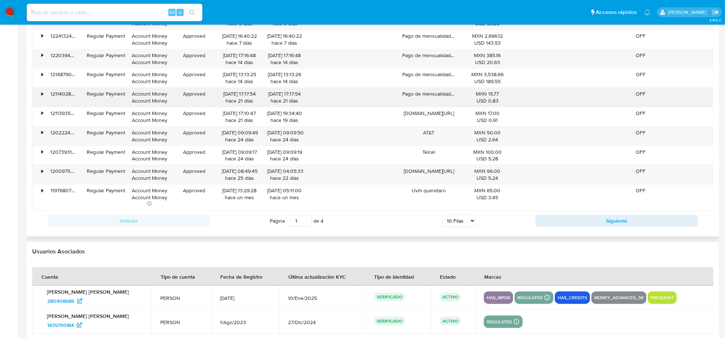
scroll to position [686, 0]
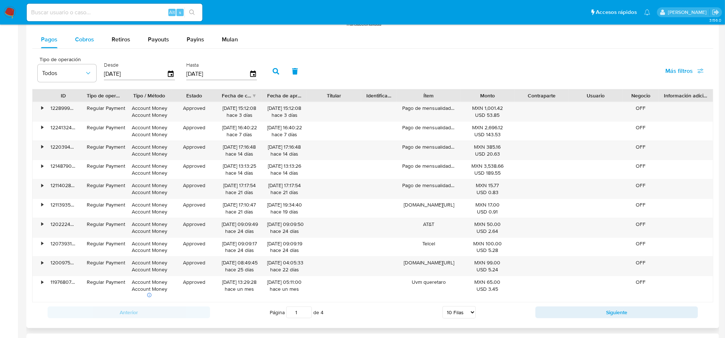
click at [66, 44] on button "Cobros" at bounding box center [84, 40] width 37 height 18
select select "10"
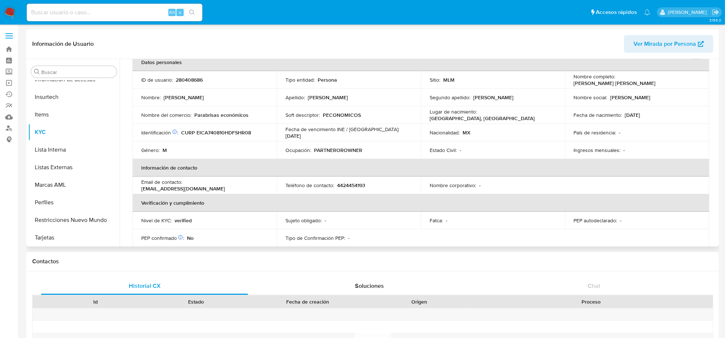
scroll to position [0, 0]
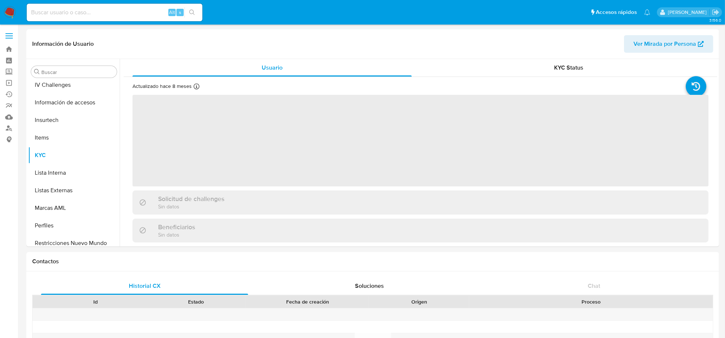
scroll to position [309, 0]
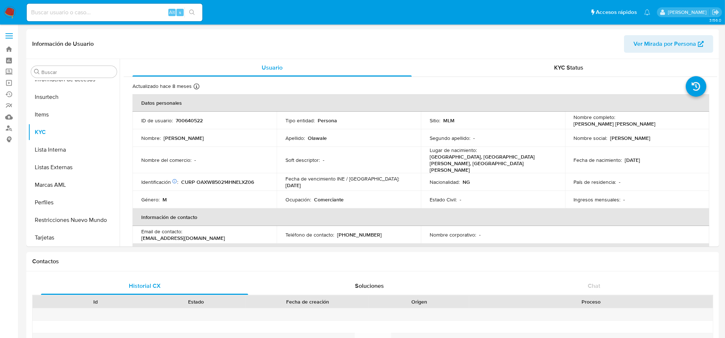
select select "10"
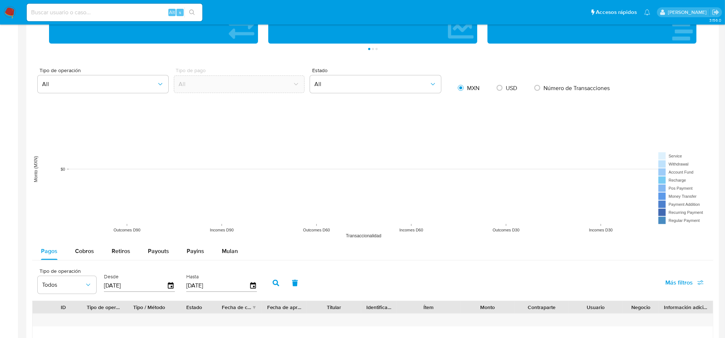
scroll to position [394, 0]
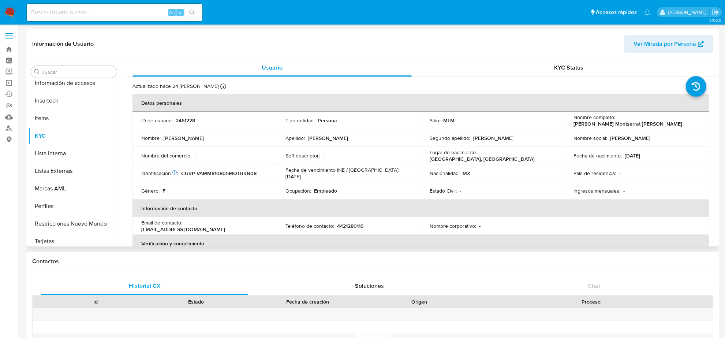
select select "10"
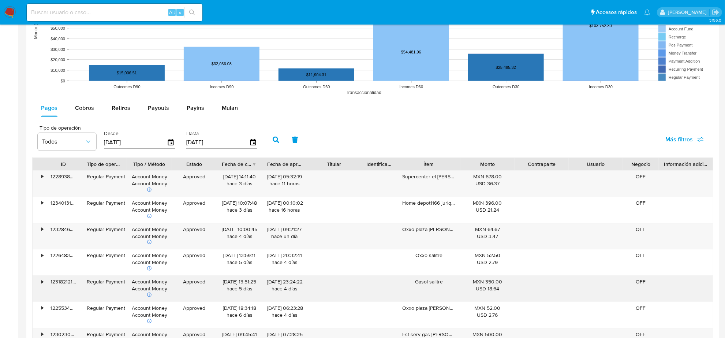
scroll to position [641, 0]
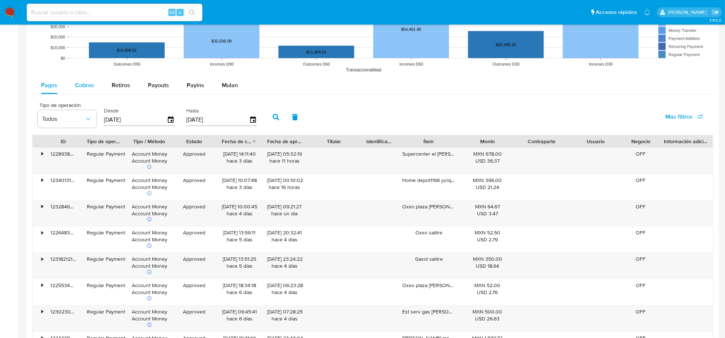
click at [77, 89] on span "Cobros" at bounding box center [84, 85] width 19 height 8
select select "10"
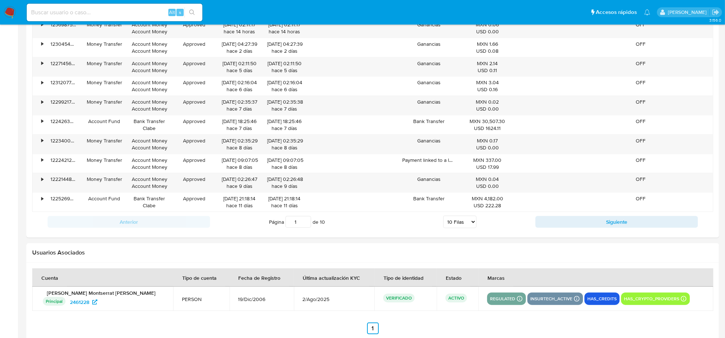
scroll to position [778, 0]
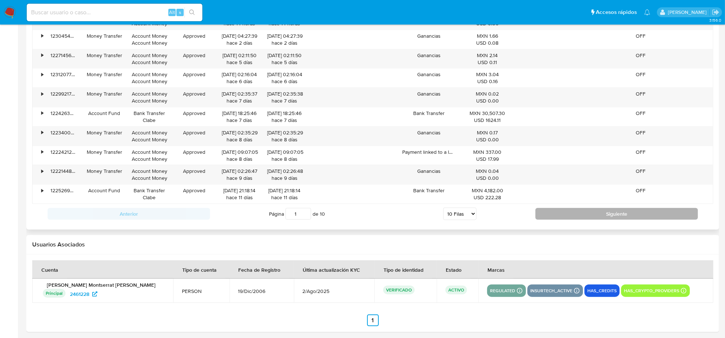
click at [559, 215] on button "Siguiente" at bounding box center [617, 214] width 163 height 12
type input "2"
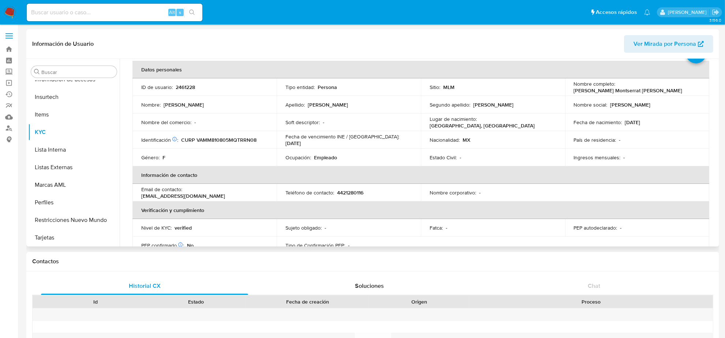
scroll to position [0, 0]
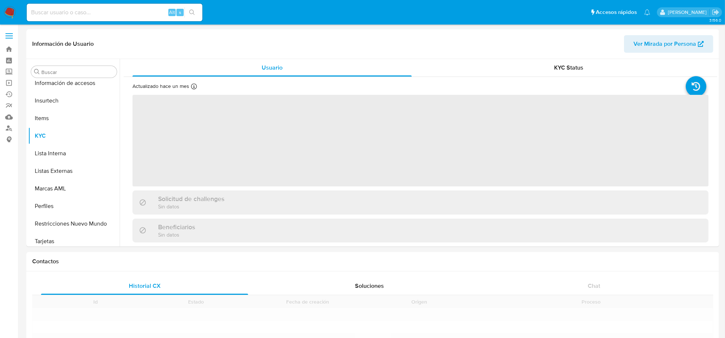
scroll to position [309, 0]
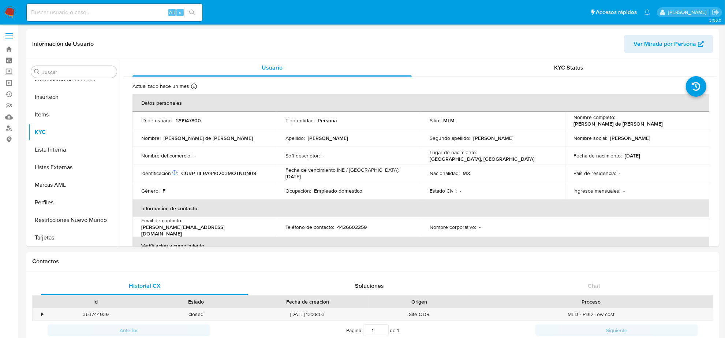
select select "10"
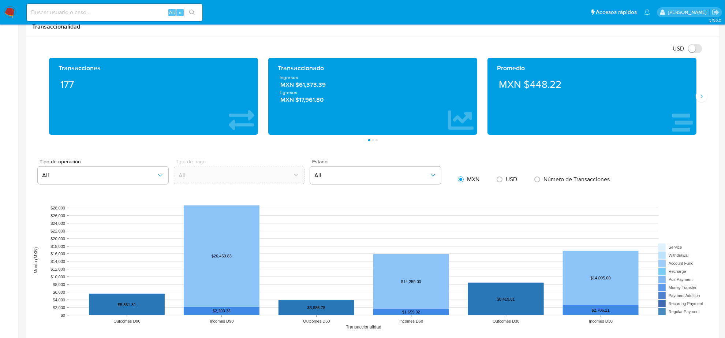
scroll to position [275, 0]
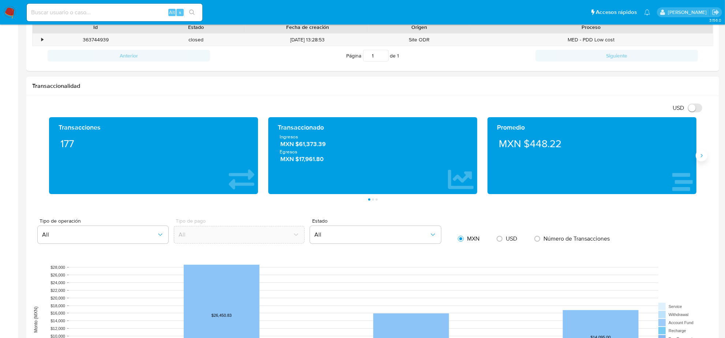
click at [706, 155] on button "Siguiente" at bounding box center [702, 156] width 12 height 12
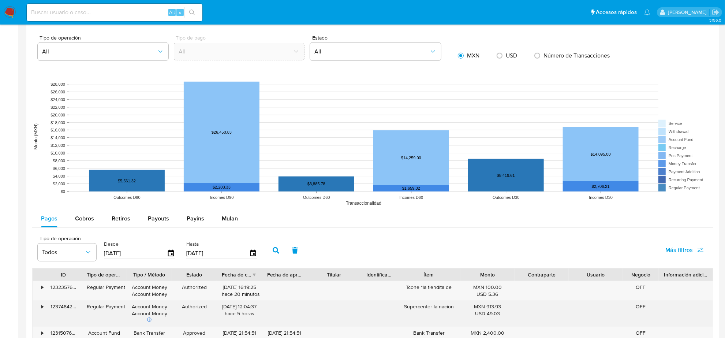
scroll to position [595, 0]
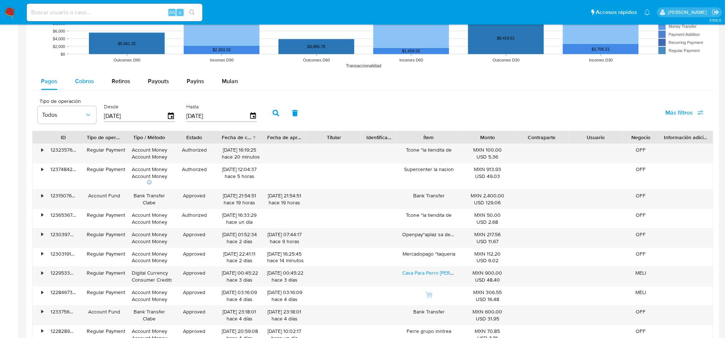
click at [86, 82] on span "Cobros" at bounding box center [84, 81] width 19 height 8
select select "10"
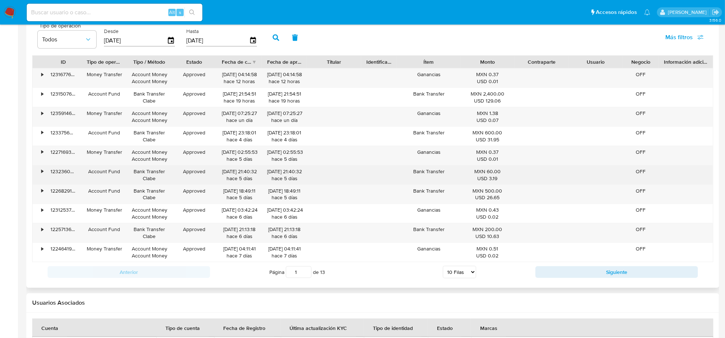
scroll to position [686, 0]
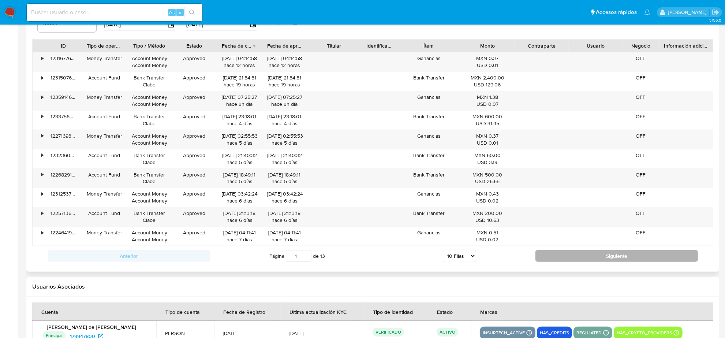
click at [548, 255] on button "Siguiente" at bounding box center [617, 256] width 163 height 12
type input "2"
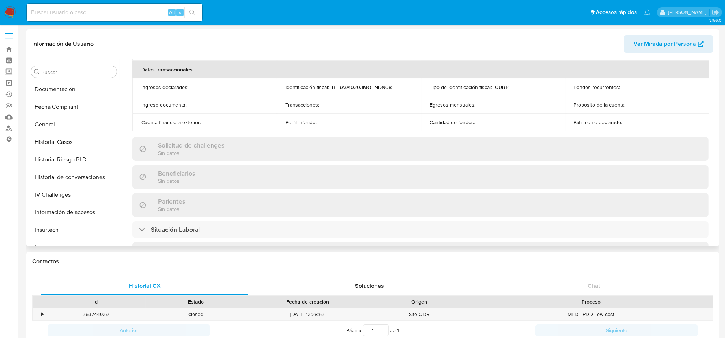
scroll to position [126, 0]
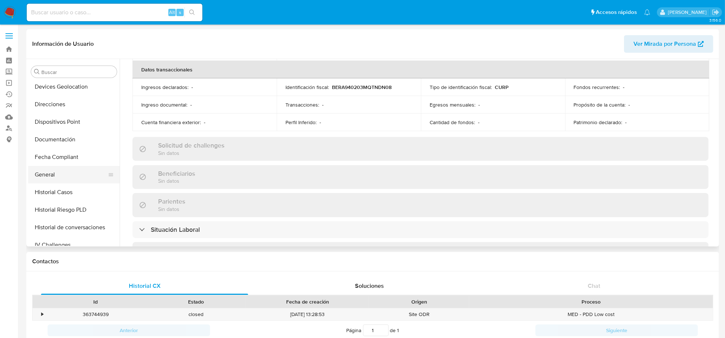
click at [53, 173] on button "General" at bounding box center [71, 175] width 86 height 18
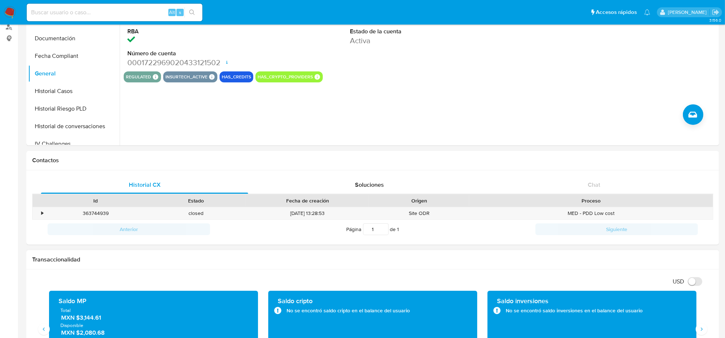
scroll to position [183, 0]
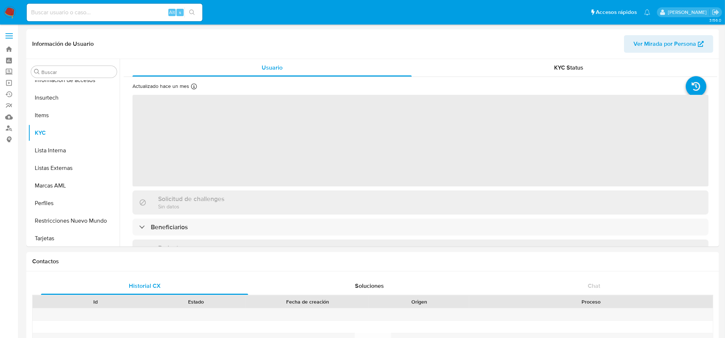
scroll to position [309, 0]
select select "10"
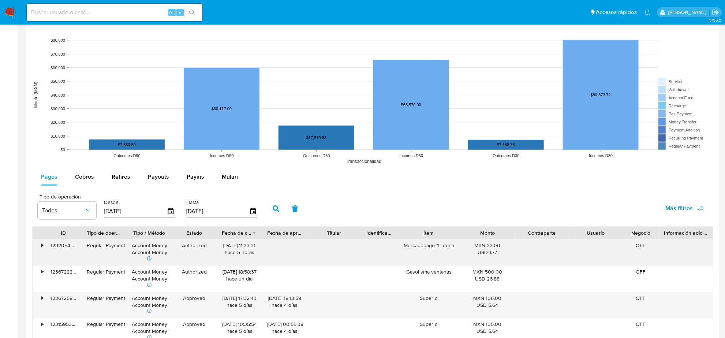
scroll to position [686, 0]
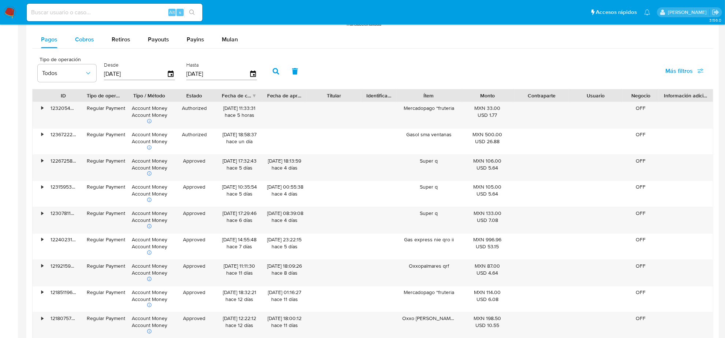
click at [90, 44] on div "Cobros" at bounding box center [84, 40] width 19 height 18
select select "10"
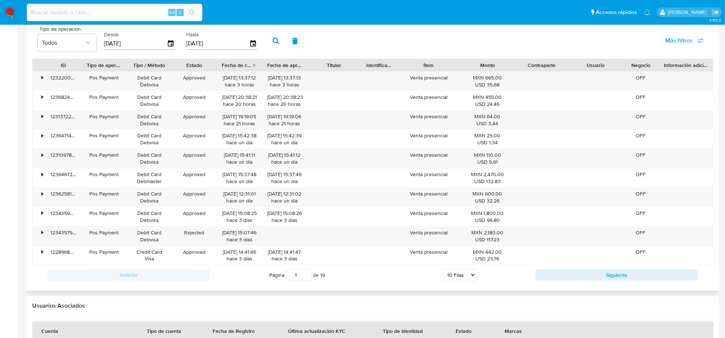
scroll to position [732, 0]
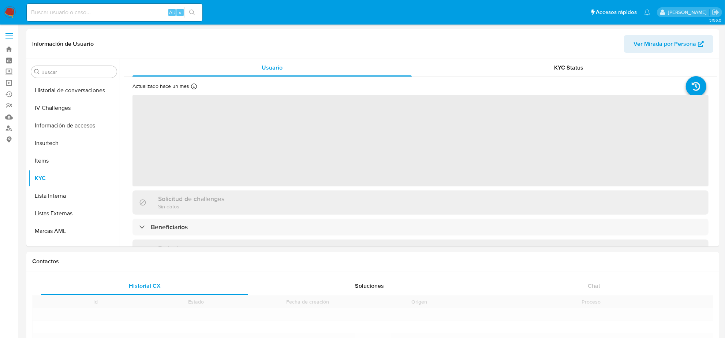
scroll to position [309, 0]
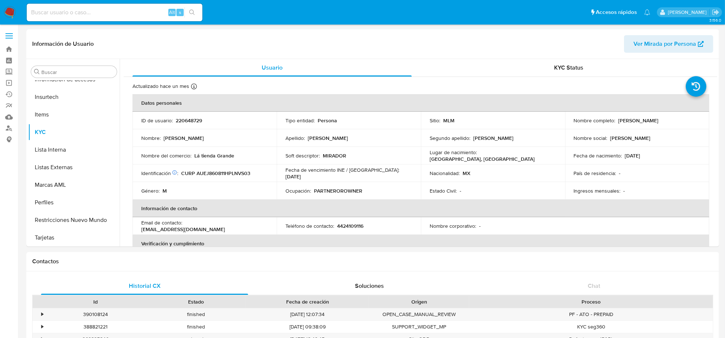
select select "10"
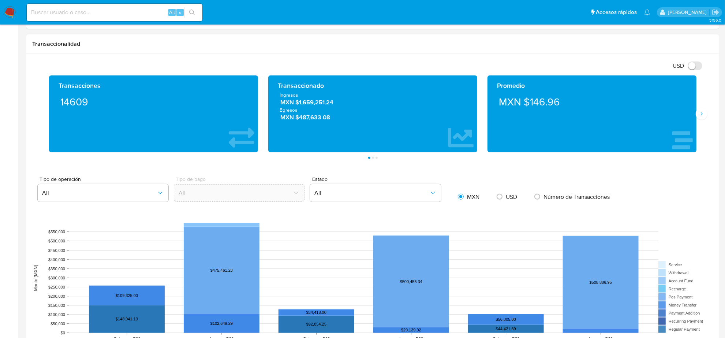
scroll to position [549, 0]
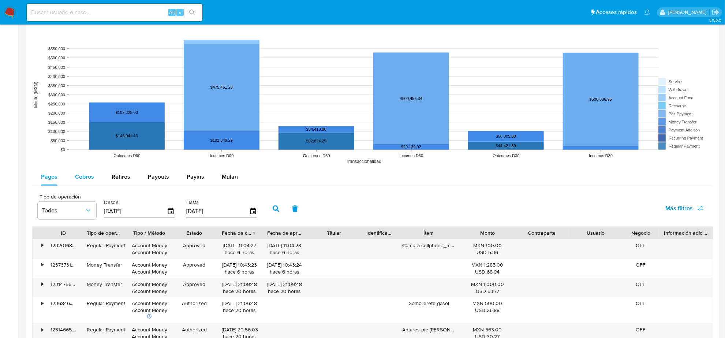
click at [90, 182] on div "Cobros" at bounding box center [84, 177] width 19 height 18
select select "10"
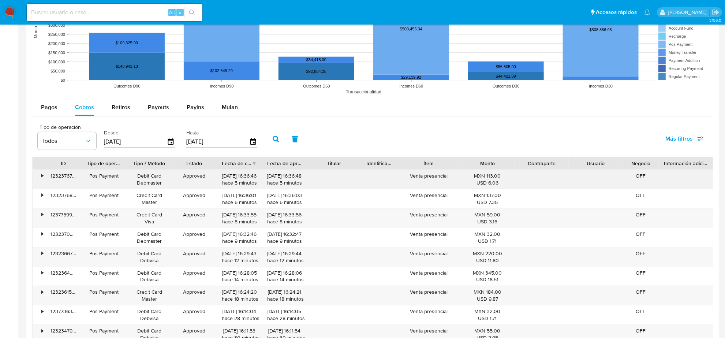
scroll to position [732, 0]
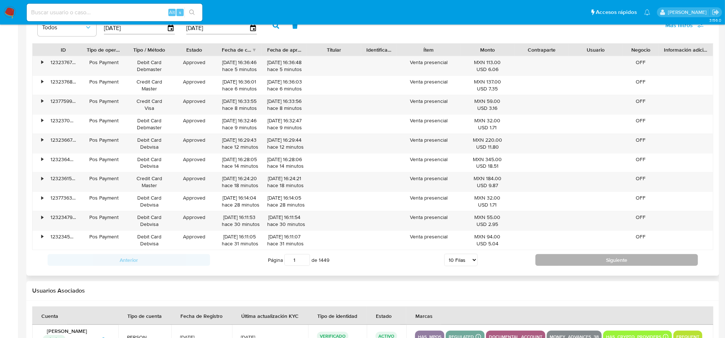
click at [555, 258] on button "Siguiente" at bounding box center [617, 260] width 163 height 12
click at [548, 257] on button "Siguiente" at bounding box center [617, 260] width 163 height 12
click at [548, 258] on button "Siguiente" at bounding box center [617, 260] width 163 height 12
type input "4"
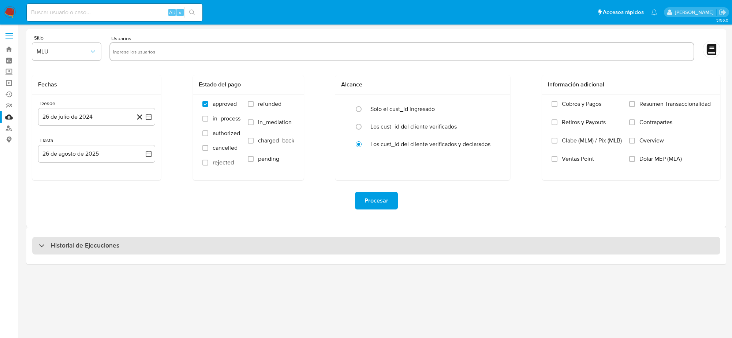
click at [253, 248] on div "Historial de Ejecuciones" at bounding box center [376, 246] width 688 height 18
select select "10"
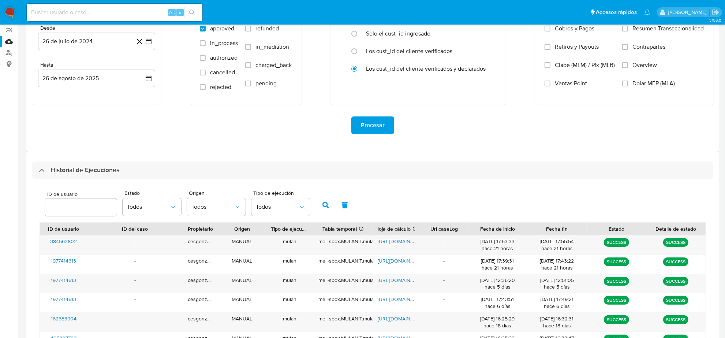
scroll to position [92, 0]
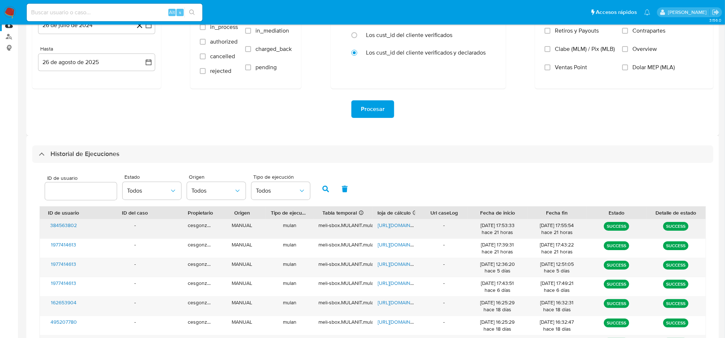
click at [390, 226] on span "[URL][DOMAIN_NAME]" at bounding box center [403, 224] width 51 height 7
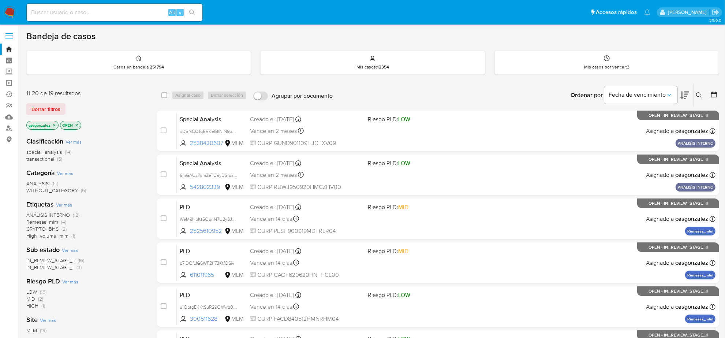
click at [103, 16] on div "Alt s" at bounding box center [115, 13] width 176 height 18
click at [103, 15] on input at bounding box center [115, 13] width 176 height 10
paste input "721233363"
type input "721233363"
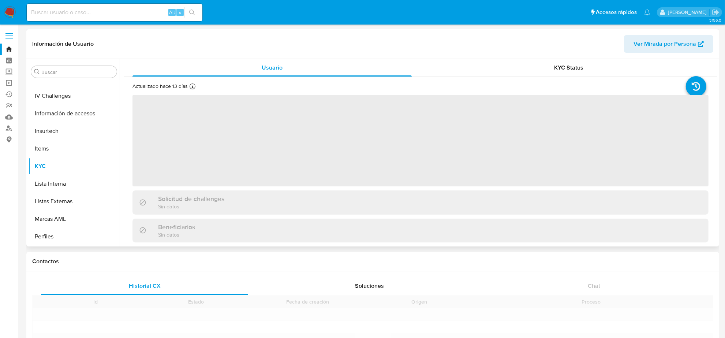
scroll to position [309, 0]
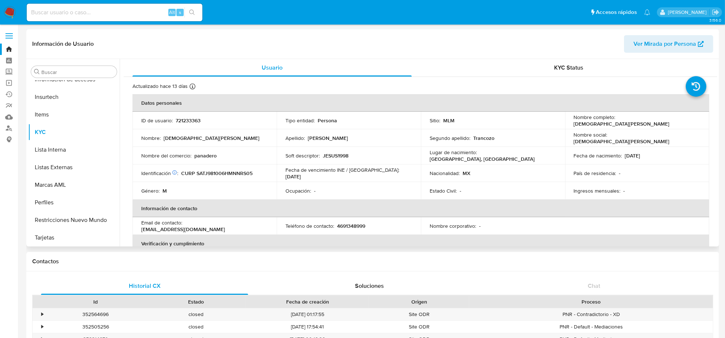
select select "10"
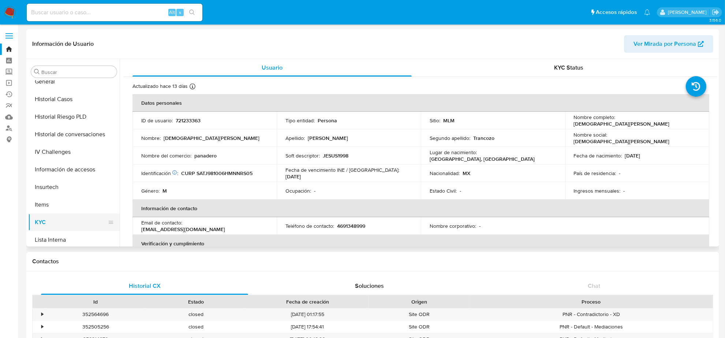
scroll to position [171, 0]
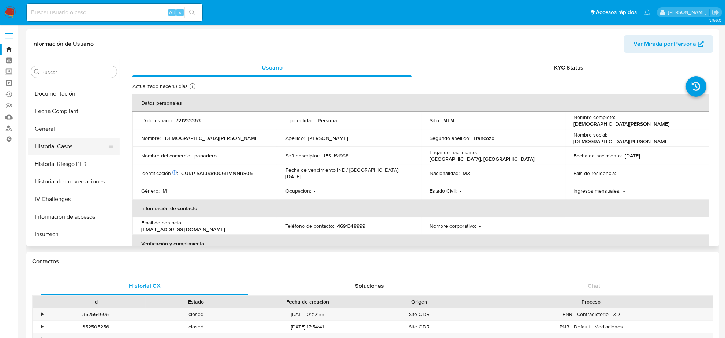
click at [68, 149] on button "Historial Casos" at bounding box center [71, 147] width 86 height 18
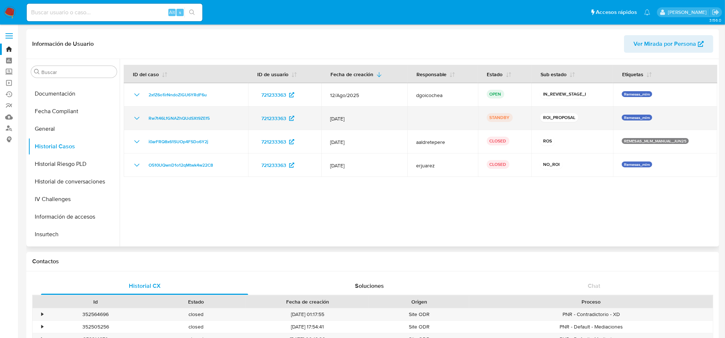
click at [135, 118] on icon "Mostrar/Ocultar" at bounding box center [136, 118] width 5 height 3
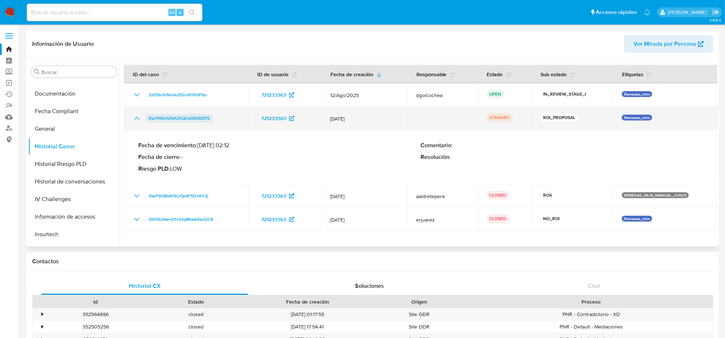
click at [175, 118] on span "Rw7t46LfGNAZhQUdSXt9ZEf5" at bounding box center [179, 118] width 61 height 9
click at [135, 117] on icon "Mostrar/Ocultar" at bounding box center [137, 118] width 9 height 9
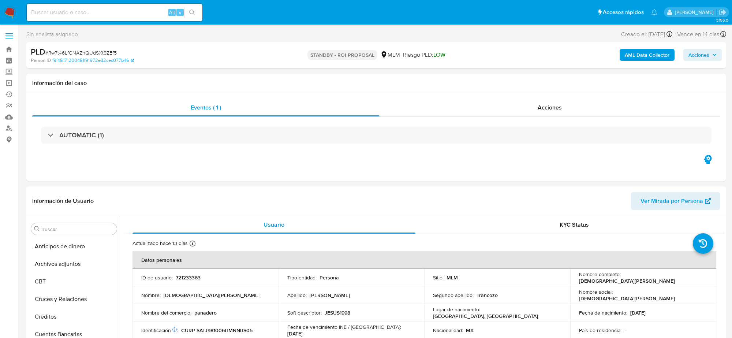
select select "10"
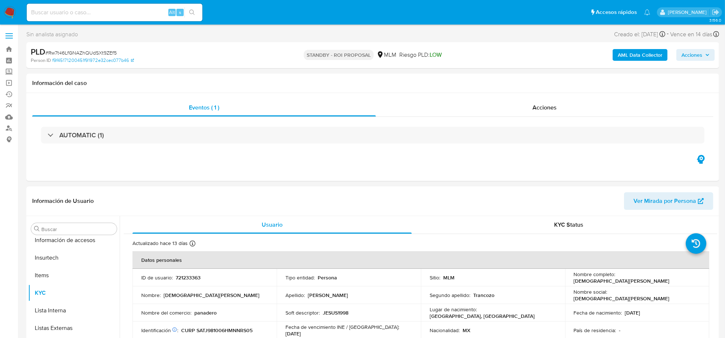
scroll to position [309, 0]
click at [540, 112] on span "Acciones" at bounding box center [545, 107] width 24 height 8
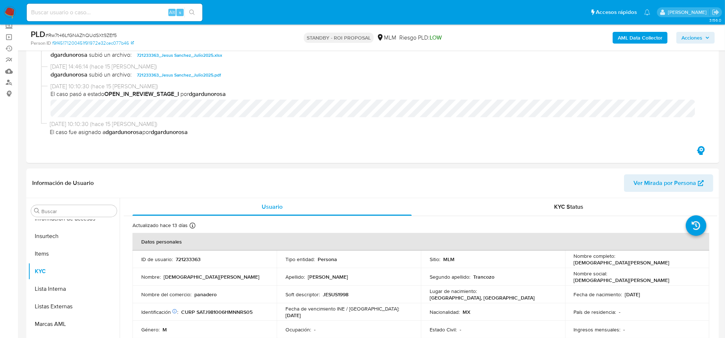
scroll to position [0, 0]
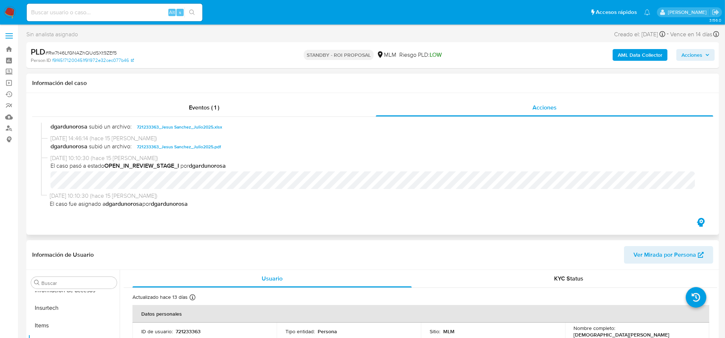
click at [174, 128] on span "721233363_Jesus Sanchez_Julio2025.xlsx" at bounding box center [179, 127] width 85 height 9
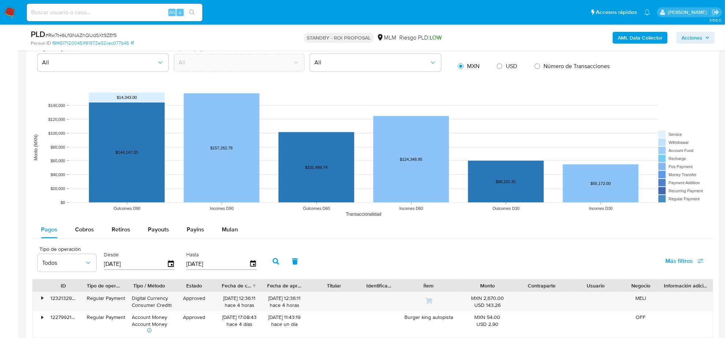
scroll to position [778, 0]
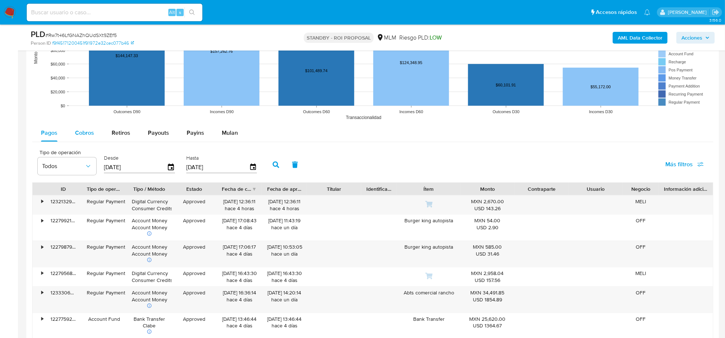
click at [83, 134] on span "Cobros" at bounding box center [84, 132] width 19 height 8
select select "10"
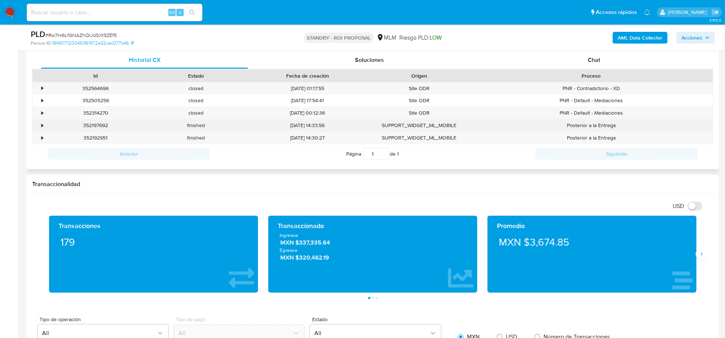
scroll to position [412, 0]
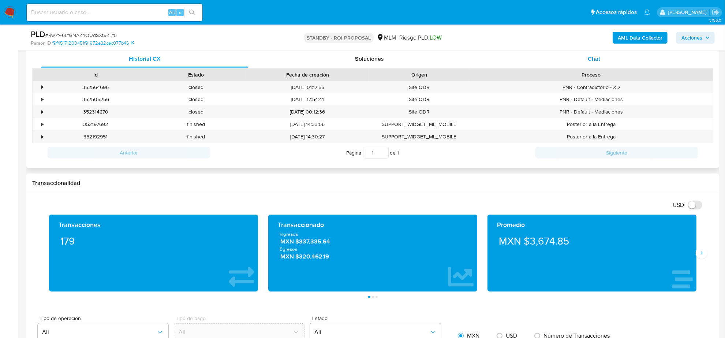
click at [595, 61] on span "Chat" at bounding box center [594, 59] width 12 height 8
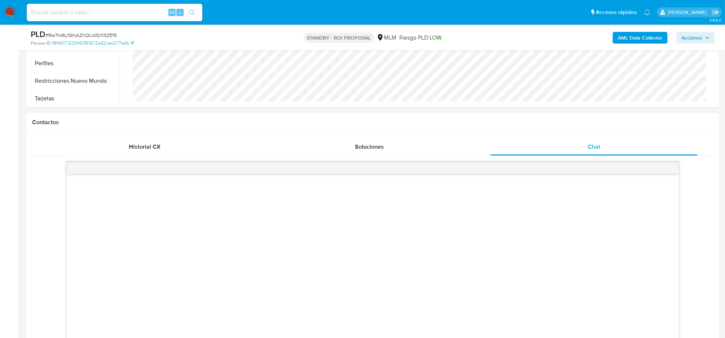
scroll to position [320, 0]
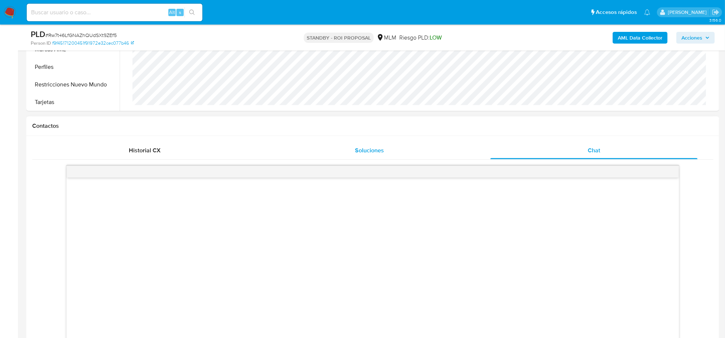
click at [374, 156] on div "Soluciones" at bounding box center [369, 151] width 207 height 18
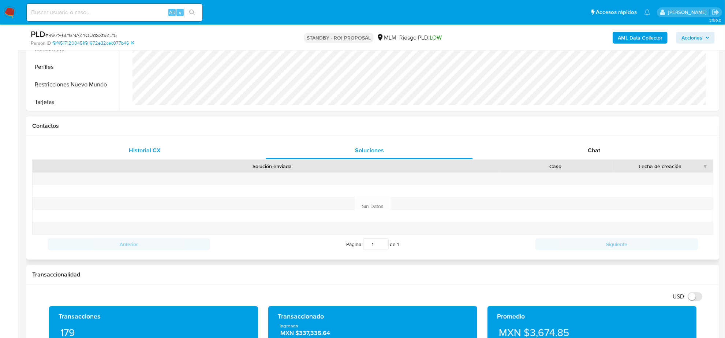
click at [135, 147] on span "Historial CX" at bounding box center [145, 150] width 32 height 8
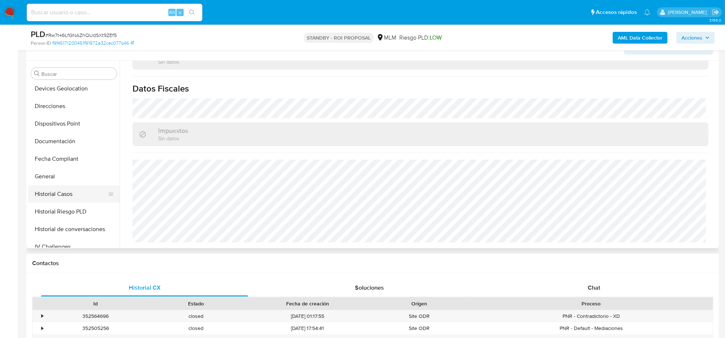
scroll to position [171, 0]
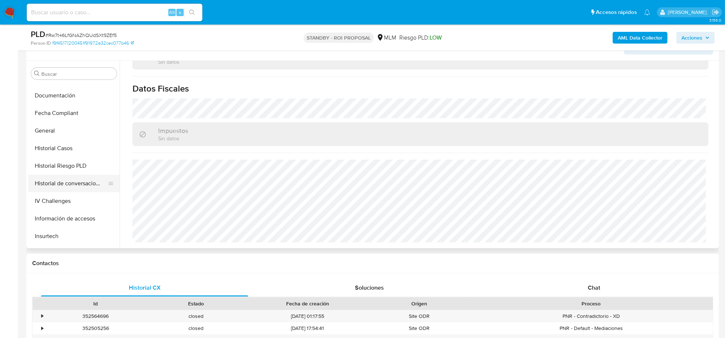
click at [79, 183] on button "Historial de conversaciones" at bounding box center [71, 184] width 86 height 18
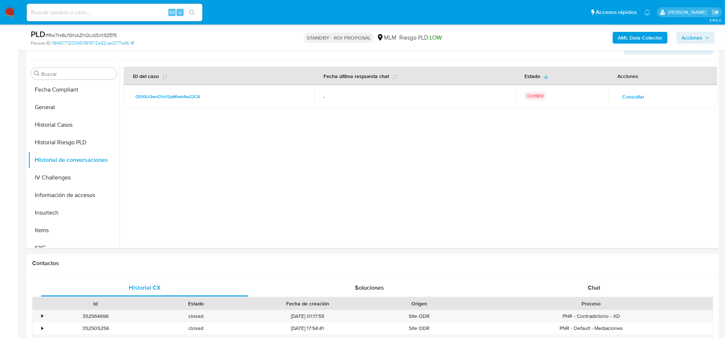
scroll to position [217, 0]
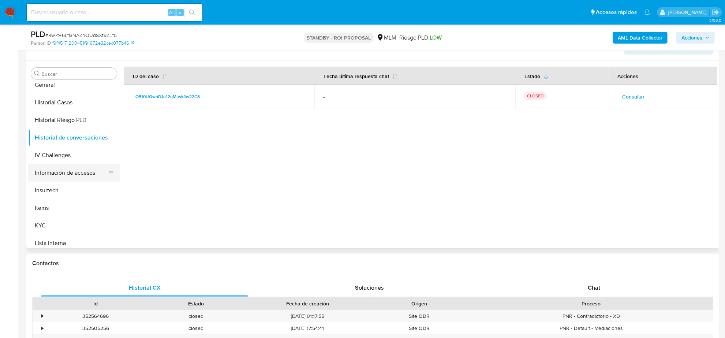
click at [63, 171] on button "Información de accesos" at bounding box center [71, 173] width 86 height 18
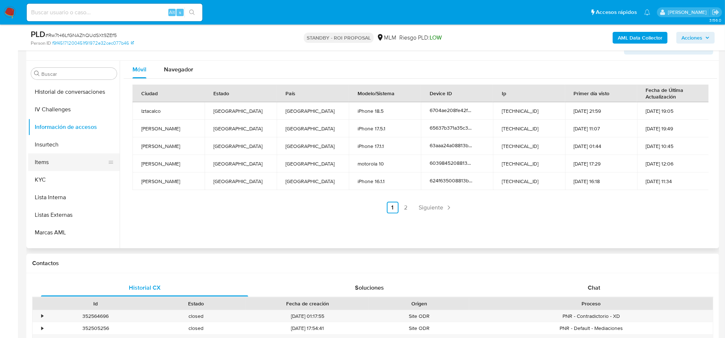
scroll to position [309, 0]
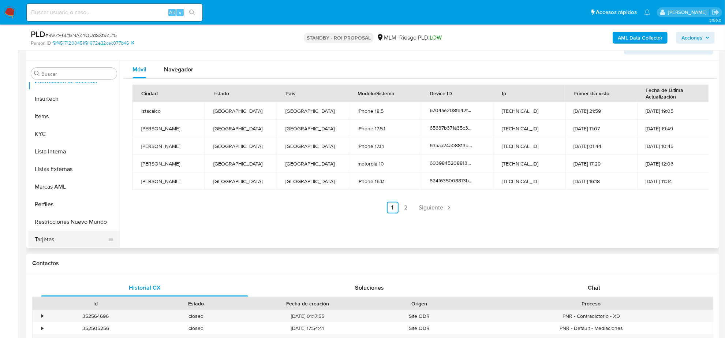
click at [59, 237] on button "Tarjetas" at bounding box center [71, 240] width 86 height 18
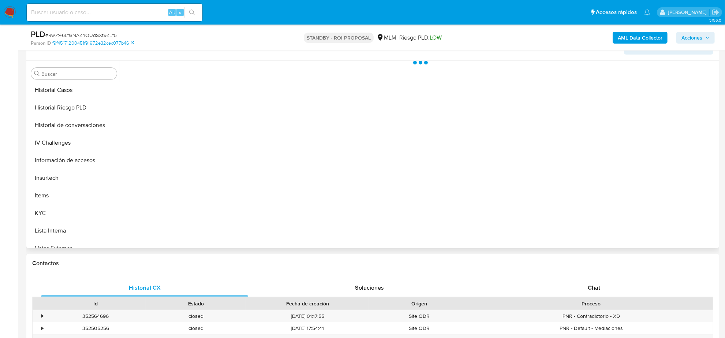
scroll to position [217, 0]
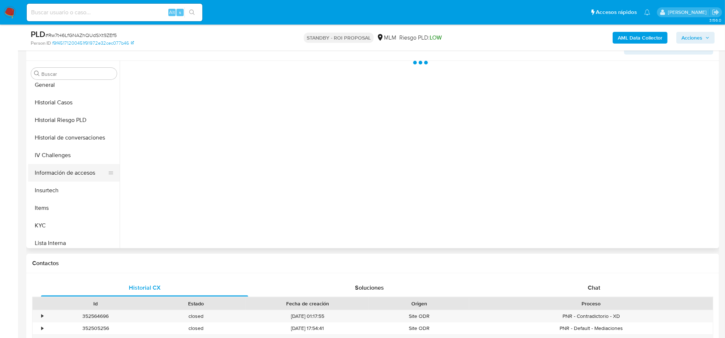
click at [59, 173] on button "Información de accesos" at bounding box center [71, 173] width 86 height 18
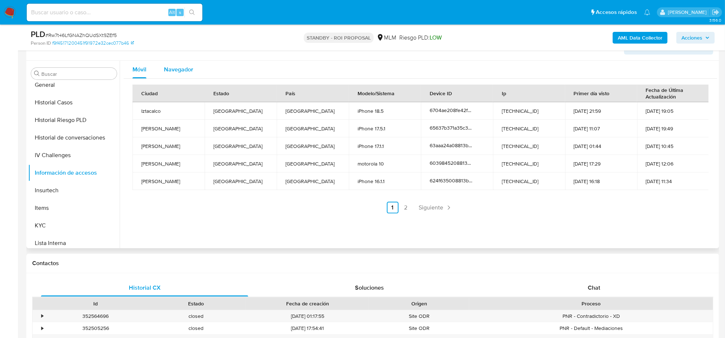
click at [175, 67] on span "Navegador" at bounding box center [178, 69] width 29 height 8
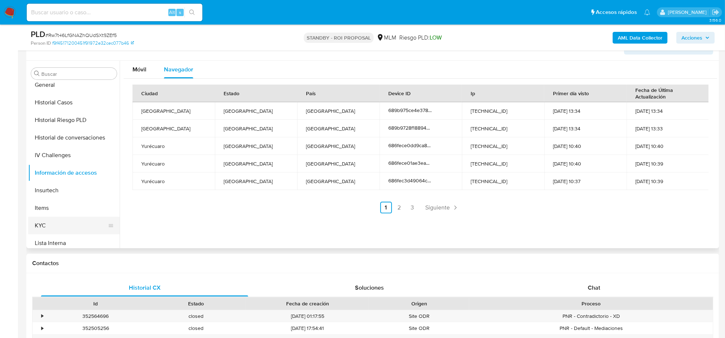
click at [44, 230] on button "KYC" at bounding box center [71, 226] width 86 height 18
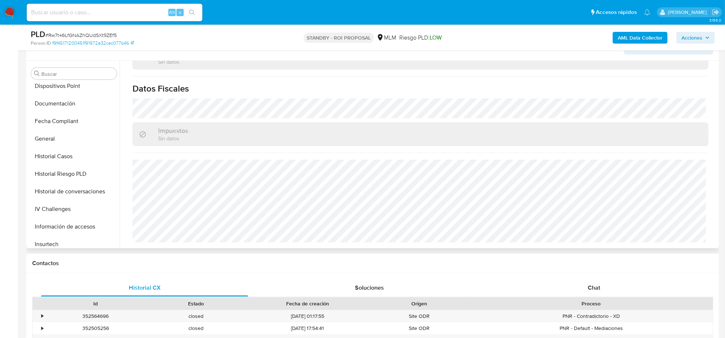
scroll to position [126, 0]
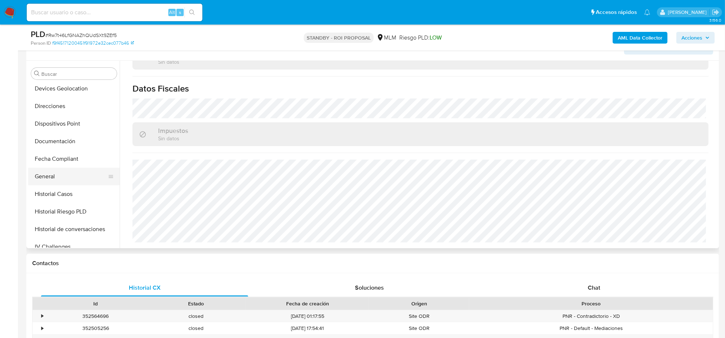
click at [61, 175] on button "General" at bounding box center [71, 177] width 86 height 18
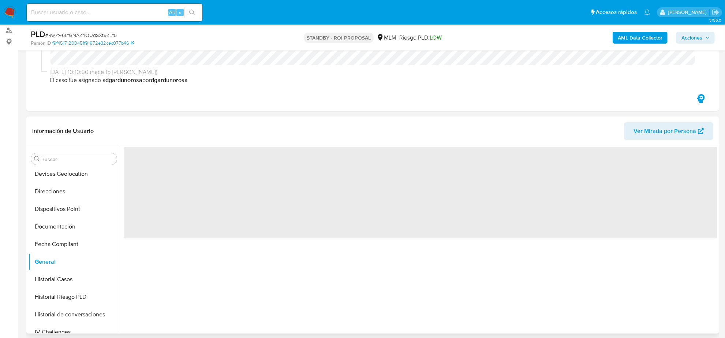
scroll to position [92, 0]
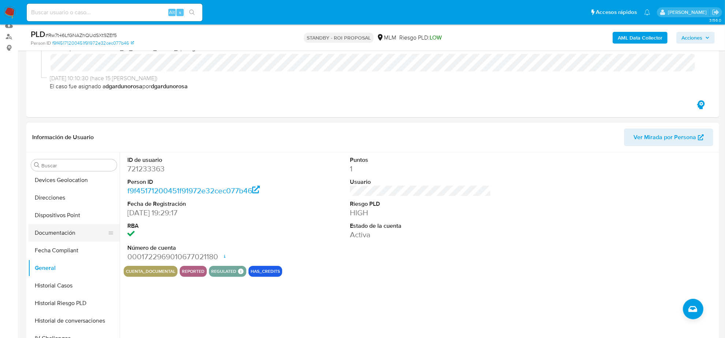
click at [59, 232] on button "Documentación" at bounding box center [71, 233] width 86 height 18
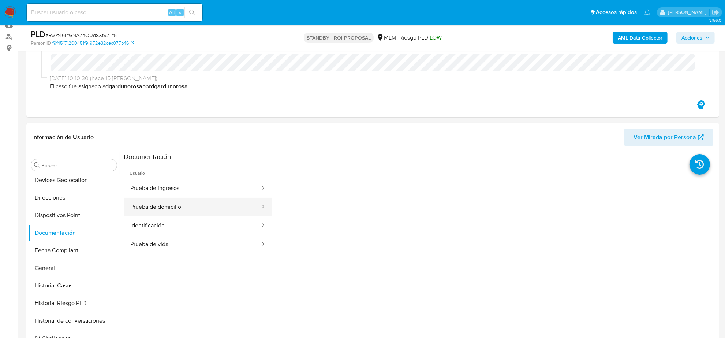
click at [187, 200] on button "Prueba de domicilio" at bounding box center [192, 207] width 137 height 19
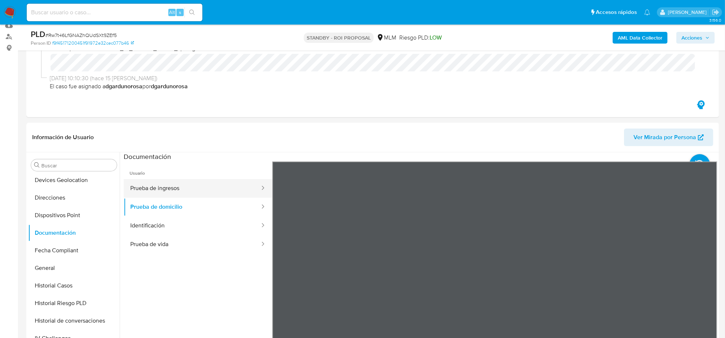
click at [167, 194] on button "Prueba de ingresos" at bounding box center [192, 188] width 137 height 19
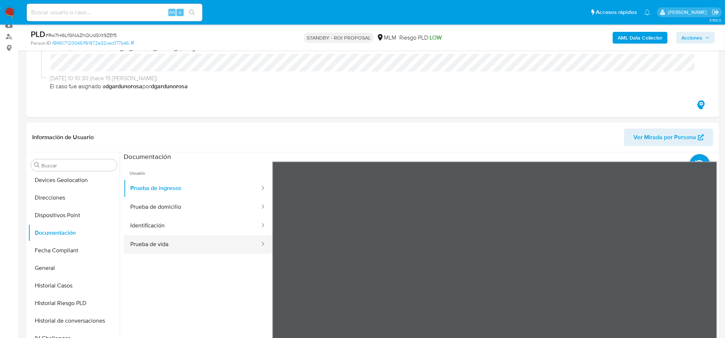
click at [181, 238] on button "Prueba de vida" at bounding box center [192, 244] width 137 height 19
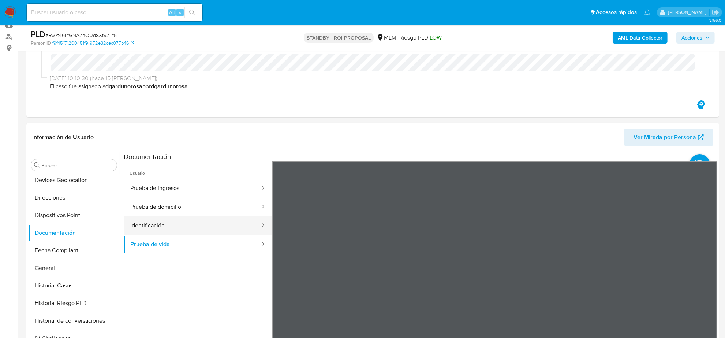
click at [204, 232] on button "Identificación" at bounding box center [192, 225] width 137 height 19
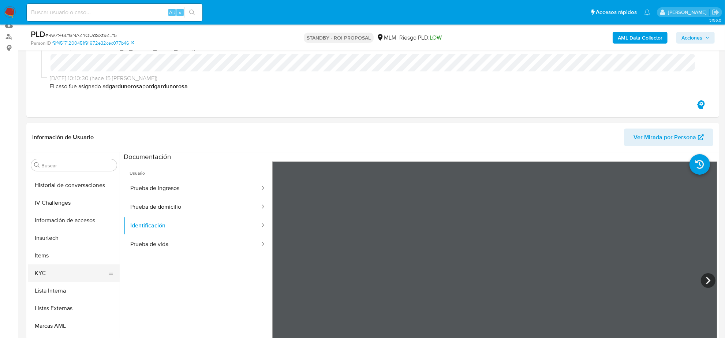
scroll to position [309, 0]
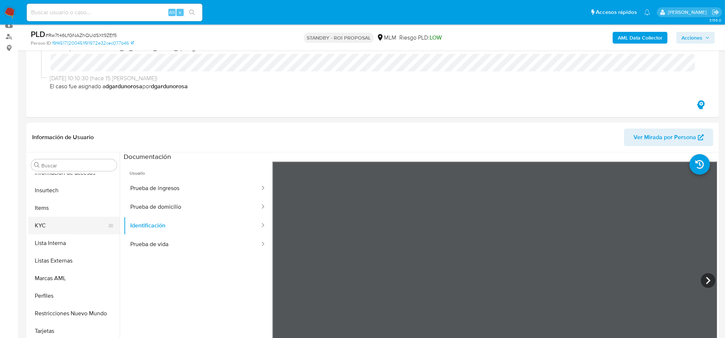
click at [53, 223] on button "KYC" at bounding box center [71, 226] width 86 height 18
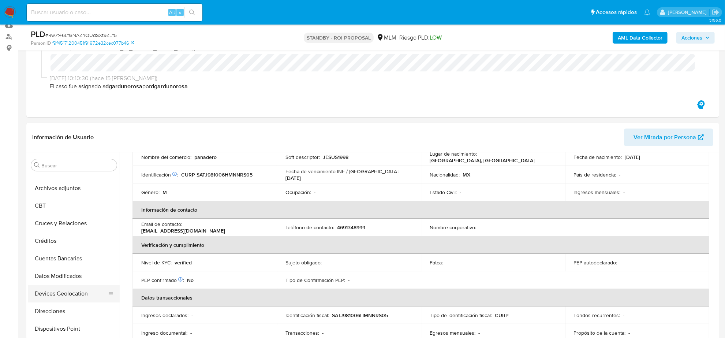
scroll to position [0, 0]
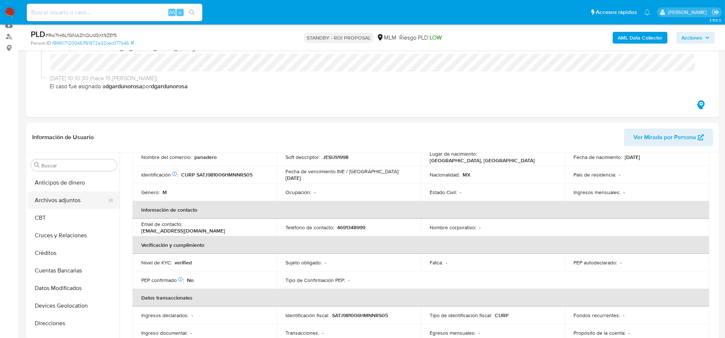
click at [70, 201] on button "Archivos adjuntos" at bounding box center [71, 200] width 86 height 18
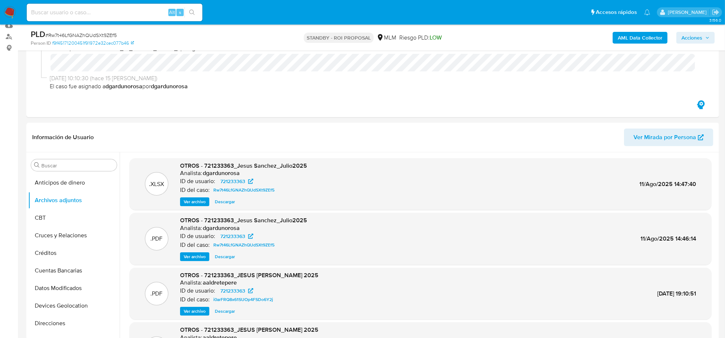
click at [197, 259] on span "Ver archivo" at bounding box center [195, 256] width 22 height 7
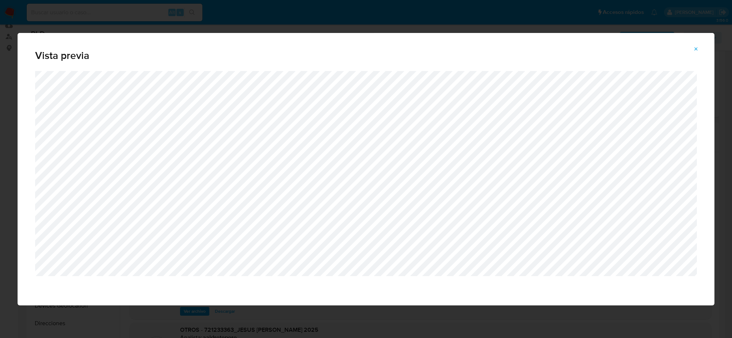
click at [696, 46] on icon "Attachment preview" at bounding box center [696, 49] width 6 height 6
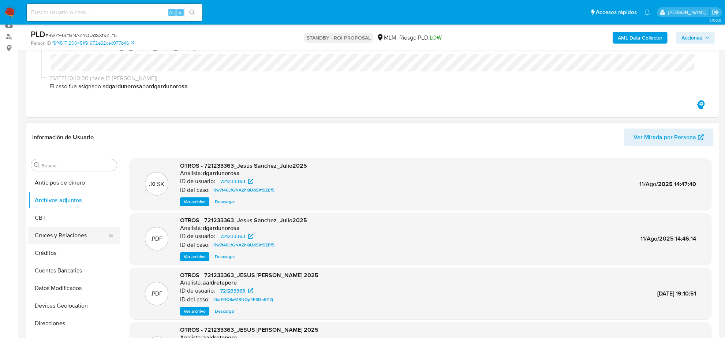
click at [63, 238] on button "Cruces y Relaciones" at bounding box center [71, 236] width 86 height 18
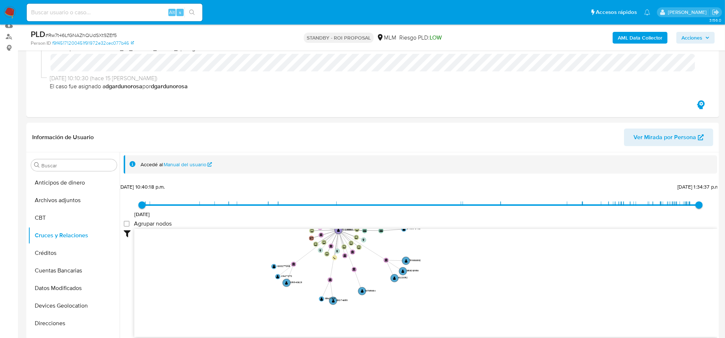
drag, startPoint x: 482, startPoint y: 273, endPoint x: 466, endPoint y: 241, distance: 36.5
click at [466, 241] on icon "device-655cf9c410cc8985618d530c  device-6814e30b630b9e76cf695b79  device-6563…" at bounding box center [425, 282] width 583 height 106
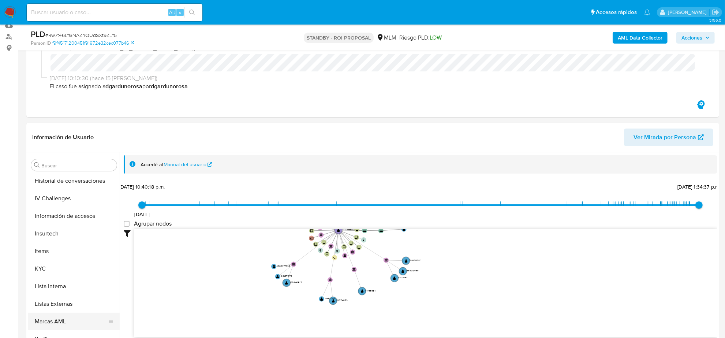
scroll to position [309, 0]
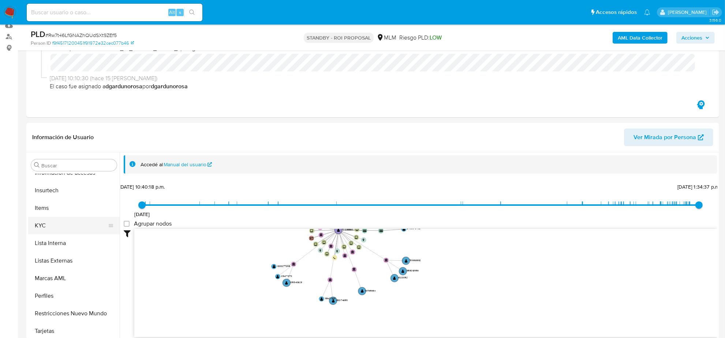
click at [52, 227] on button "KYC" at bounding box center [71, 226] width 86 height 18
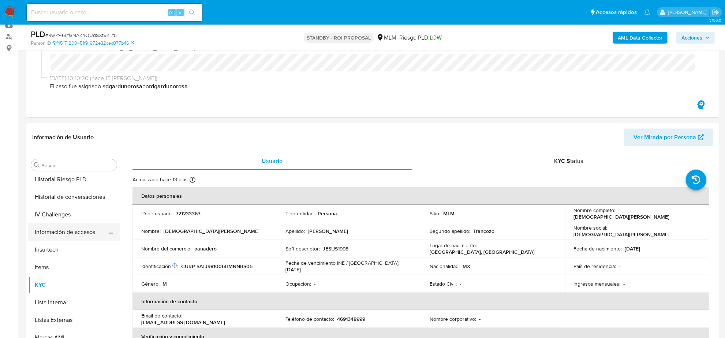
scroll to position [171, 0]
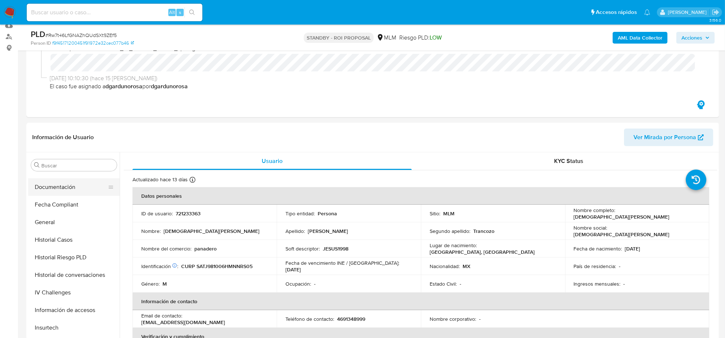
click at [56, 183] on button "Documentación" at bounding box center [71, 187] width 86 height 18
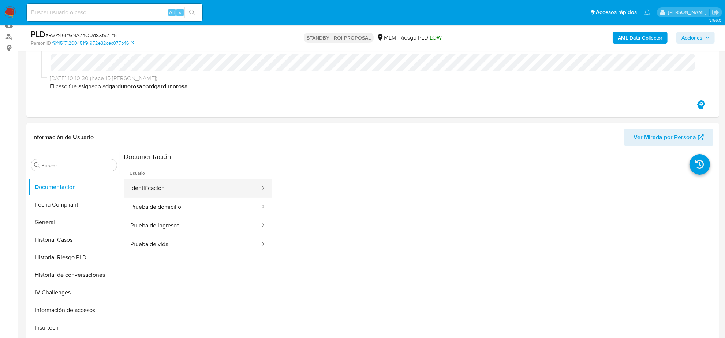
click at [180, 189] on button "Identificación" at bounding box center [192, 188] width 137 height 19
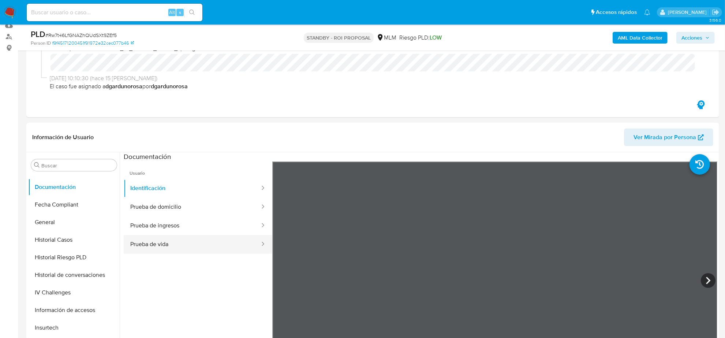
click at [190, 248] on button "Prueba de vida" at bounding box center [192, 244] width 137 height 19
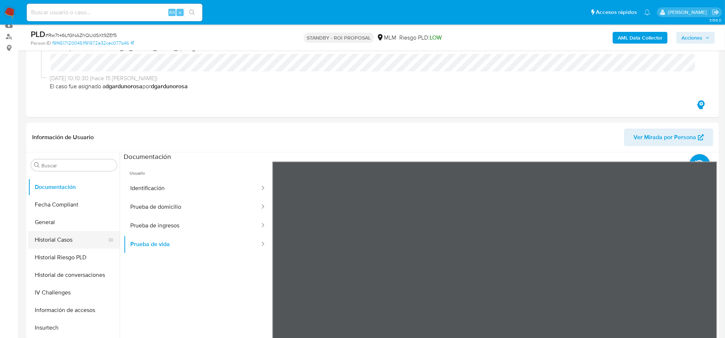
click at [70, 232] on button "Historial Casos" at bounding box center [71, 240] width 86 height 18
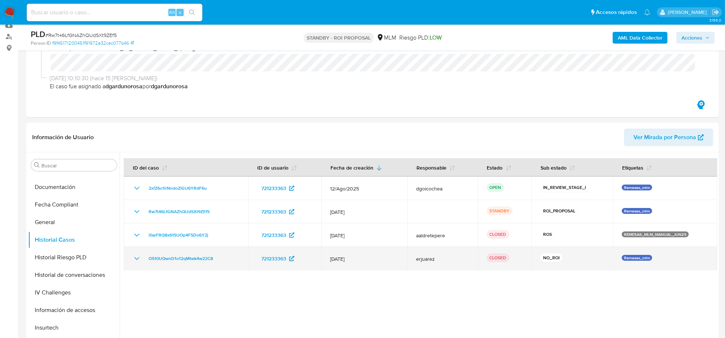
click at [138, 257] on icon "Mostrar/Ocultar" at bounding box center [137, 258] width 9 height 9
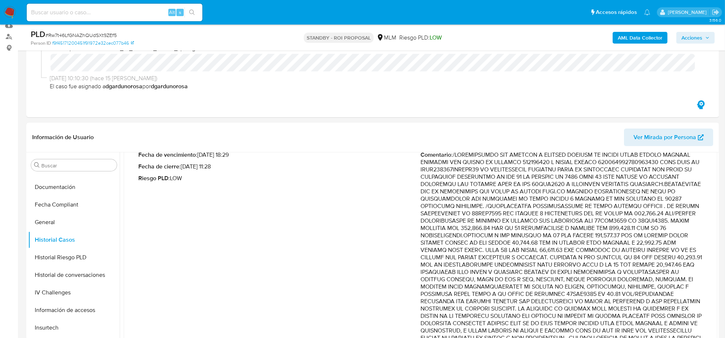
scroll to position [183, 0]
